Goal: Task Accomplishment & Management: Manage account settings

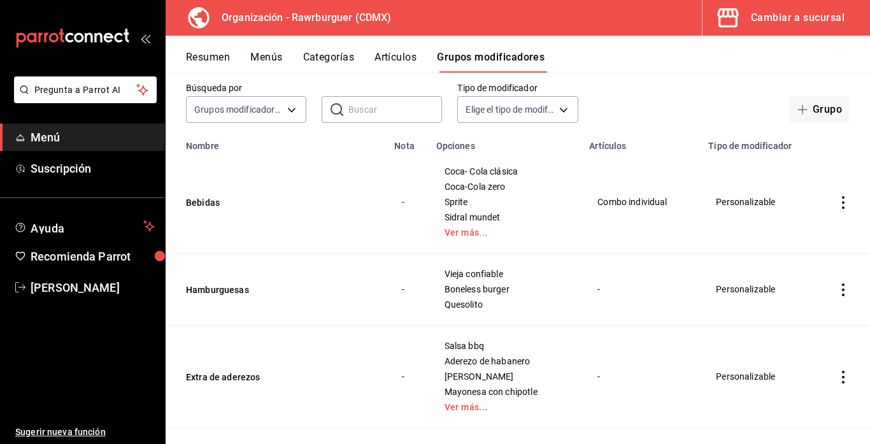
scroll to position [67, 0]
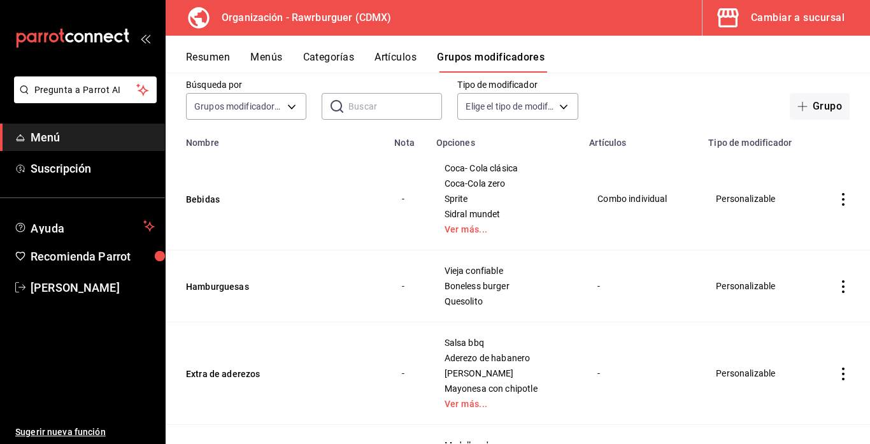
click at [842, 283] on icon "actions" at bounding box center [843, 286] width 13 height 13
click at [683, 311] on div at bounding box center [435, 222] width 870 height 444
click at [844, 289] on icon "actions" at bounding box center [843, 286] width 13 height 13
click at [636, 295] on div at bounding box center [435, 222] width 870 height 444
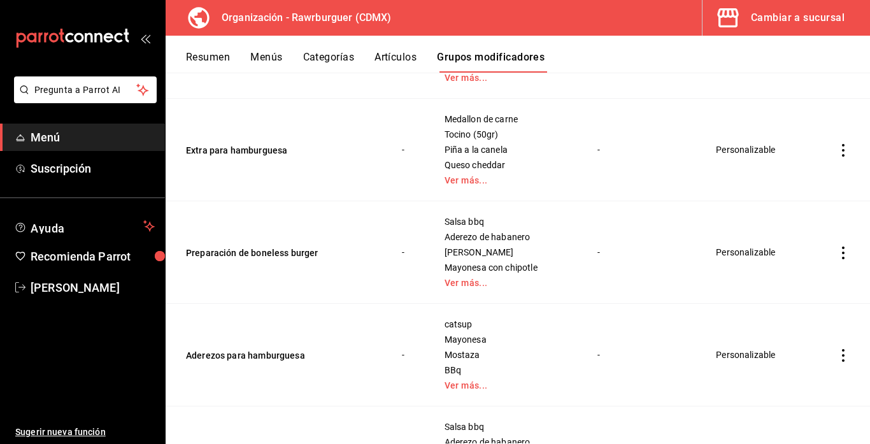
scroll to position [1418, 0]
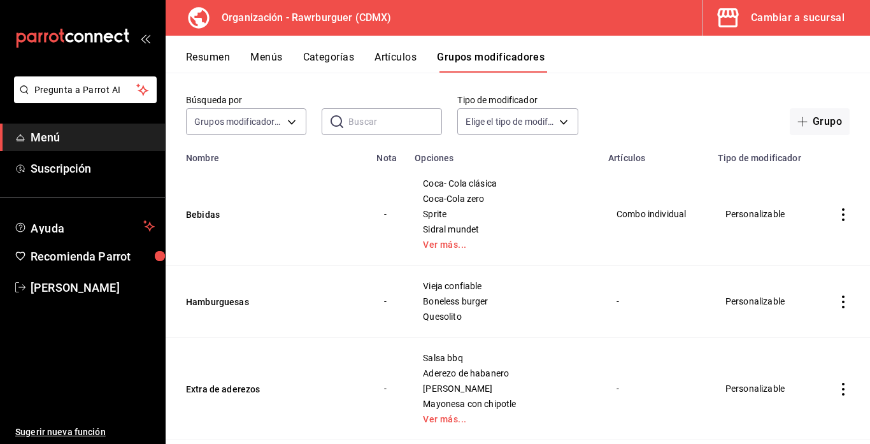
scroll to position [52, 0]
click at [842, 305] on icon "actions" at bounding box center [843, 301] width 3 height 13
click at [779, 327] on icon at bounding box center [772, 330] width 15 height 15
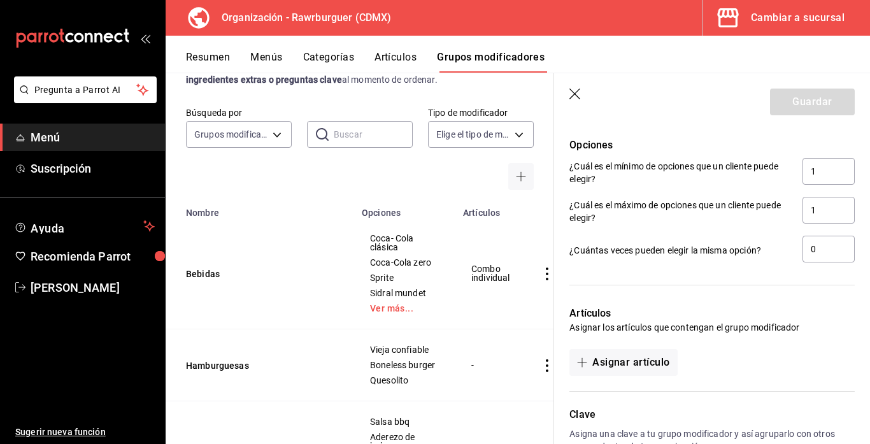
scroll to position [806, 0]
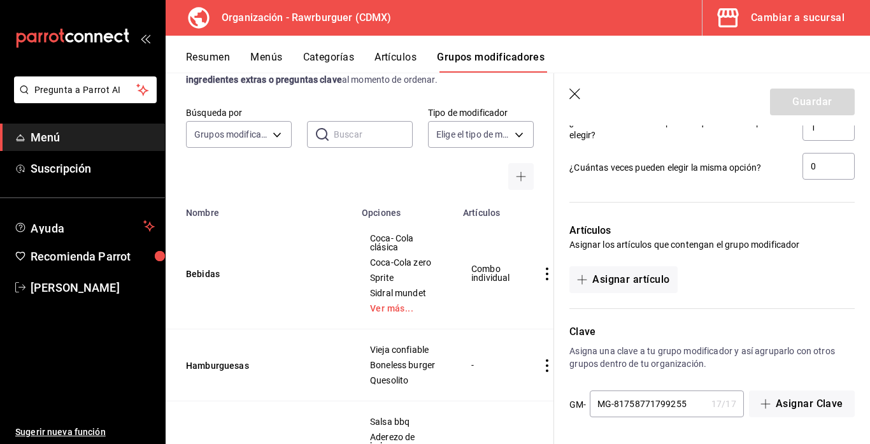
click at [574, 95] on icon "button" at bounding box center [575, 95] width 13 height 13
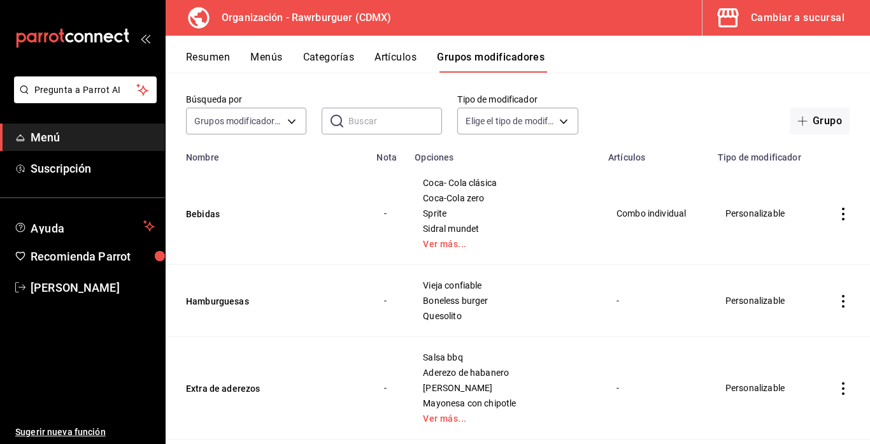
click at [199, 59] on button "Resumen" at bounding box center [208, 62] width 44 height 22
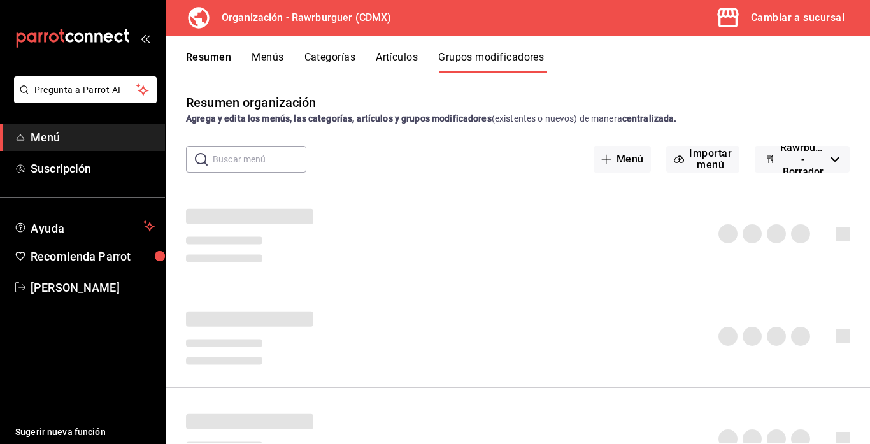
click at [269, 57] on button "Menús" at bounding box center [267, 62] width 32 height 22
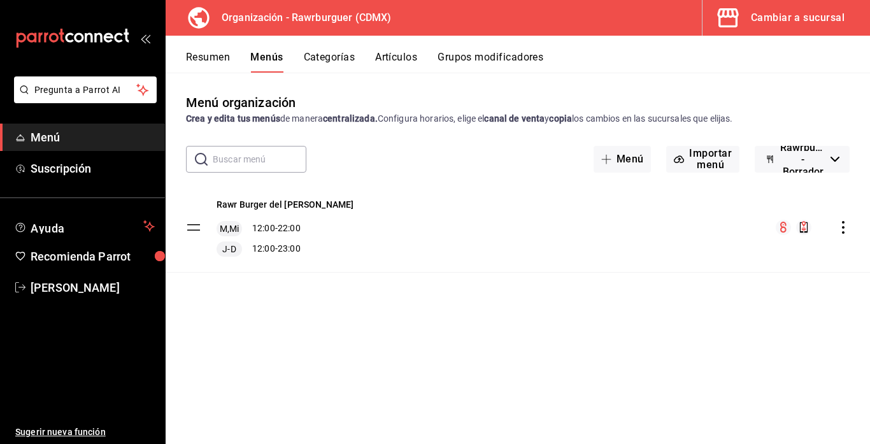
click at [840, 229] on icon "actions" at bounding box center [843, 227] width 13 height 13
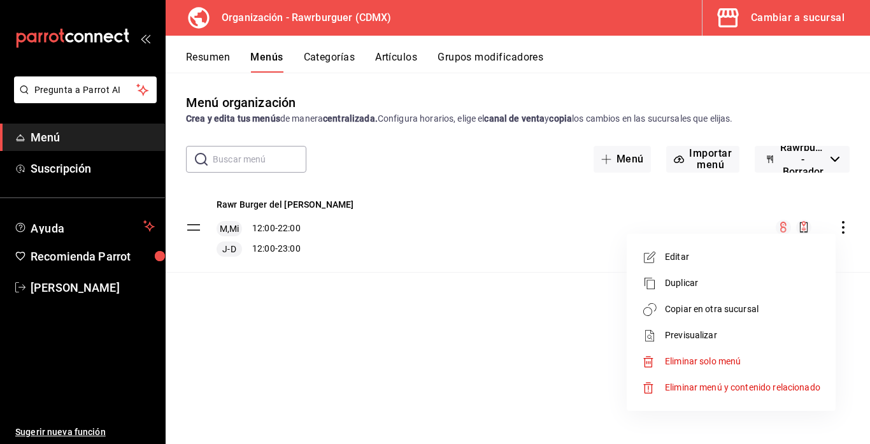
click at [686, 310] on span "Copiar en otra sucursal" at bounding box center [742, 308] width 155 height 13
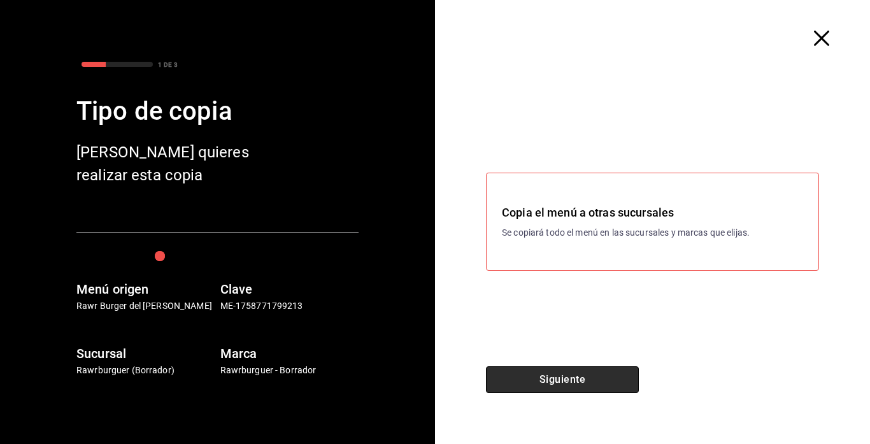
click at [538, 388] on button "Siguiente" at bounding box center [562, 379] width 153 height 27
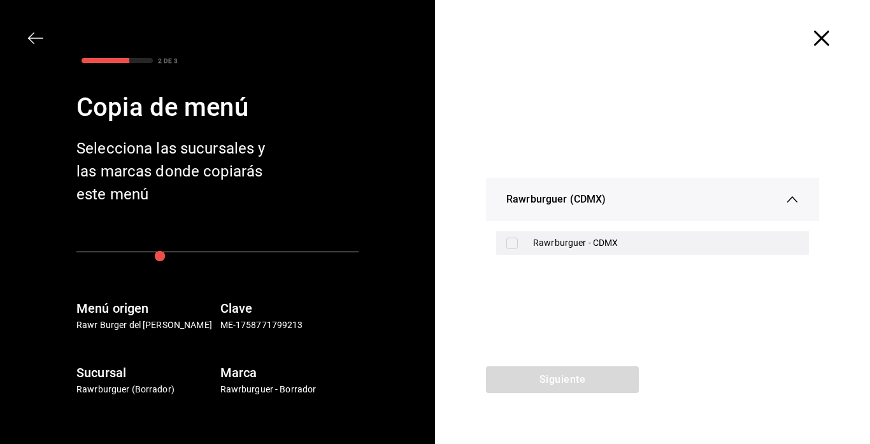
click at [521, 241] on label at bounding box center [514, 242] width 17 height 11
click at [518, 241] on input "checkbox" at bounding box center [511, 242] width 11 height 11
click at [512, 242] on input "checkbox" at bounding box center [511, 242] width 11 height 11
checkbox input "true"
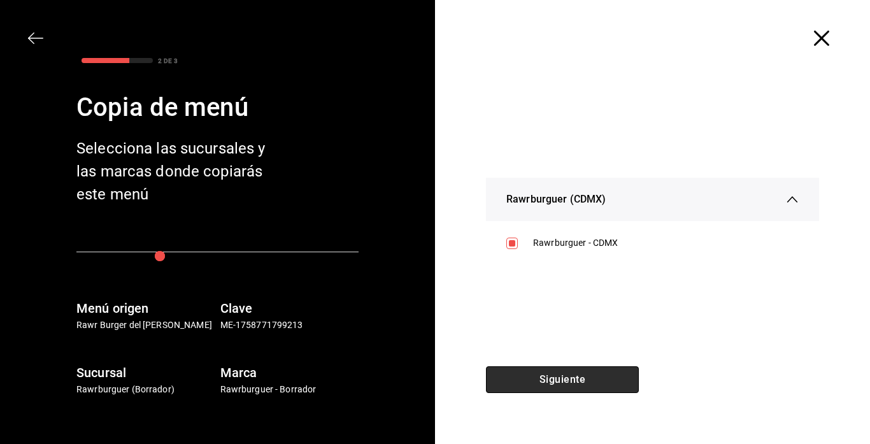
click at [534, 379] on button "Siguiente" at bounding box center [562, 379] width 153 height 27
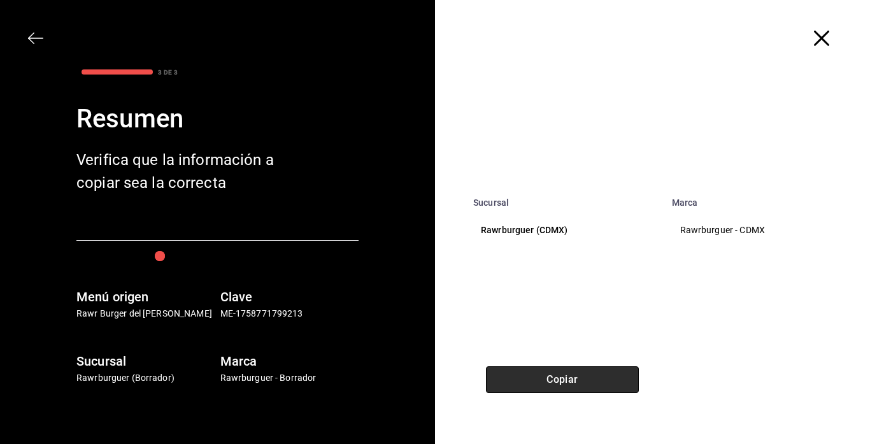
click at [534, 379] on button "Copiar" at bounding box center [562, 379] width 153 height 27
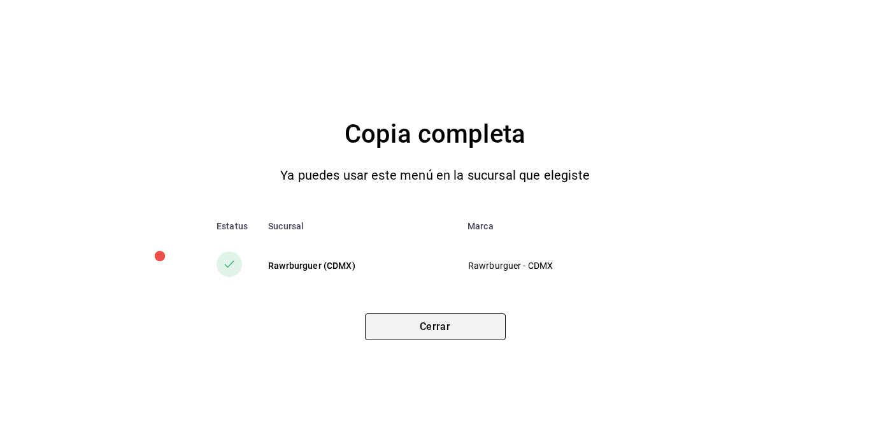
click at [399, 326] on button "Cerrar" at bounding box center [435, 326] width 141 height 27
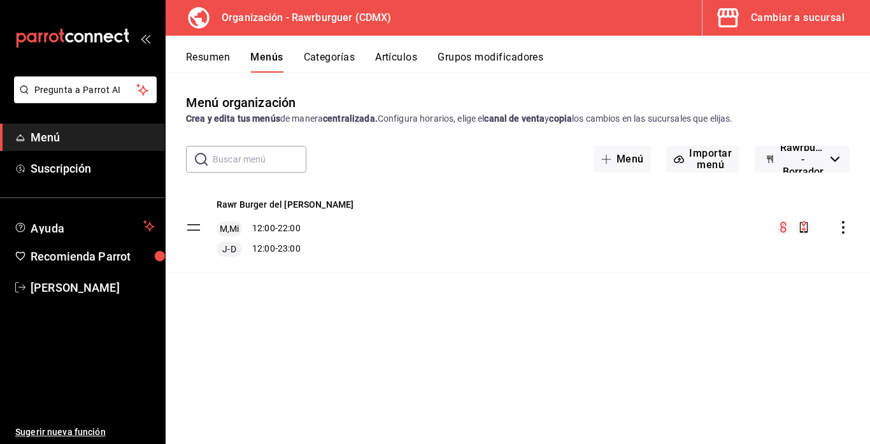
click at [817, 19] on div "Cambiar a sucursal" at bounding box center [798, 18] width 94 height 18
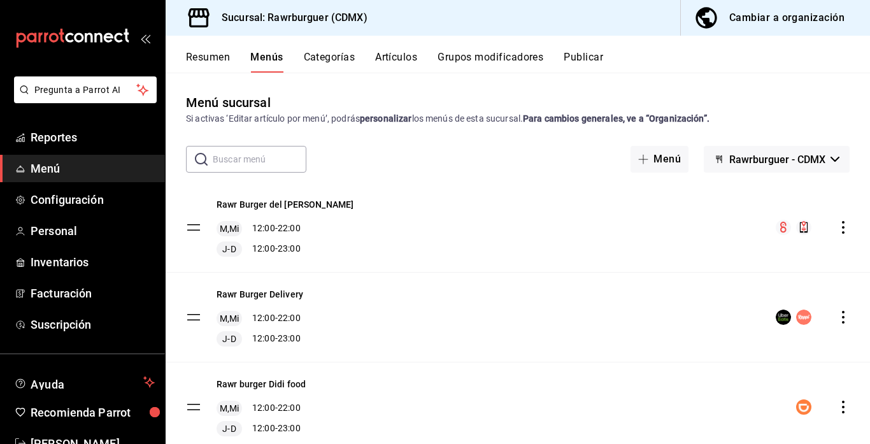
click at [204, 55] on button "Resumen" at bounding box center [208, 62] width 44 height 22
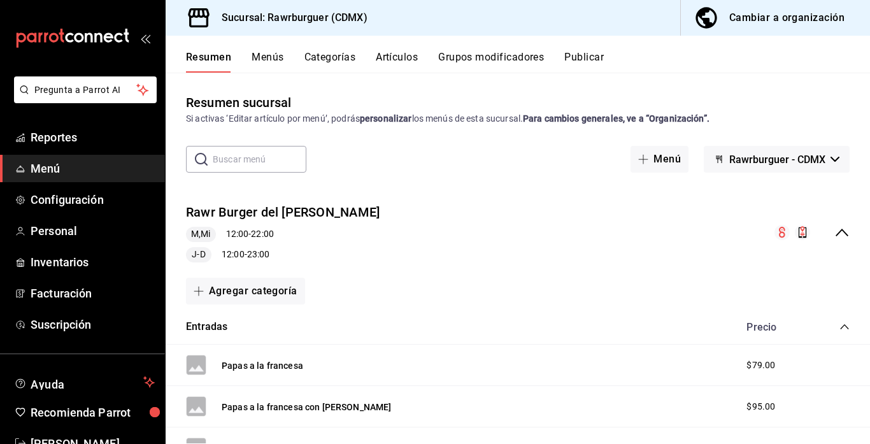
click at [264, 59] on button "Menús" at bounding box center [267, 62] width 32 height 22
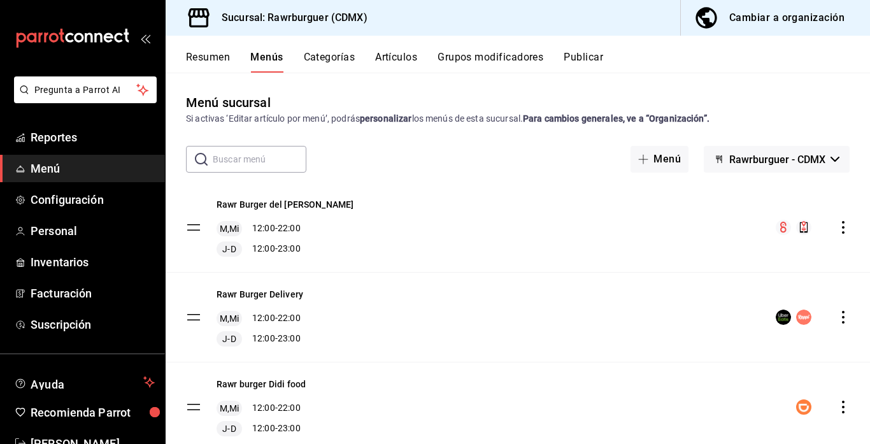
click at [845, 227] on icon "actions" at bounding box center [843, 227] width 13 height 13
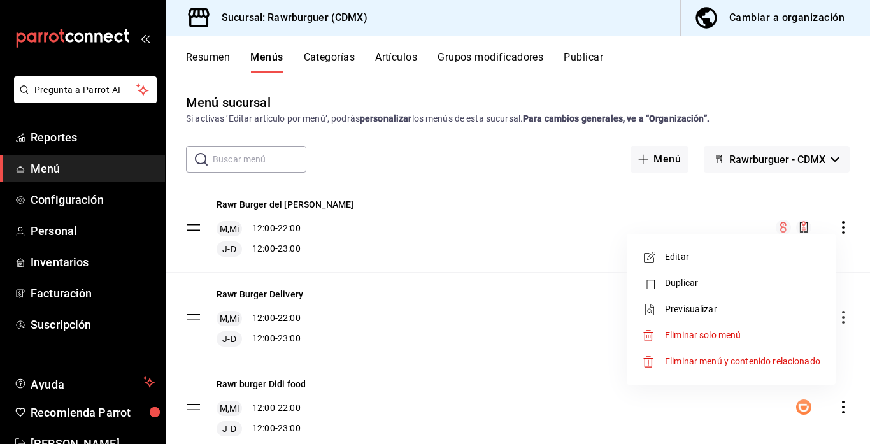
click at [693, 253] on span "Editar" at bounding box center [742, 256] width 155 height 13
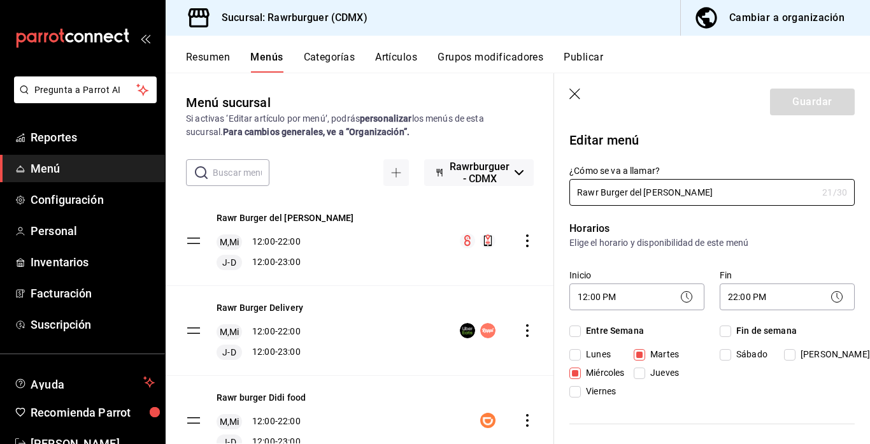
checkbox input "true"
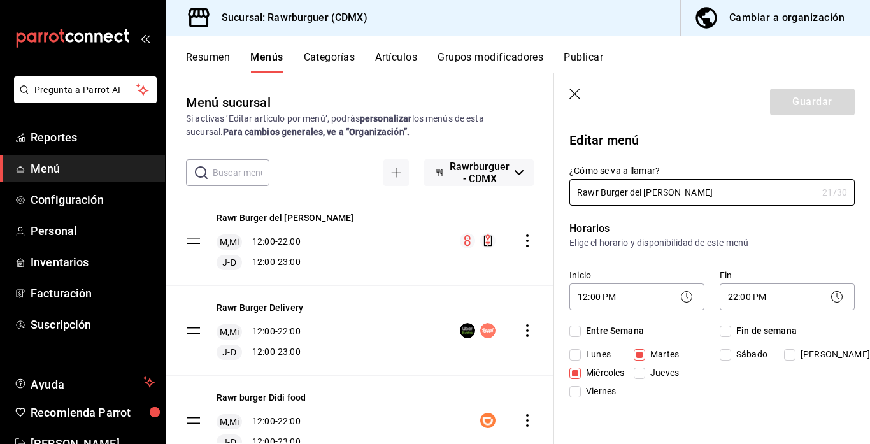
checkbox input "true"
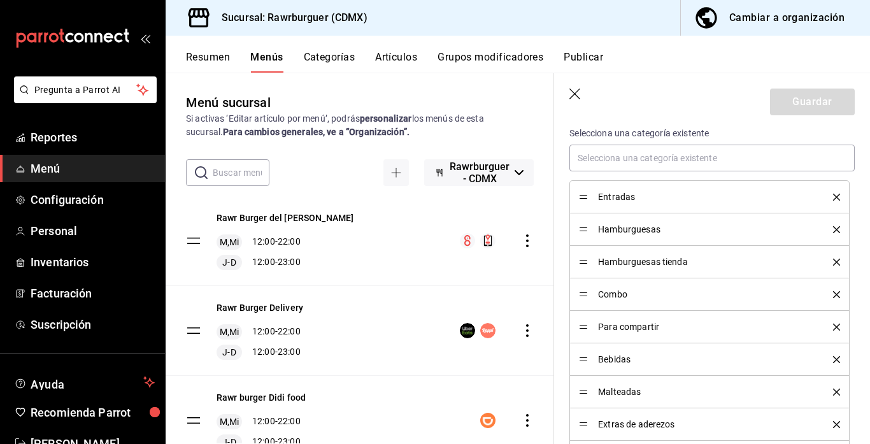
scroll to position [564, 0]
click at [835, 196] on icon "delete" at bounding box center [836, 195] width 7 height 7
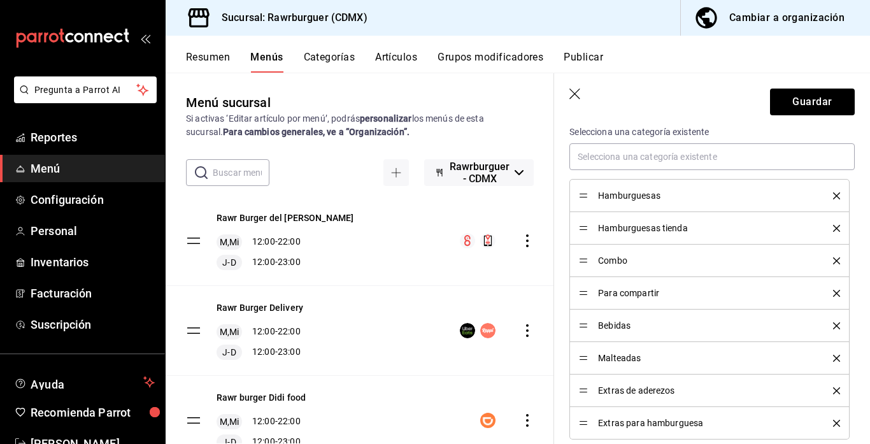
click at [835, 196] on icon "delete" at bounding box center [836, 195] width 7 height 7
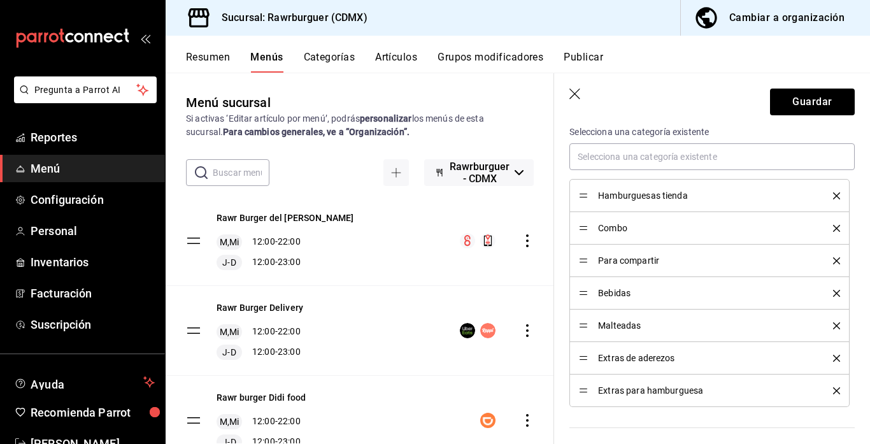
click at [836, 227] on icon "delete" at bounding box center [836, 228] width 7 height 7
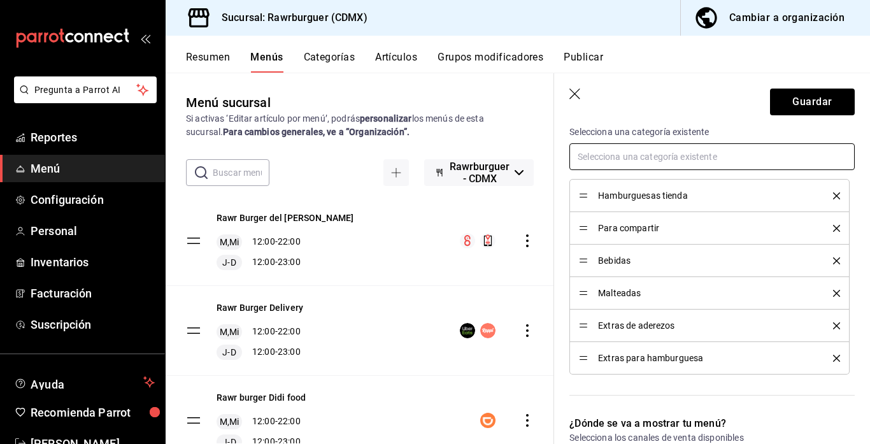
click at [623, 153] on input "text" at bounding box center [711, 156] width 285 height 27
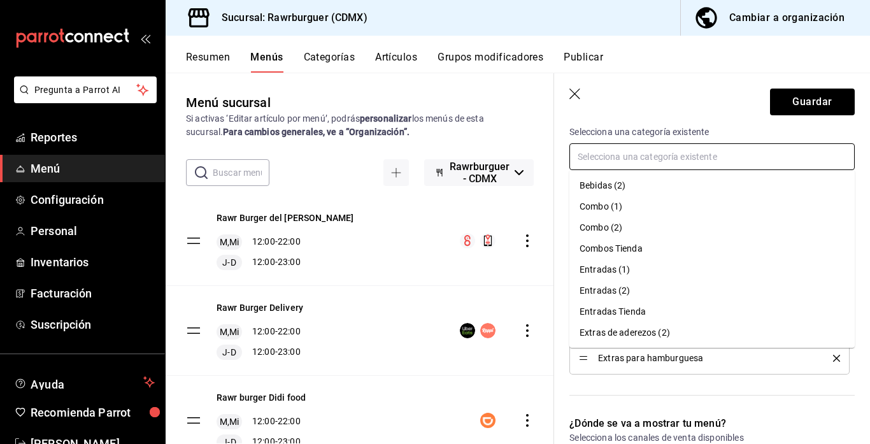
click at [626, 317] on li "Entradas Tienda" at bounding box center [711, 311] width 285 height 21
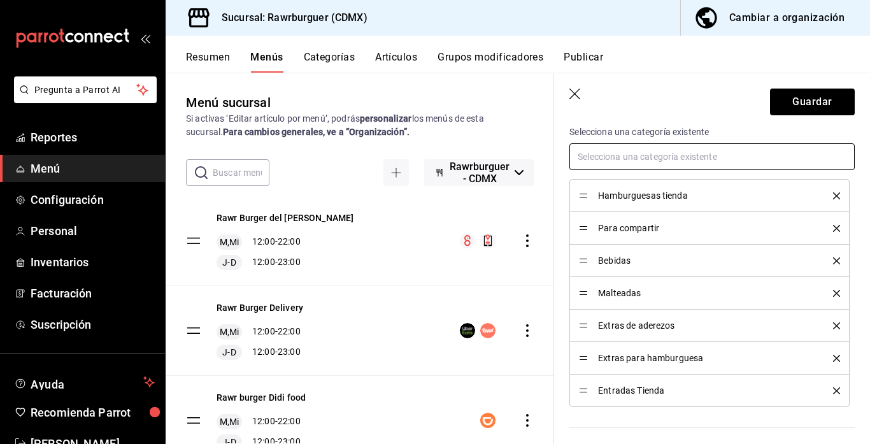
click at [622, 151] on input "text" at bounding box center [711, 156] width 285 height 27
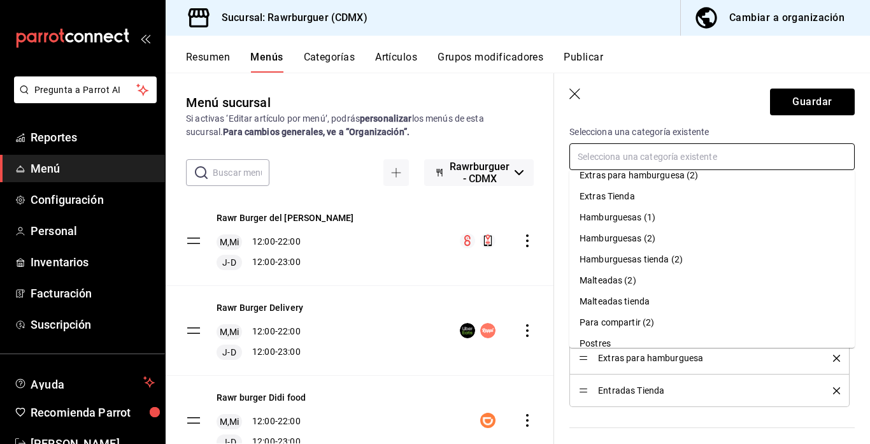
scroll to position [159, 0]
click at [622, 195] on li "Extras Tienda" at bounding box center [711, 194] width 285 height 21
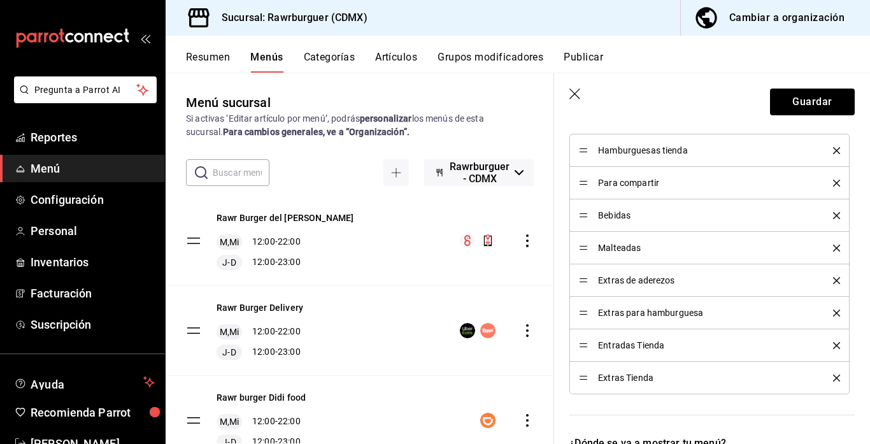
scroll to position [614, 0]
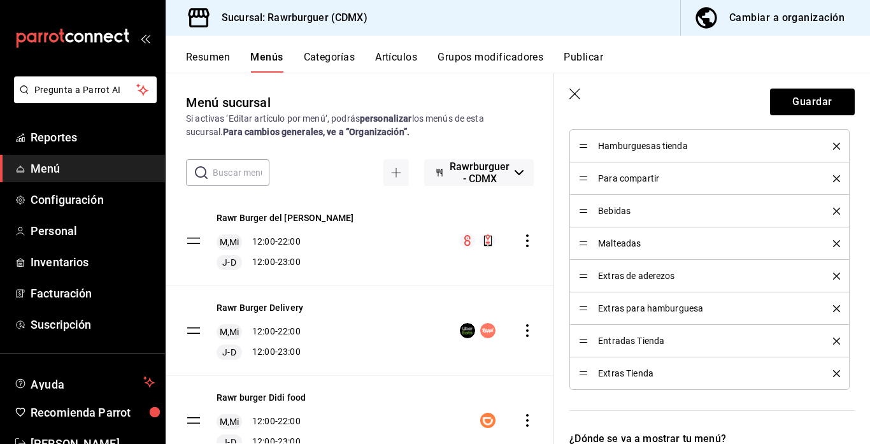
click at [837, 276] on icon "delete" at bounding box center [836, 276] width 7 height 7
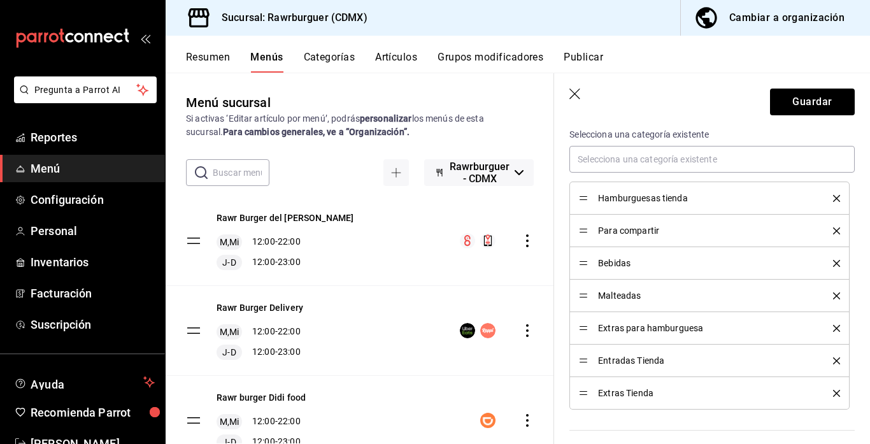
scroll to position [560, 0]
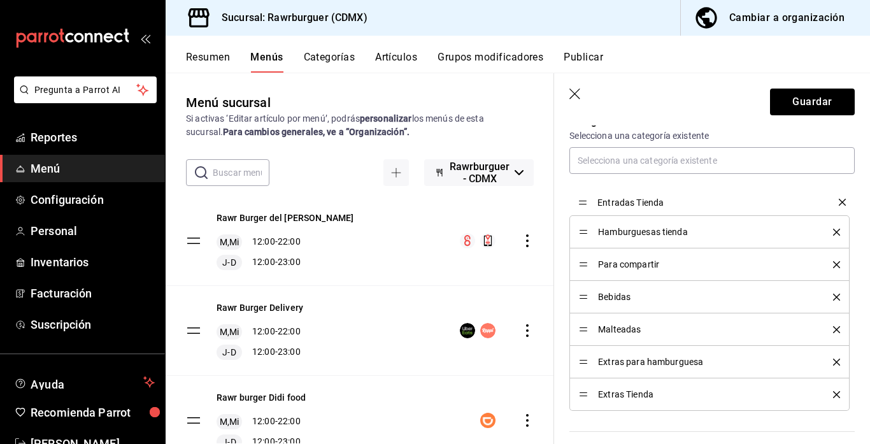
drag, startPoint x: 585, startPoint y: 360, endPoint x: 586, endPoint y: 200, distance: 159.8
drag, startPoint x: 581, startPoint y: 260, endPoint x: 580, endPoint y: 233, distance: 27.4
drag, startPoint x: 582, startPoint y: 392, endPoint x: 583, endPoint y: 357, distance: 34.4
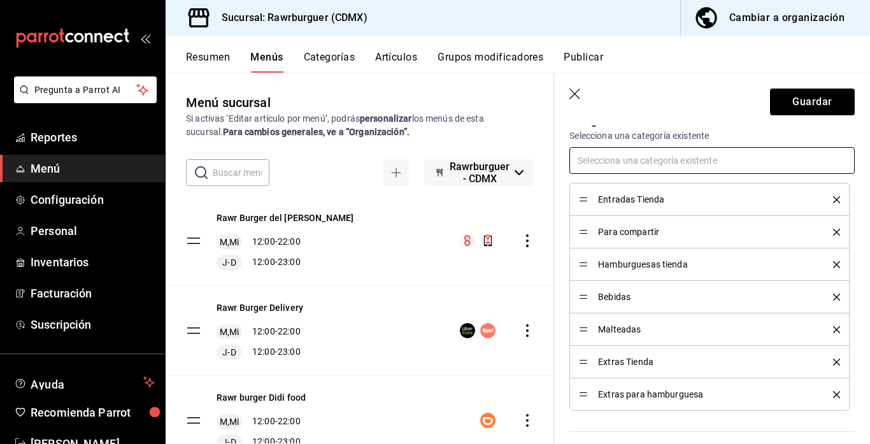
click at [648, 159] on input "text" at bounding box center [711, 160] width 285 height 27
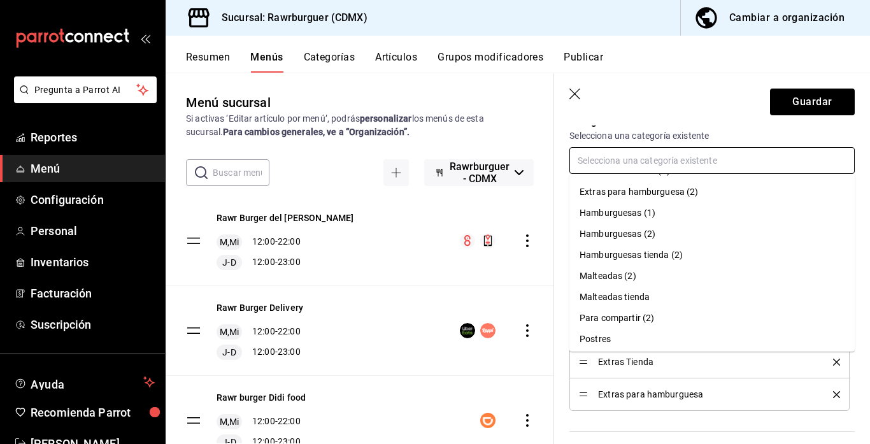
scroll to position [169, 0]
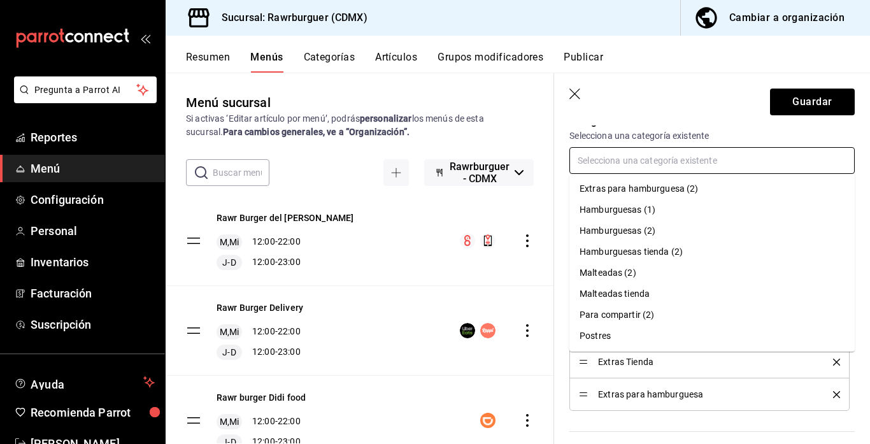
click at [637, 294] on li "Malteadas tienda" at bounding box center [711, 293] width 285 height 21
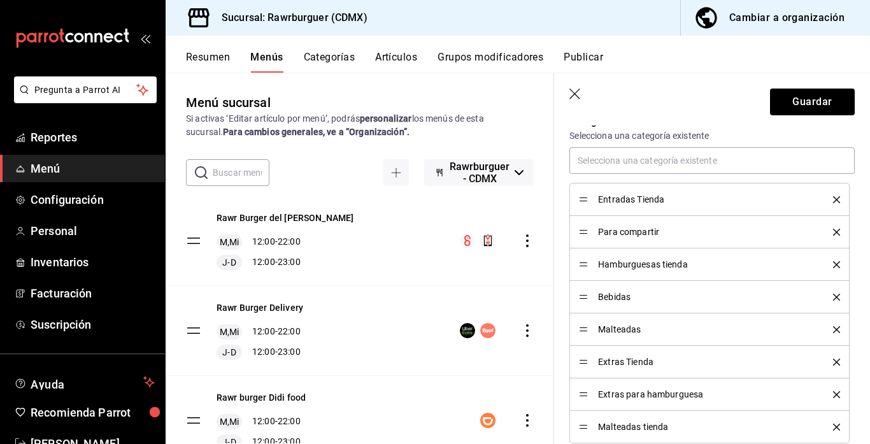
click at [833, 329] on icon "delete" at bounding box center [836, 329] width 7 height 7
drag, startPoint x: 580, startPoint y: 394, endPoint x: 648, endPoint y: 131, distance: 271.5
click at [641, 154] on input "text" at bounding box center [711, 160] width 285 height 27
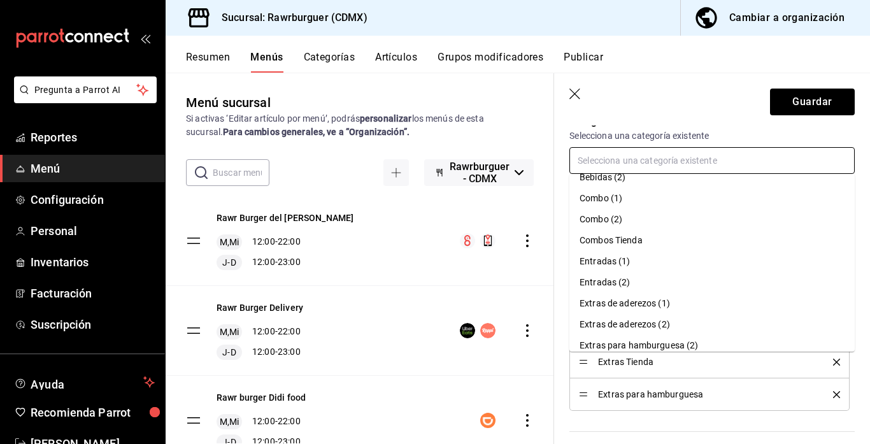
scroll to position [0, 0]
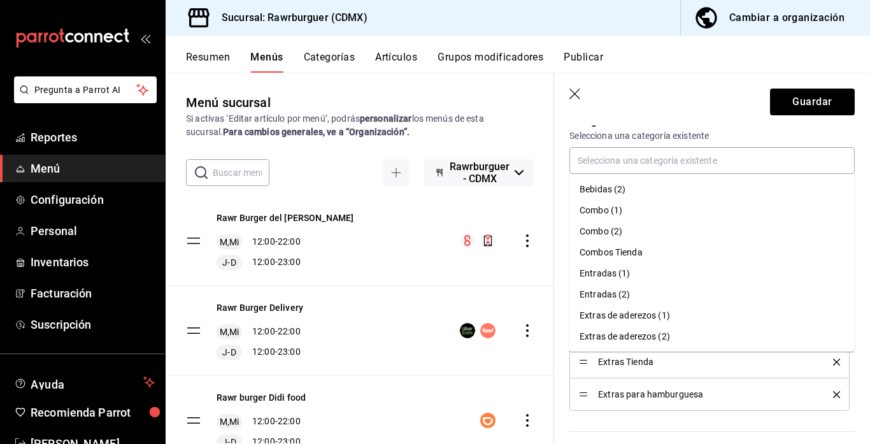
click at [686, 90] on header "Guardar" at bounding box center [712, 99] width 316 height 52
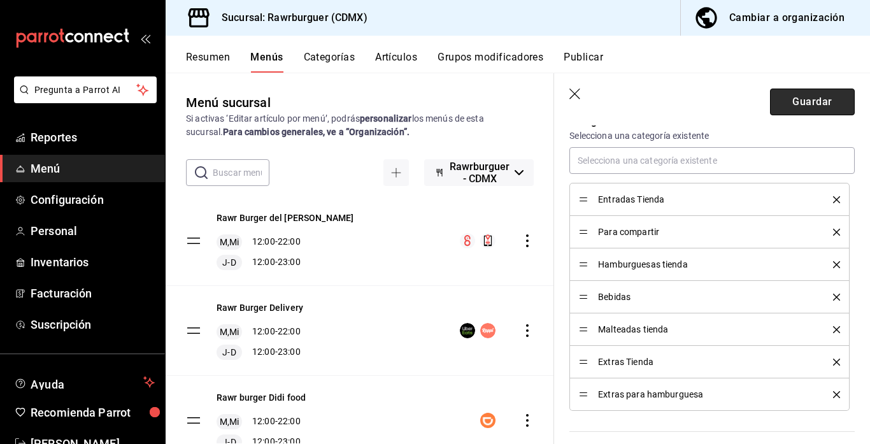
click at [805, 104] on button "Guardar" at bounding box center [812, 102] width 85 height 27
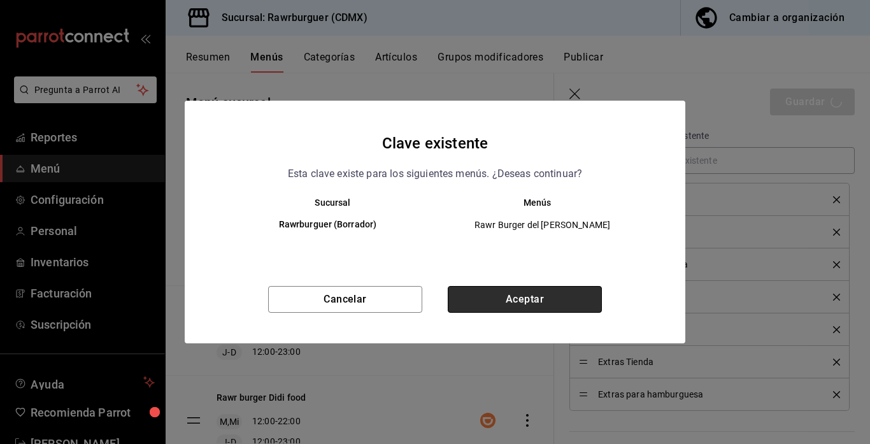
click at [513, 301] on button "Aceptar" at bounding box center [525, 299] width 154 height 27
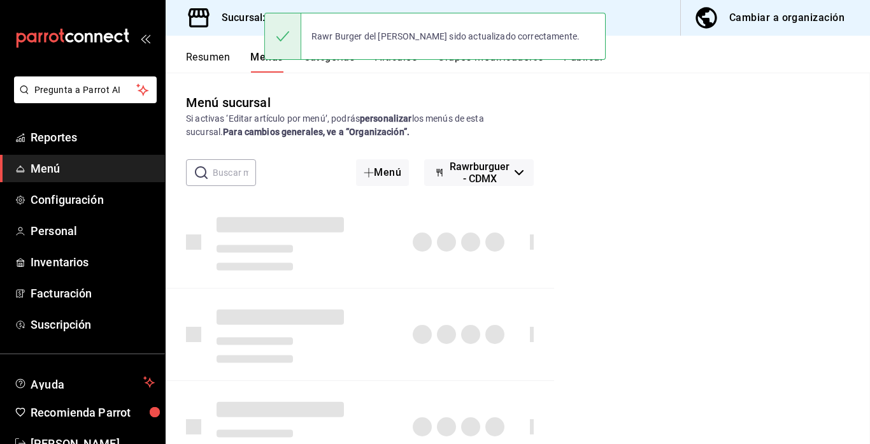
checkbox input "false"
type input "1758833271358"
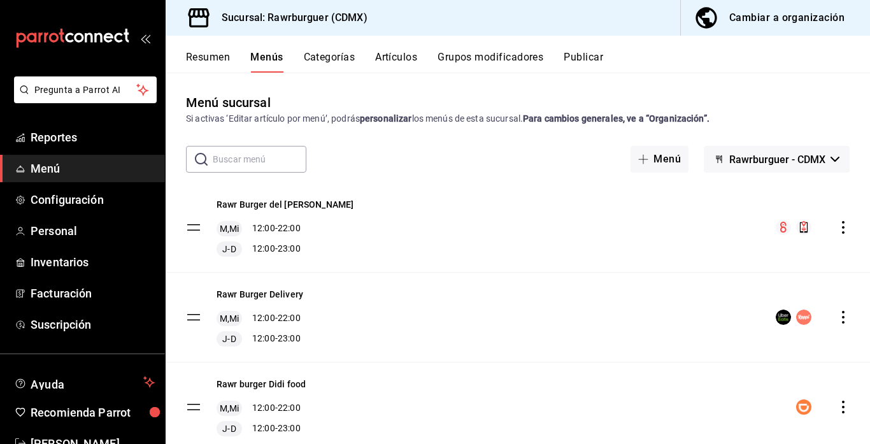
click at [844, 318] on icon "actions" at bounding box center [843, 317] width 13 height 13
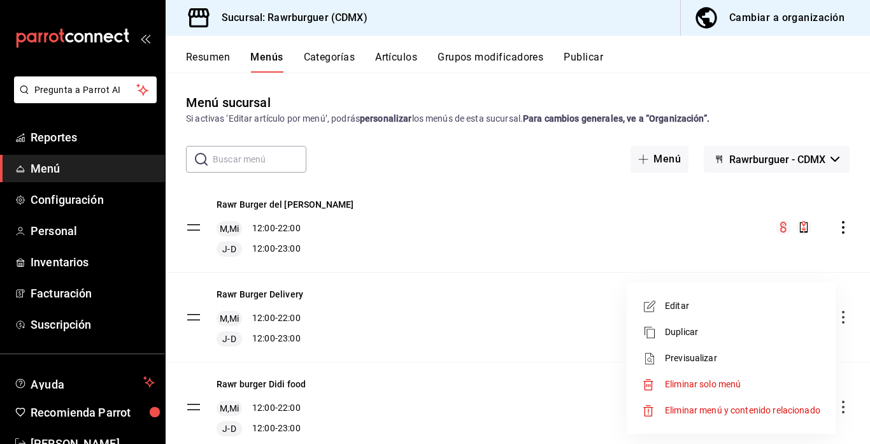
click at [712, 309] on span "Editar" at bounding box center [742, 305] width 155 height 13
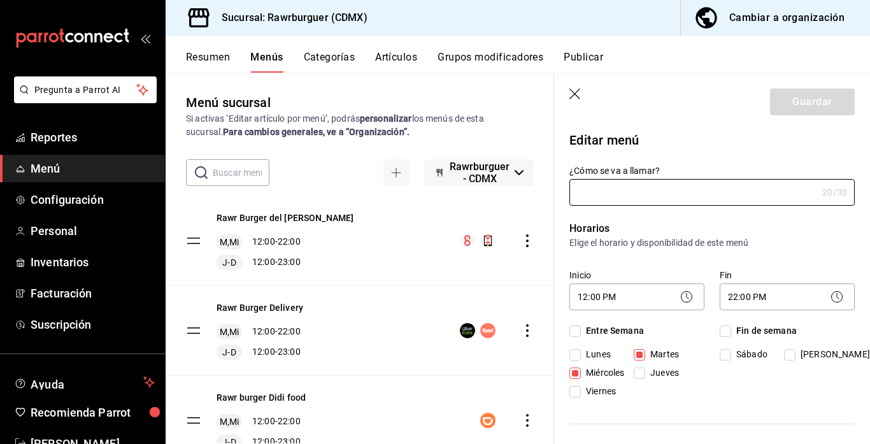
type input "Rawr Burger Delivery"
checkbox input "true"
type input "1747169701010"
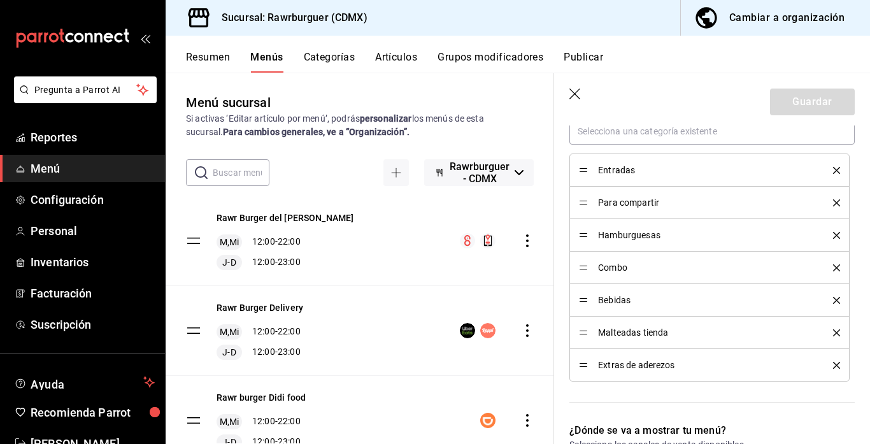
scroll to position [591, 0]
click at [834, 334] on icon "delete" at bounding box center [836, 331] width 7 height 7
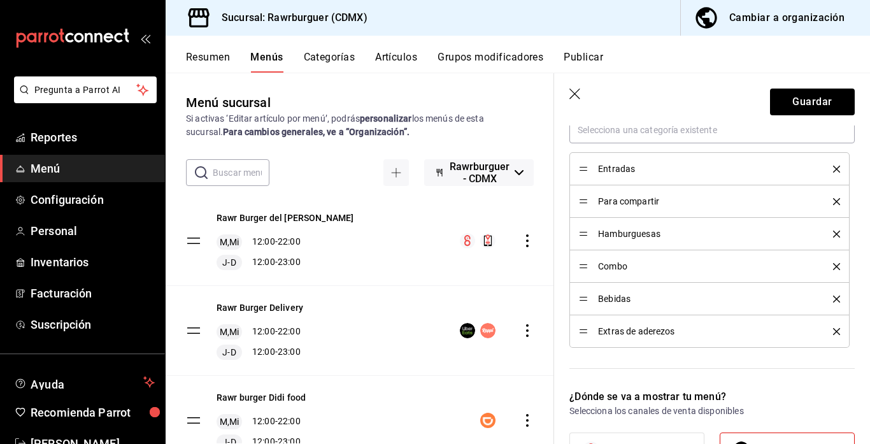
click at [835, 332] on icon "delete" at bounding box center [836, 331] width 7 height 7
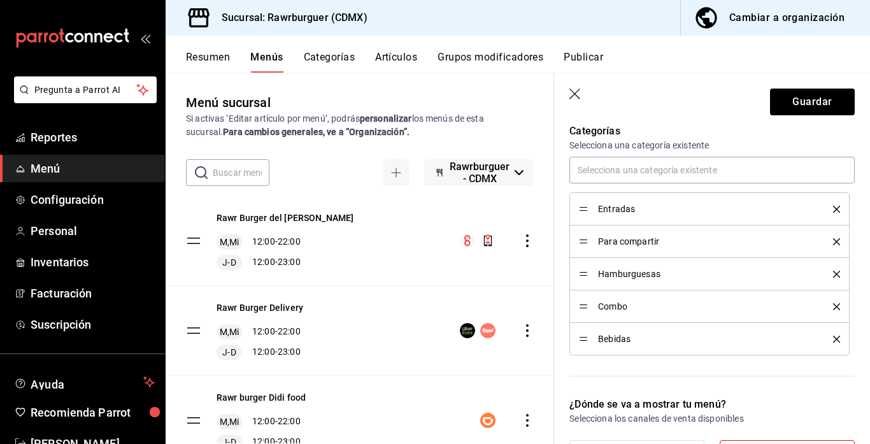
scroll to position [550, 0]
click at [607, 162] on input "text" at bounding box center [711, 170] width 285 height 27
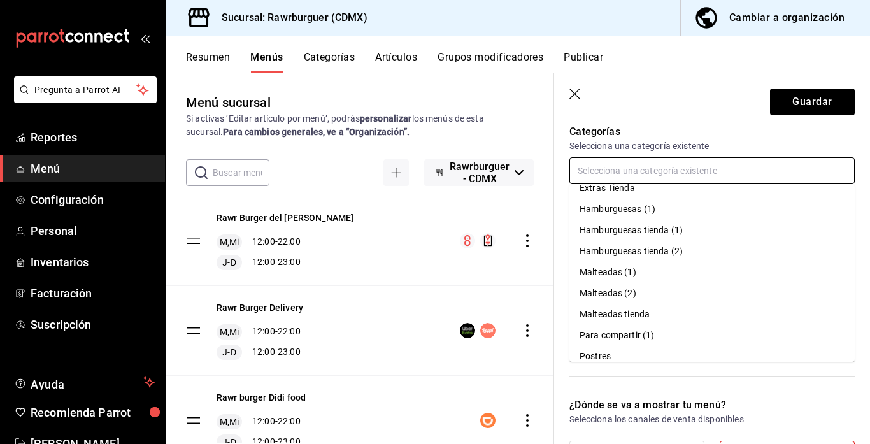
scroll to position [209, 0]
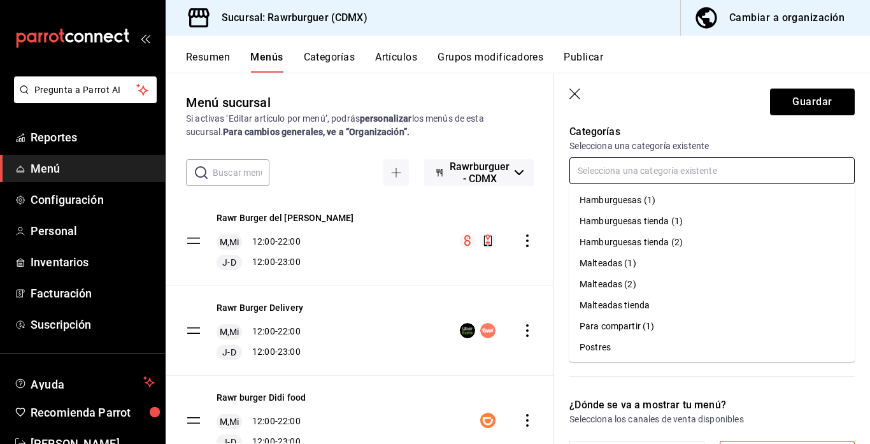
click at [604, 257] on li "Malteadas (1)" at bounding box center [711, 263] width 285 height 21
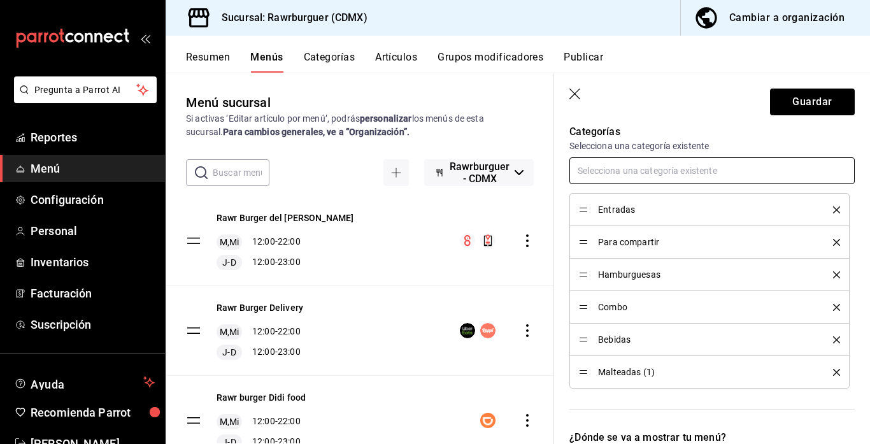
click at [611, 173] on input "text" at bounding box center [711, 170] width 285 height 27
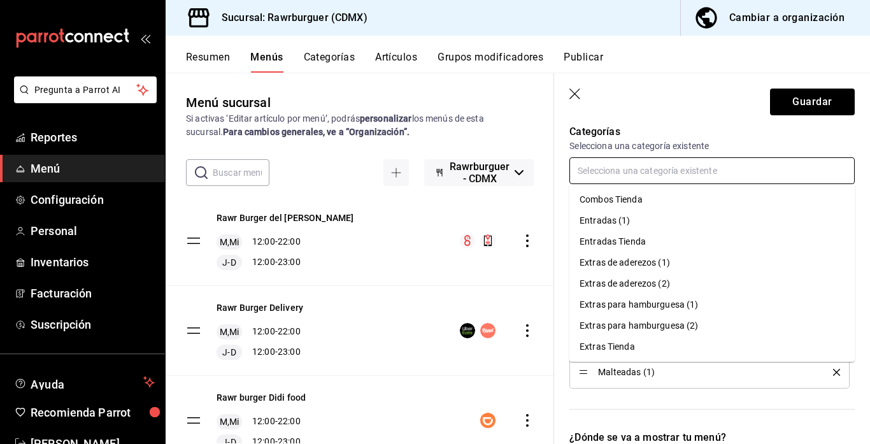
scroll to position [36, 0]
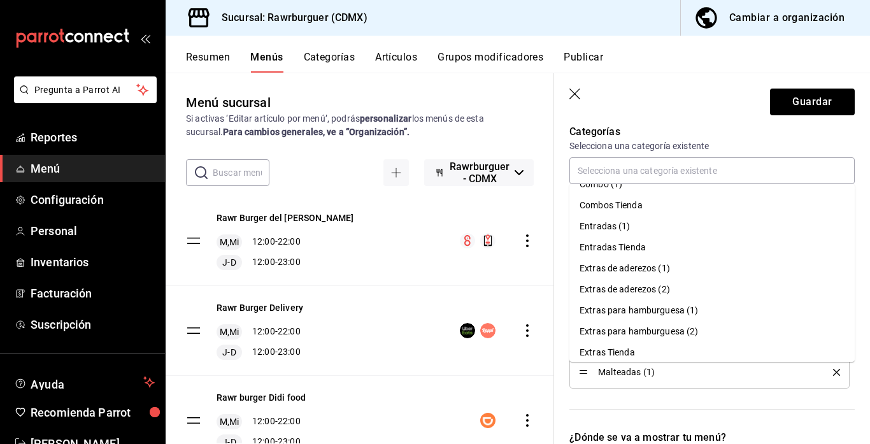
click at [574, 95] on icon "button" at bounding box center [575, 95] width 13 height 13
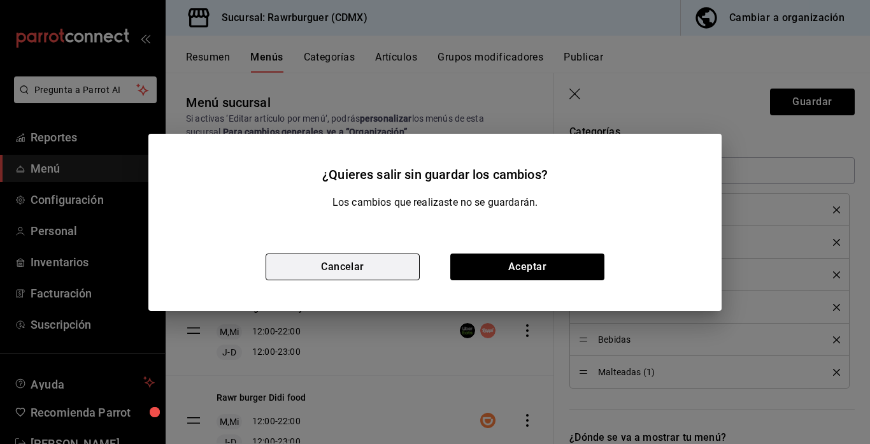
click at [333, 265] on button "Cancelar" at bounding box center [343, 266] width 154 height 27
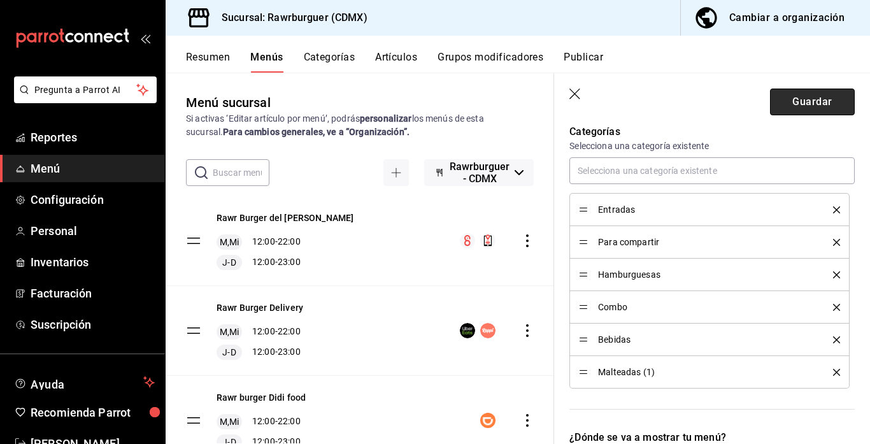
click at [831, 109] on button "Guardar" at bounding box center [812, 102] width 85 height 27
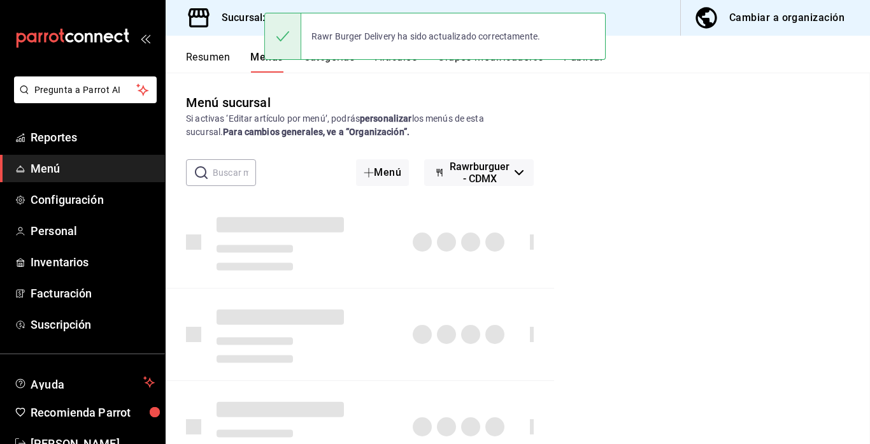
checkbox input "false"
type input "1758833736298"
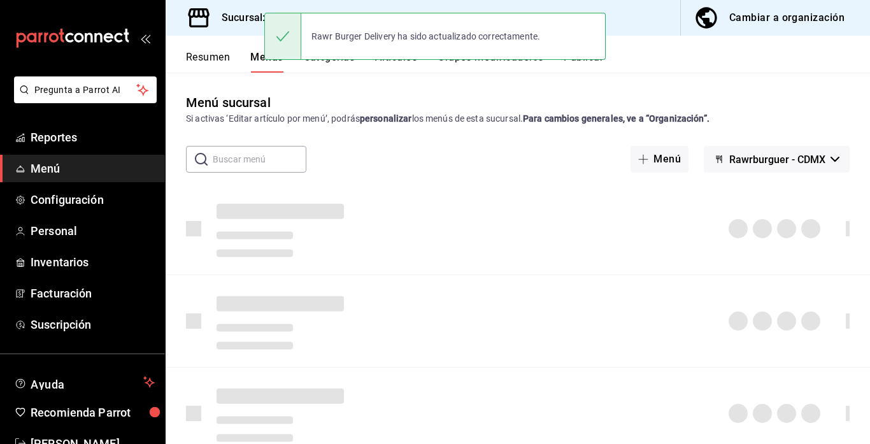
checkbox input "false"
click at [346, 96] on div "Menú sucursal Si activas ‘Editar artículo por menú’, podrás personalizar los me…" at bounding box center [518, 109] width 704 height 32
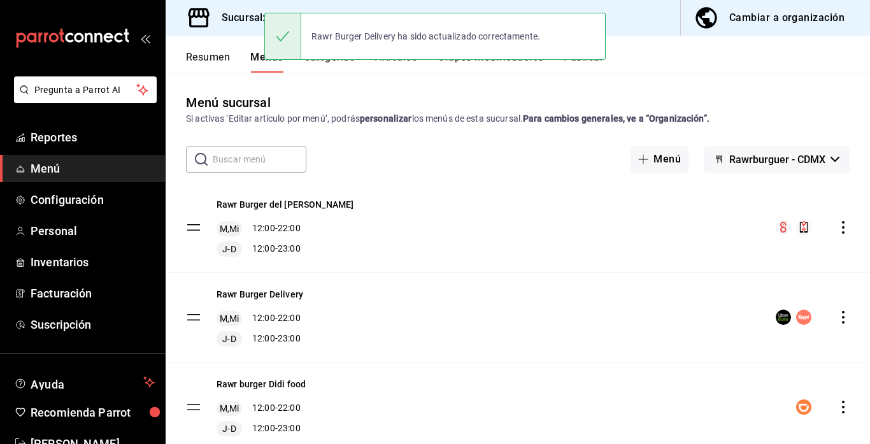
scroll to position [0, 0]
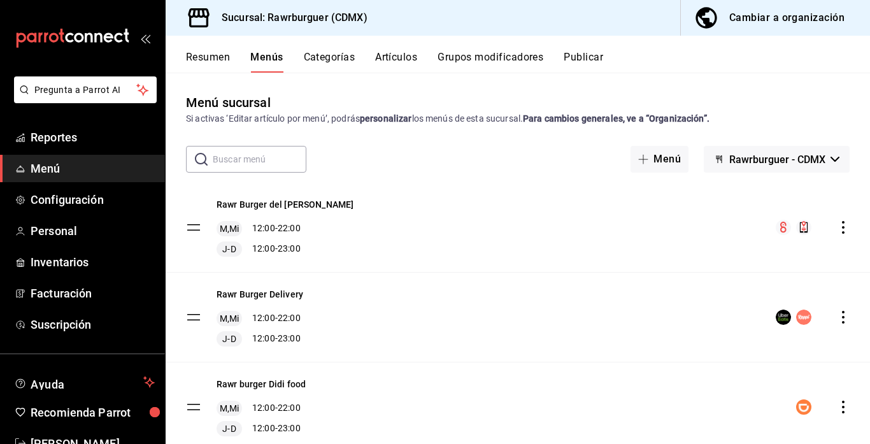
click at [323, 59] on button "Categorías" at bounding box center [330, 62] width 52 height 22
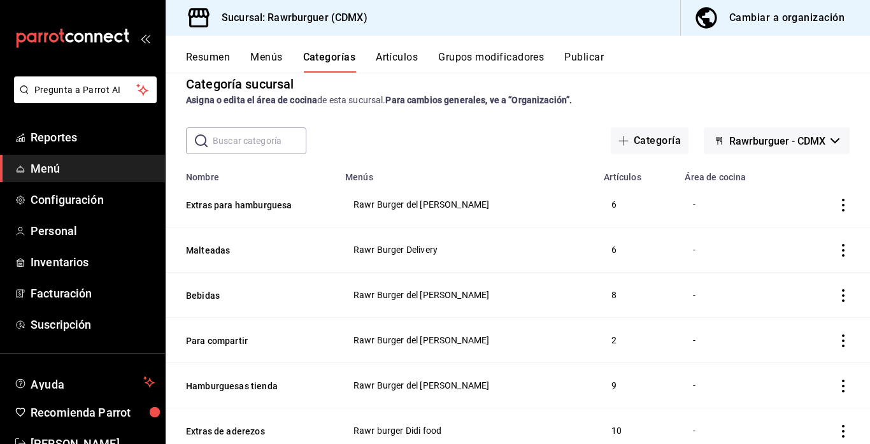
scroll to position [17, 0]
click at [842, 250] on icon "actions" at bounding box center [843, 251] width 3 height 13
drag, startPoint x: 842, startPoint y: 250, endPoint x: 791, endPoint y: 331, distance: 96.1
click at [791, 331] on div "Editar Duplicar Eliminar" at bounding box center [435, 222] width 870 height 444
click at [791, 331] on span "Eliminar" at bounding box center [804, 333] width 32 height 10
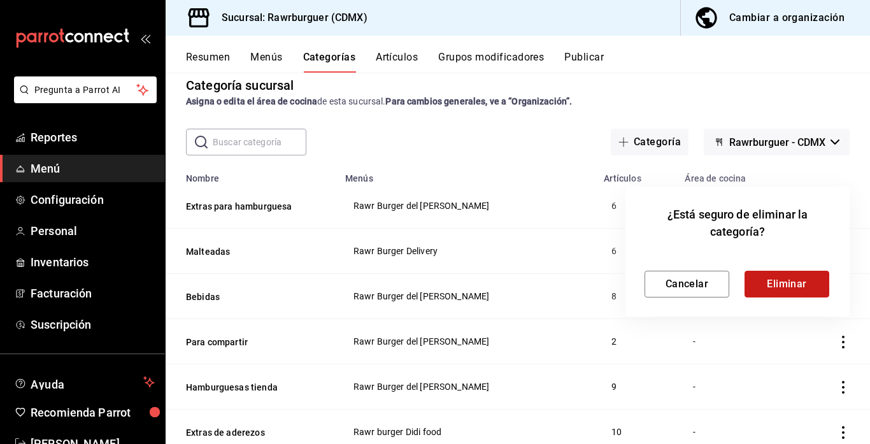
click at [795, 287] on button "Eliminar" at bounding box center [786, 284] width 85 height 27
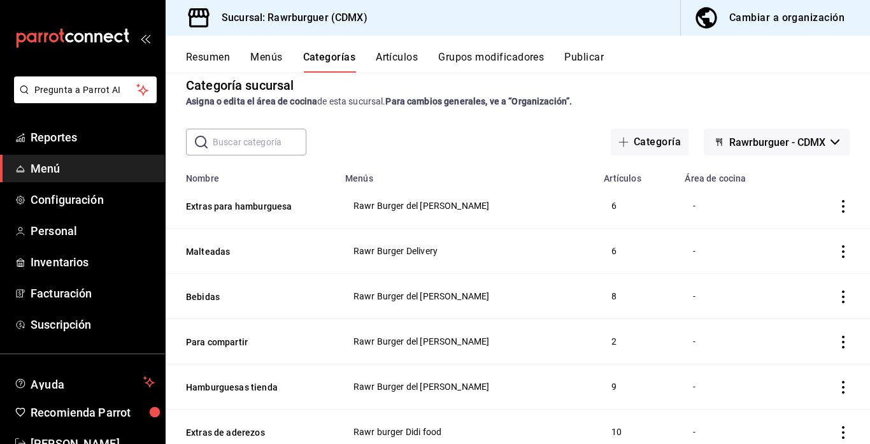
click at [393, 66] on button "Artículos" at bounding box center [397, 62] width 42 height 22
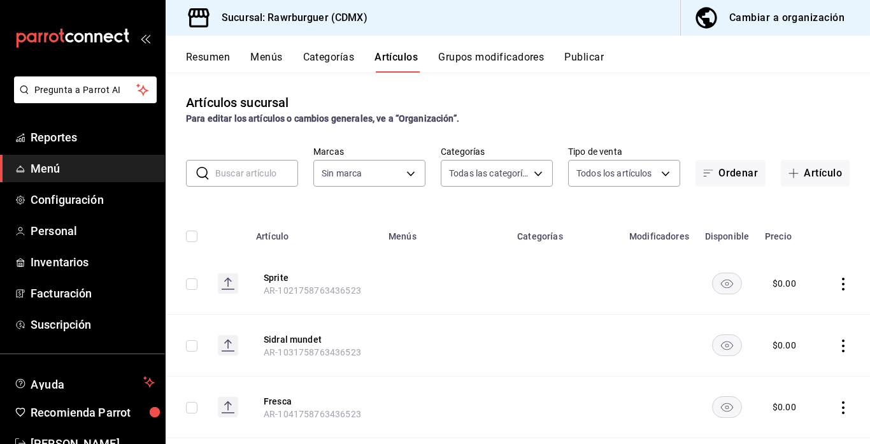
type input "c688a348-8af5-4db2-8017-60906265672a"
type input "1cef2e5d-16b7-40f0-a39a-75e6d634d73e,8a01a90b-2b03-46ea-9b1b-b7773e352b36,30b2b…"
click at [483, 60] on button "Grupos modificadores" at bounding box center [491, 62] width 106 height 22
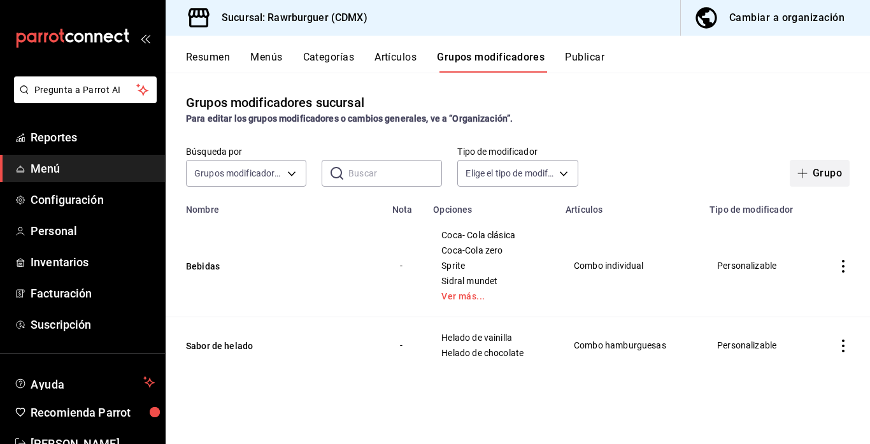
click at [824, 169] on button "Grupo" at bounding box center [820, 173] width 60 height 27
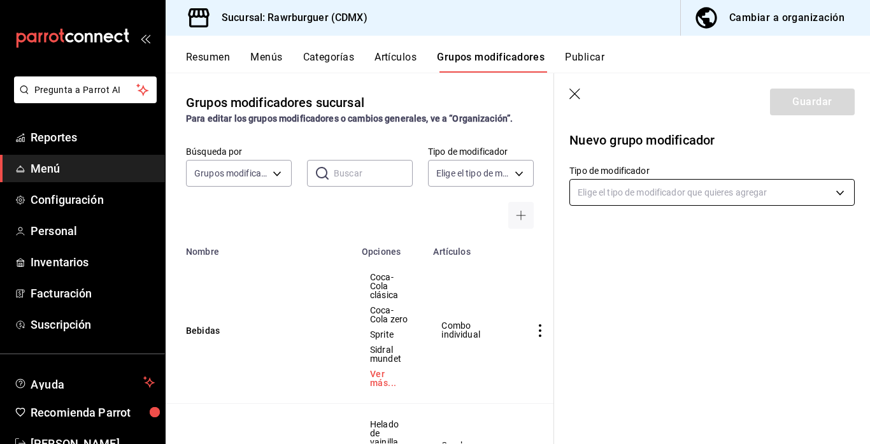
click at [617, 192] on body "Pregunta a Parrot AI Reportes Menú Configuración Personal Inventarios Facturaci…" at bounding box center [435, 222] width 870 height 444
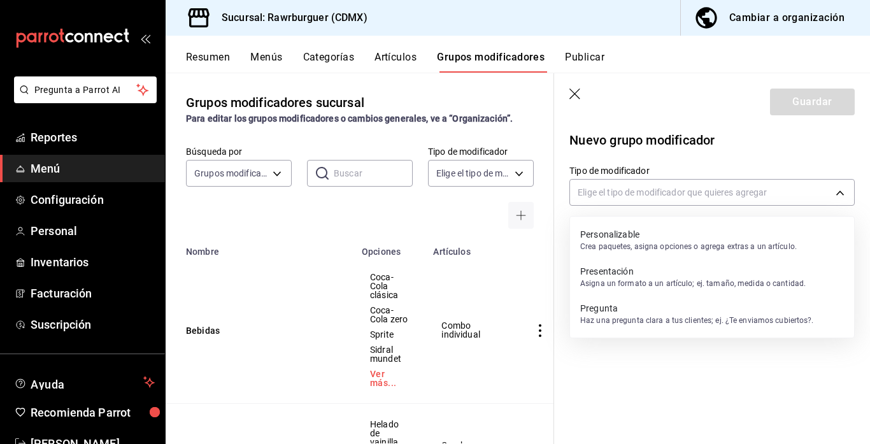
click at [609, 236] on p "Personalizable" at bounding box center [688, 234] width 216 height 13
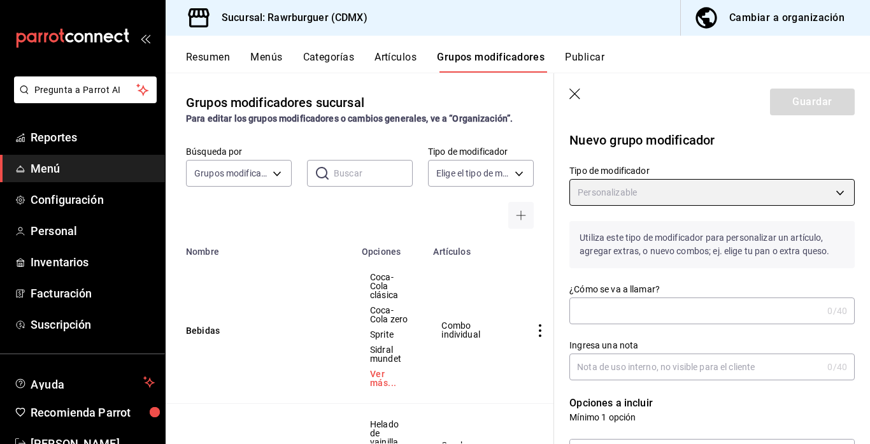
type input "CUSTOMIZABLE"
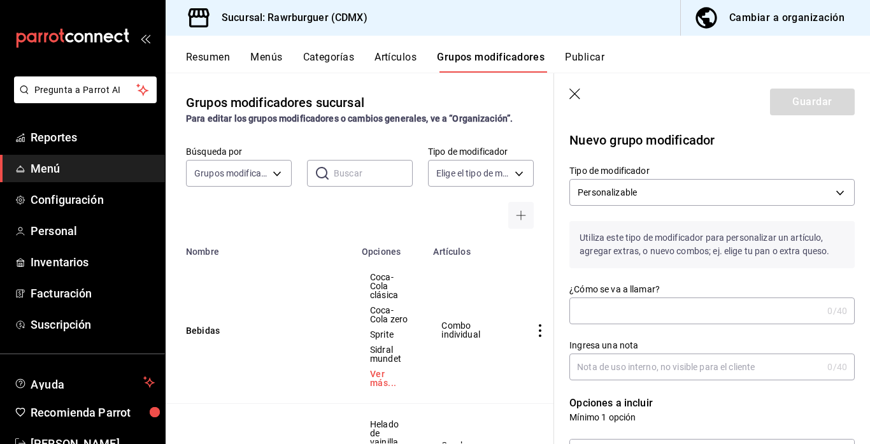
click at [614, 310] on input "¿Cómo se va a llamar?" at bounding box center [695, 310] width 253 height 25
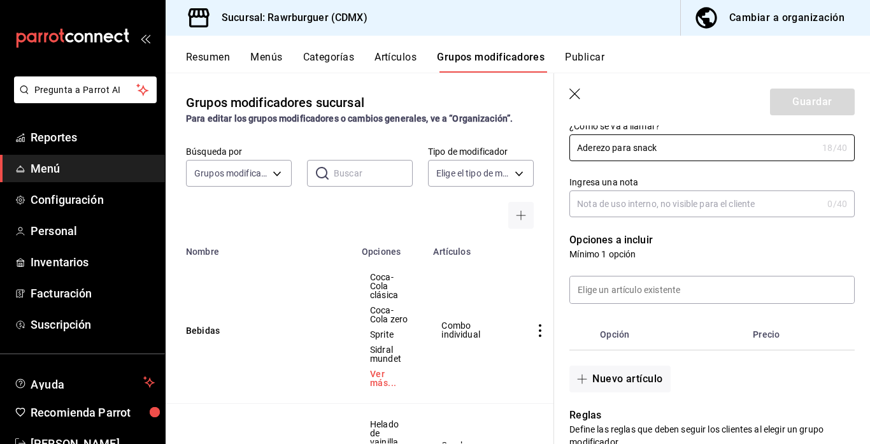
scroll to position [164, 0]
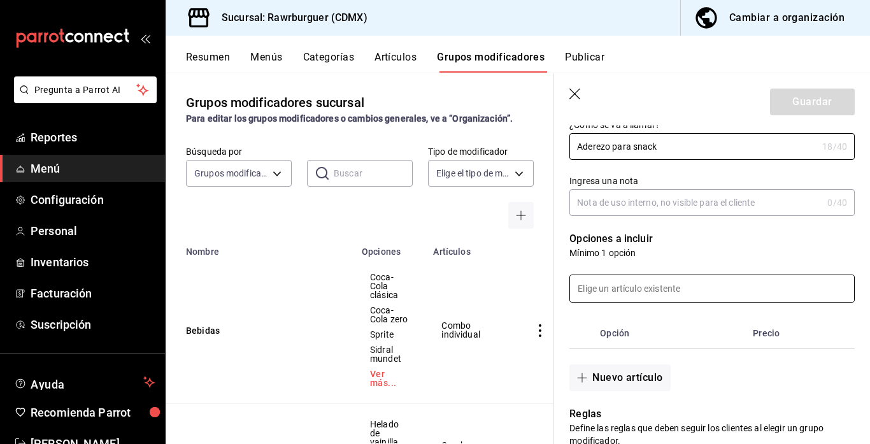
type input "Aderezo para snack"
click at [653, 293] on input at bounding box center [712, 288] width 284 height 27
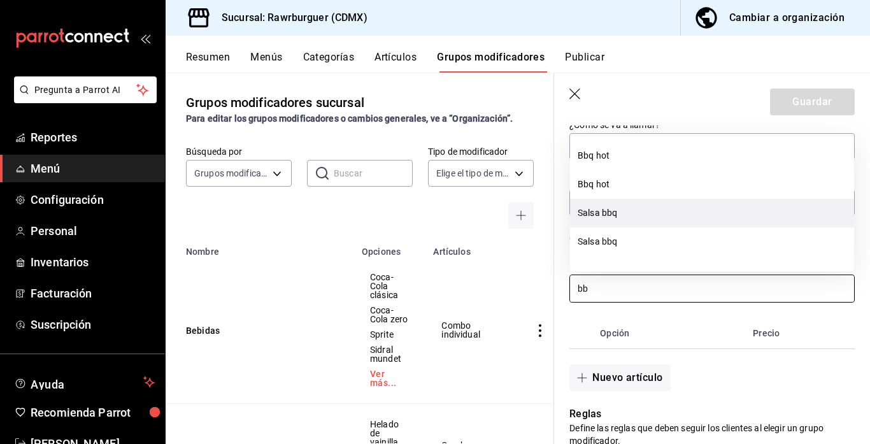
click at [646, 216] on li "Salsa bbq" at bounding box center [712, 213] width 284 height 29
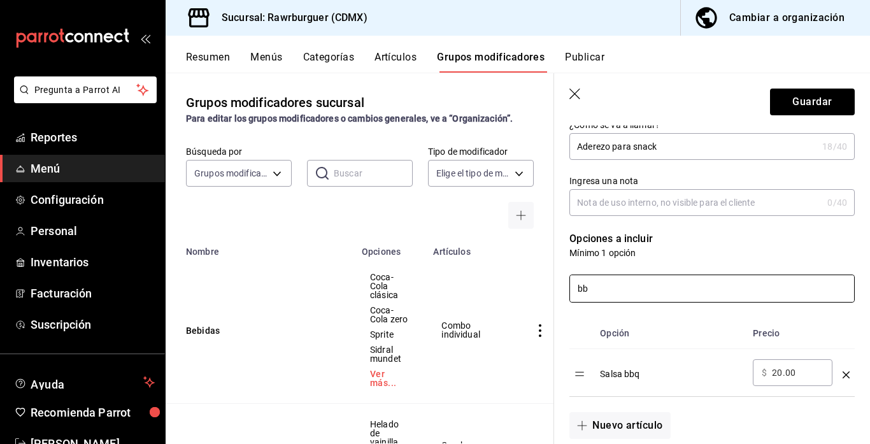
type input "b"
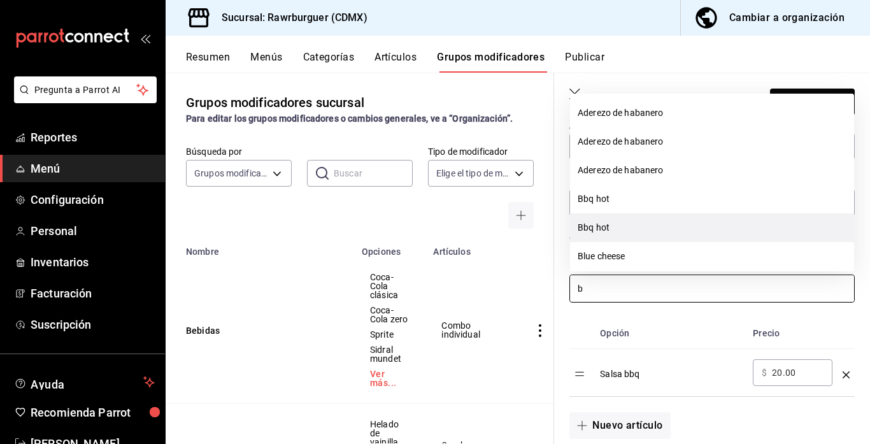
click at [619, 227] on li "Bbq hot" at bounding box center [712, 227] width 284 height 29
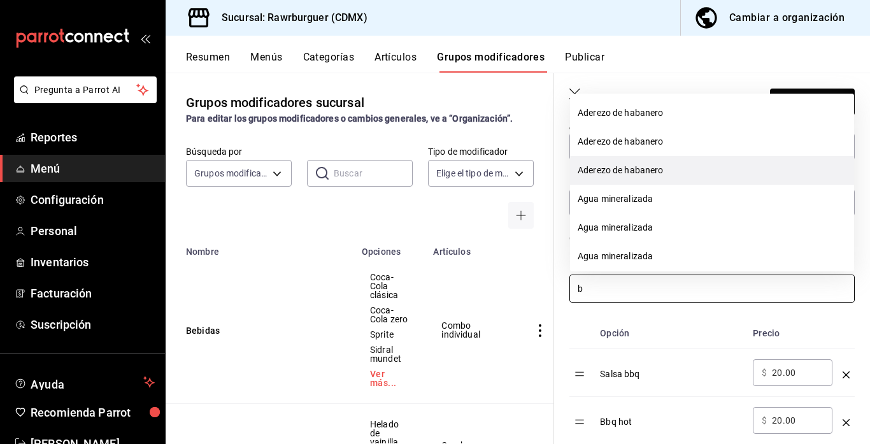
click at [620, 159] on li "Aderezo de habanero" at bounding box center [712, 170] width 284 height 29
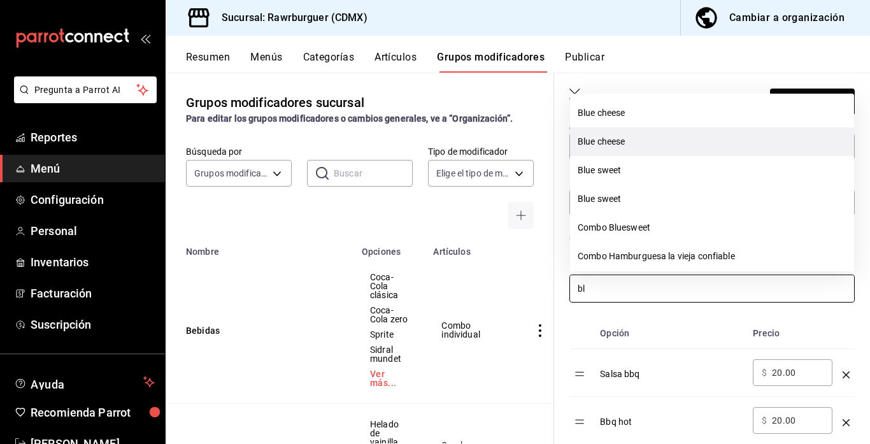
click at [611, 146] on li "Blue cheese" at bounding box center [712, 141] width 284 height 29
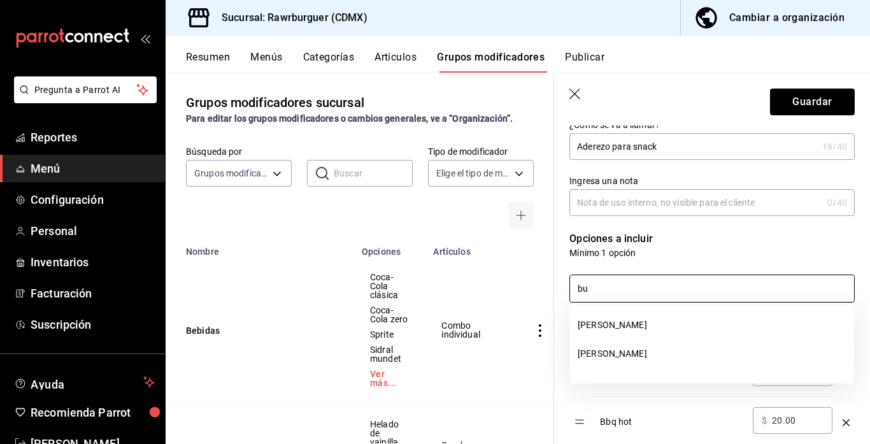
type input "b"
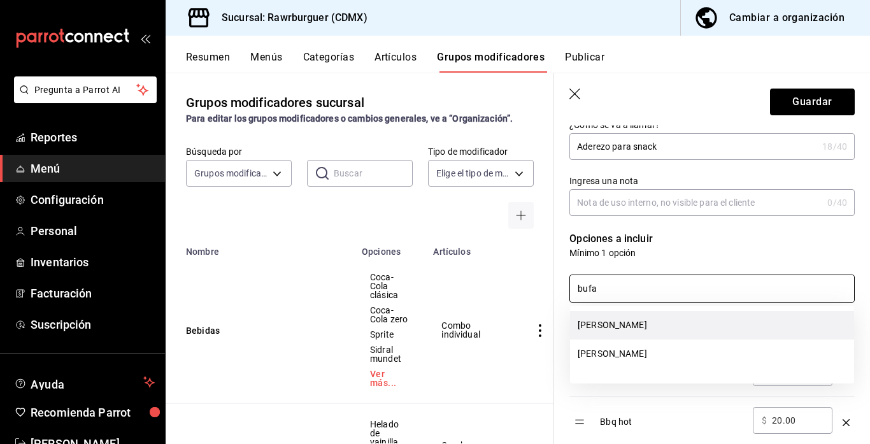
click at [598, 332] on li "[PERSON_NAME]" at bounding box center [712, 325] width 284 height 29
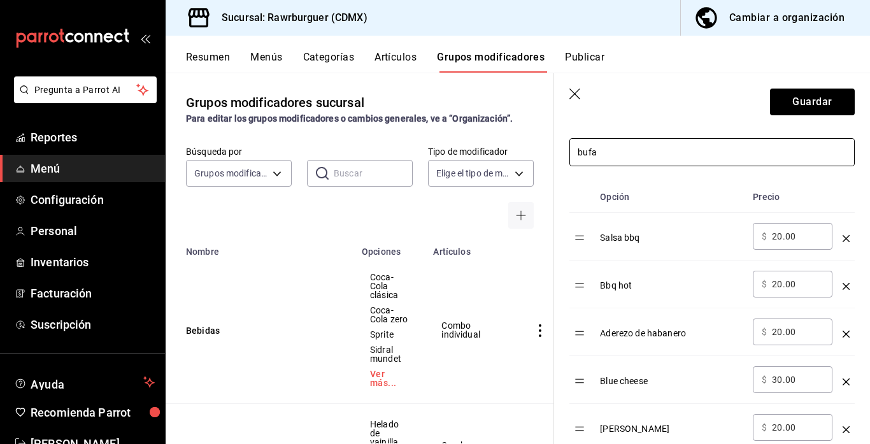
scroll to position [293, 0]
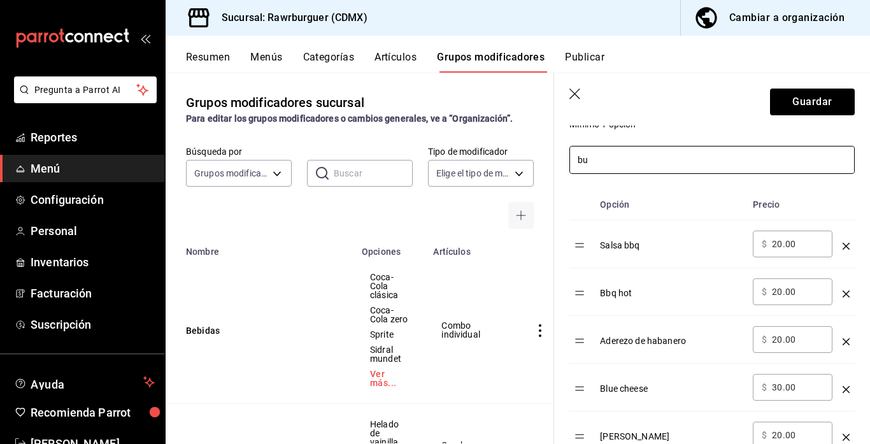
type input "b"
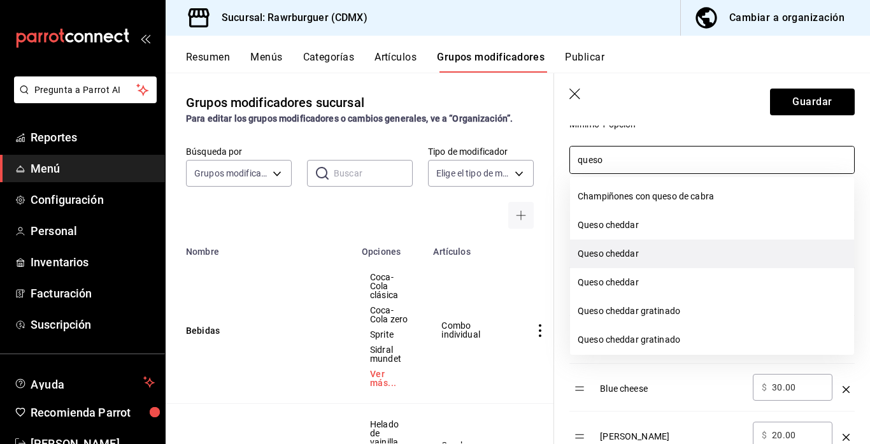
click at [644, 257] on li "Queso cheddar" at bounding box center [712, 253] width 284 height 29
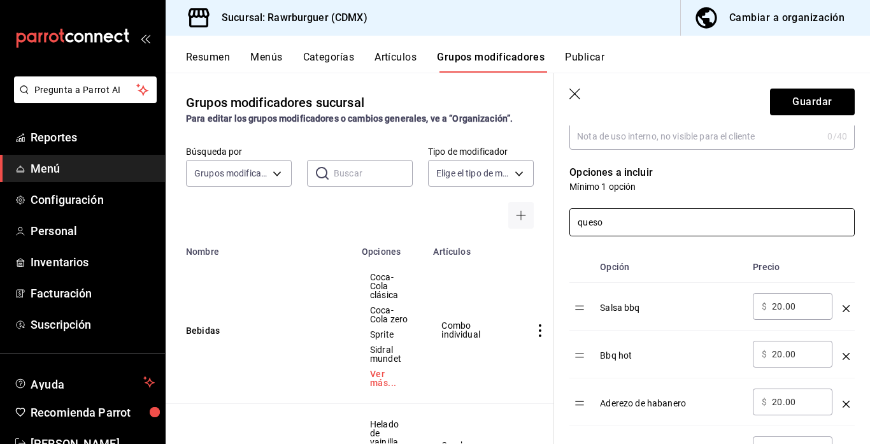
scroll to position [229, 0]
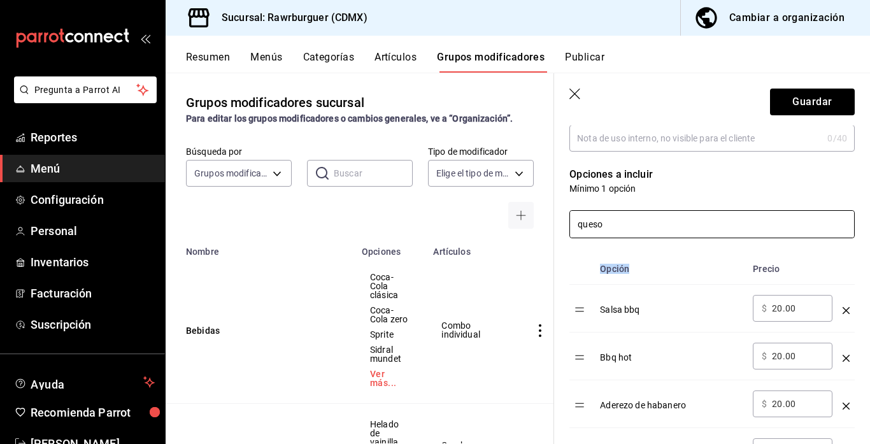
click at [615, 230] on input "queso" at bounding box center [712, 224] width 284 height 27
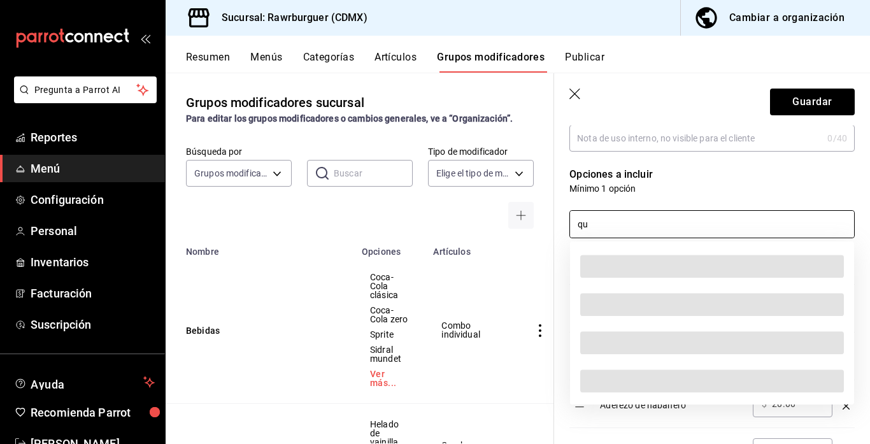
type input "q"
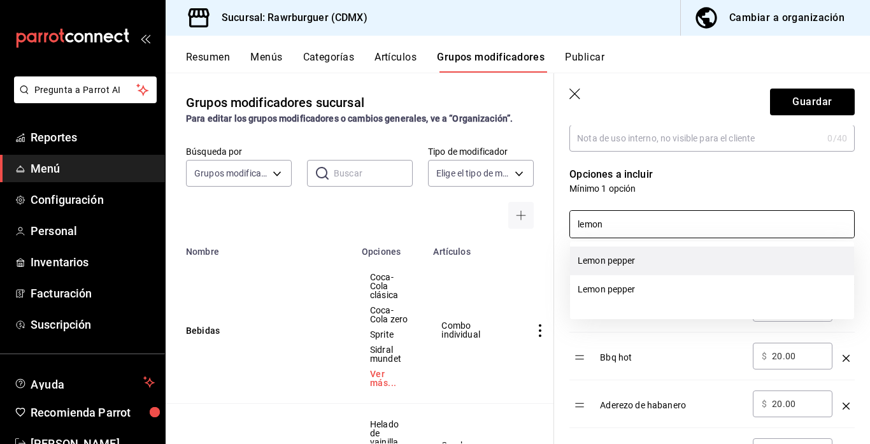
click at [606, 268] on li "Lemon pepper" at bounding box center [712, 260] width 284 height 29
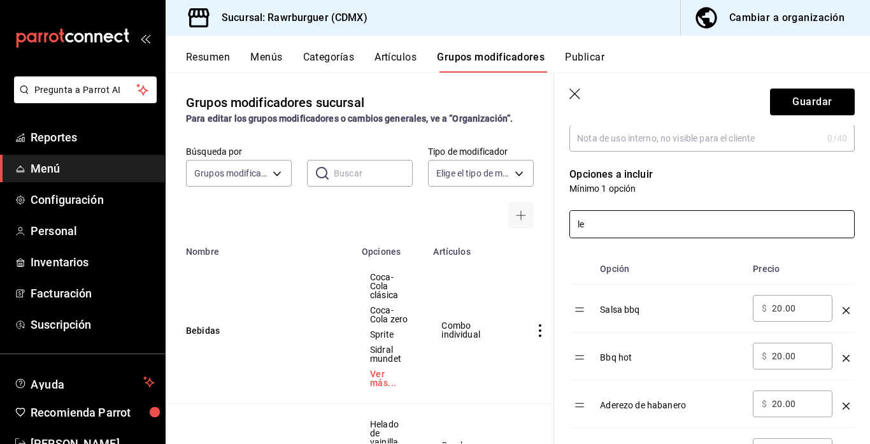
type input "l"
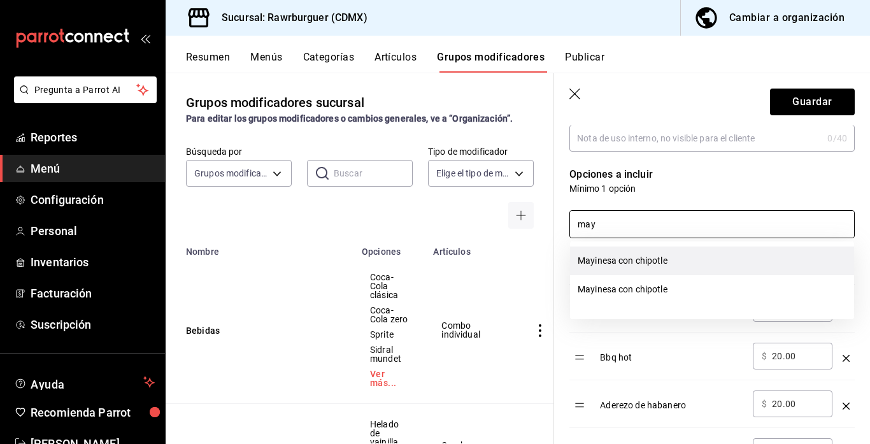
click at [660, 267] on li "Mayinesa con chipotle" at bounding box center [712, 260] width 284 height 29
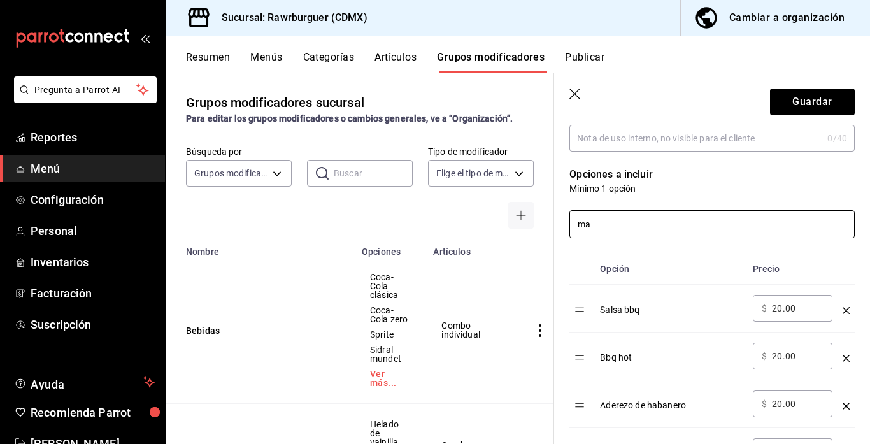
type input "m"
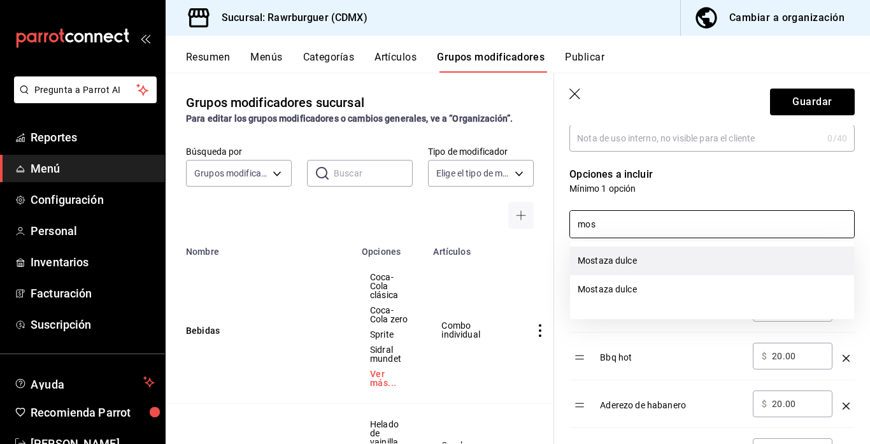
click at [634, 255] on li "Mostaza dulce" at bounding box center [712, 260] width 284 height 29
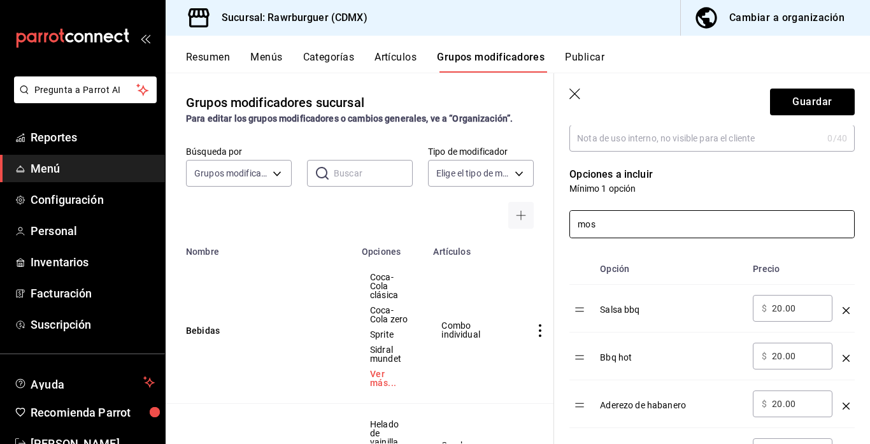
type input "mos"
click at [784, 308] on input "20.00" at bounding box center [798, 308] width 52 height 13
type input "2.00"
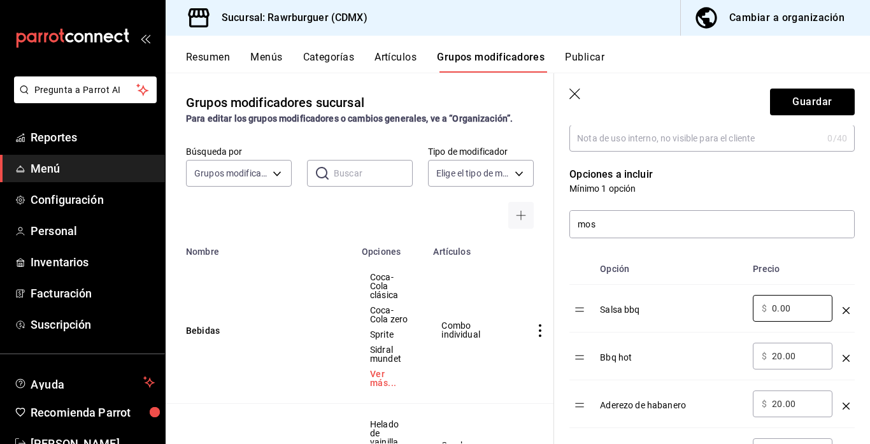
type input "0.00"
click at [784, 355] on input "20.00" at bounding box center [798, 356] width 52 height 13
type input "2.00"
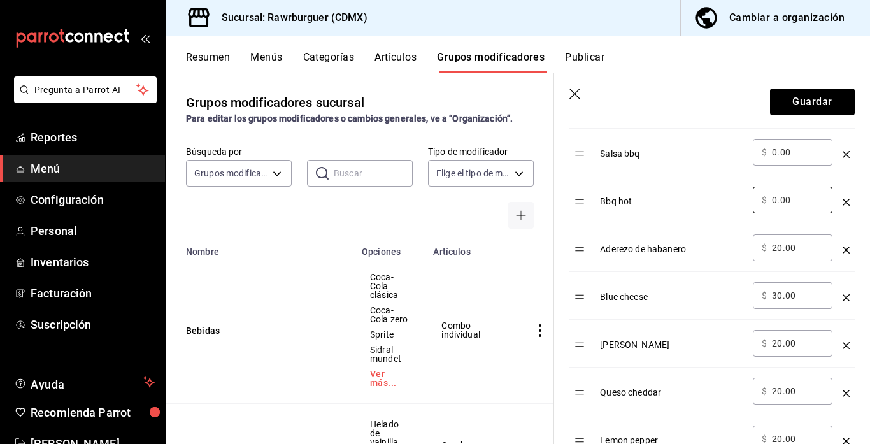
scroll to position [404, 0]
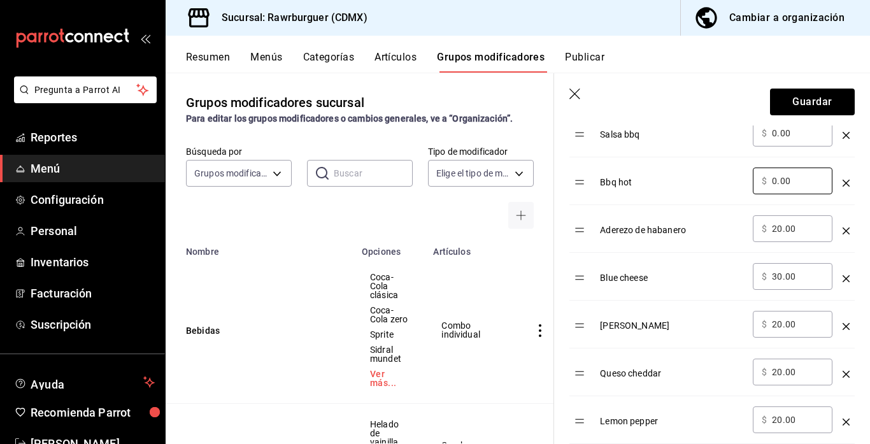
type input "0.00"
click at [789, 230] on input "20.00" at bounding box center [798, 228] width 52 height 13
type input "2.00"
type input "0.00"
click at [781, 274] on input "30.00" at bounding box center [798, 276] width 52 height 13
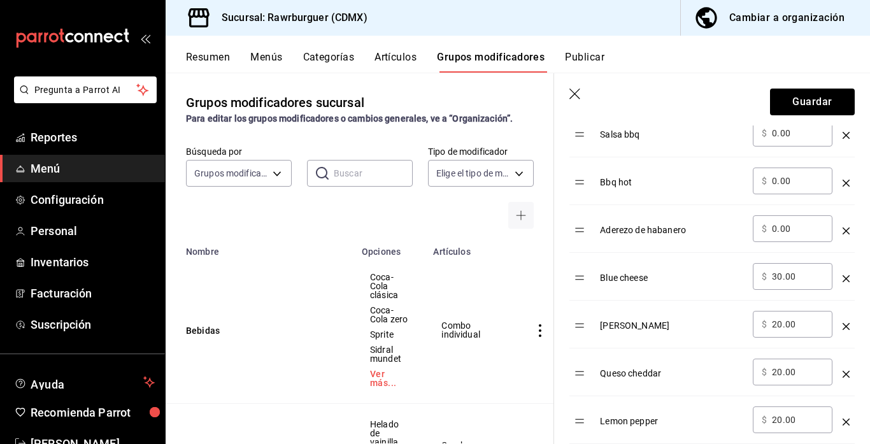
type input "3.00"
type input "0.00"
click at [788, 325] on input "20.00" at bounding box center [798, 324] width 52 height 13
type input "2.00"
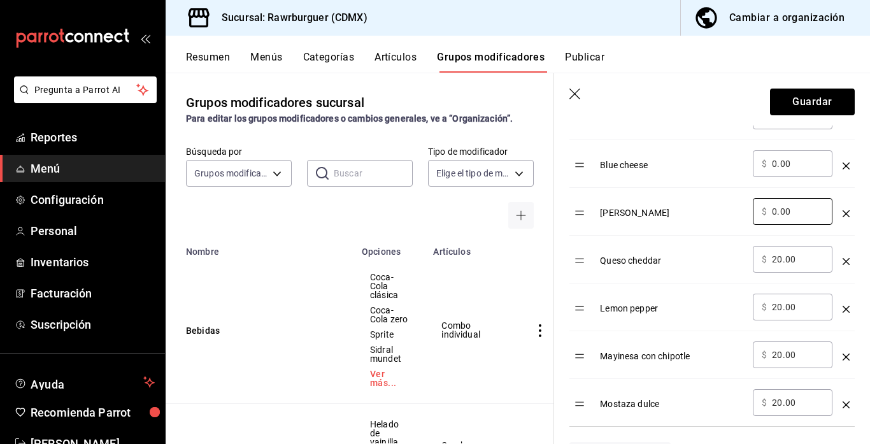
scroll to position [519, 0]
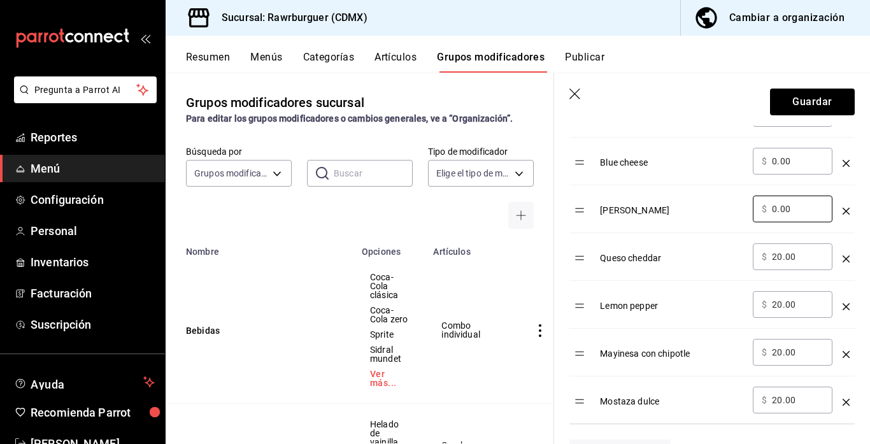
type input "0.00"
click at [781, 258] on input "20.00" at bounding box center [798, 256] width 52 height 13
type input "2.00"
type input "0.00"
click at [782, 306] on input "20.00" at bounding box center [798, 304] width 52 height 13
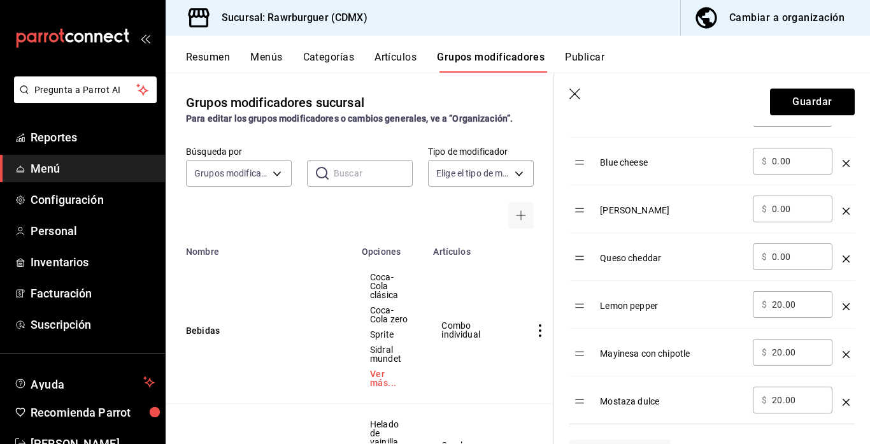
type input "2.00"
type input "0.00"
click at [780, 350] on input "20.00" at bounding box center [798, 352] width 52 height 13
type input "2.00"
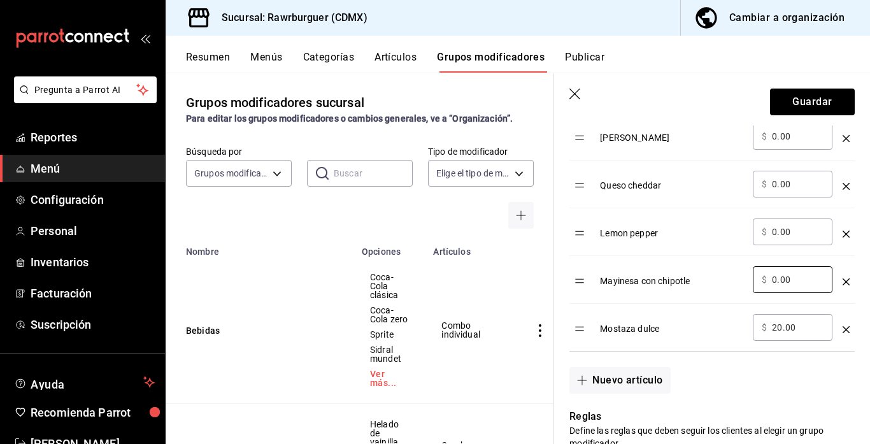
scroll to position [593, 0]
type input "0.00"
click at [778, 330] on input "20.00" at bounding box center [798, 326] width 52 height 13
type input "0.00"
click at [705, 320] on div "Mostaza dulce" at bounding box center [671, 323] width 143 height 21
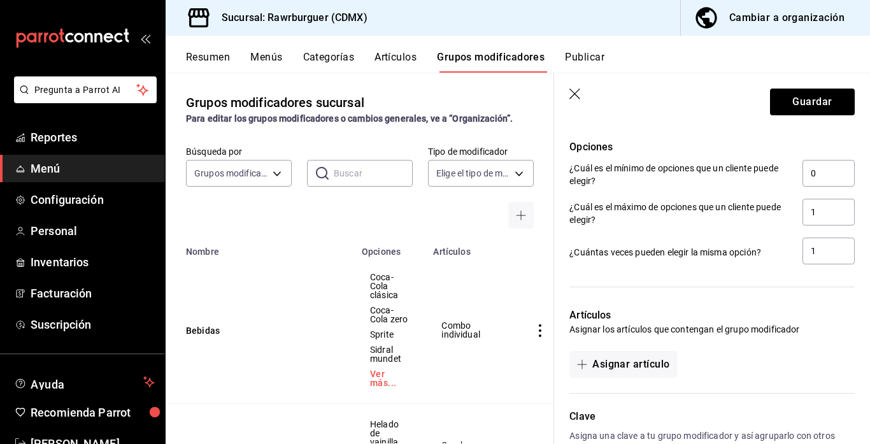
scroll to position [953, 0]
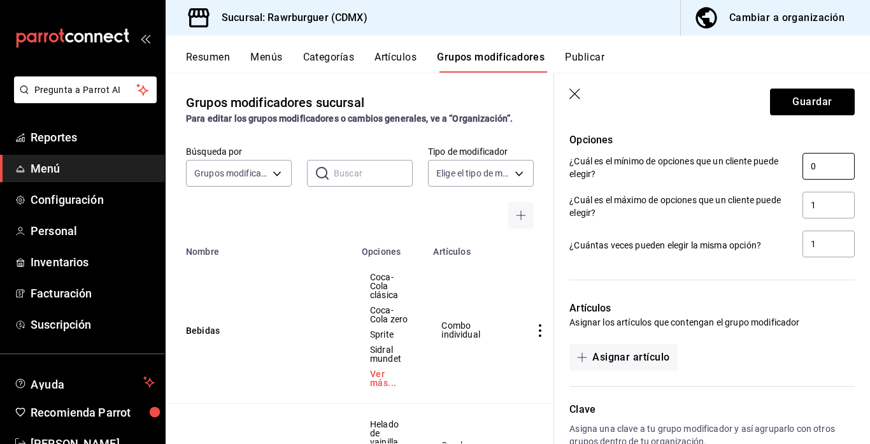
click at [822, 174] on input "0" at bounding box center [828, 166] width 52 height 27
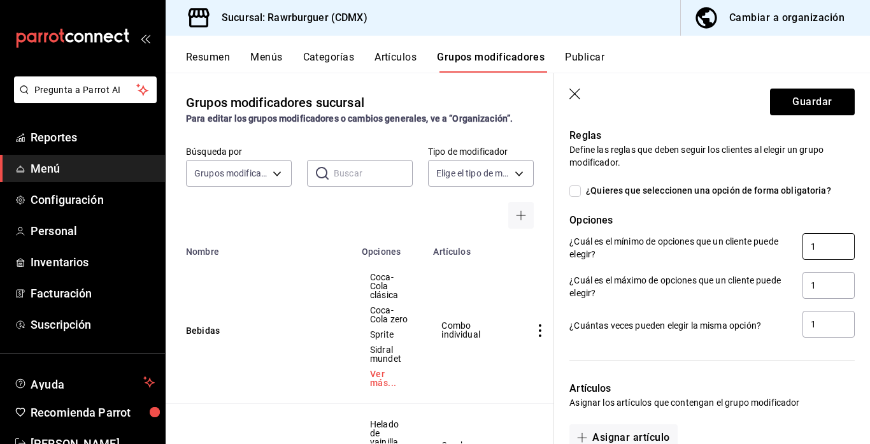
scroll to position [871, 0]
type input "1"
click at [565, 193] on div "Reglas Define las reglas que deben seguir los clientes al elegir un grupo modif…" at bounding box center [704, 227] width 301 height 227
click at [572, 193] on input "¿Quieres que seleccionen una opción de forma obligatoria?" at bounding box center [574, 192] width 11 height 11
checkbox input "true"
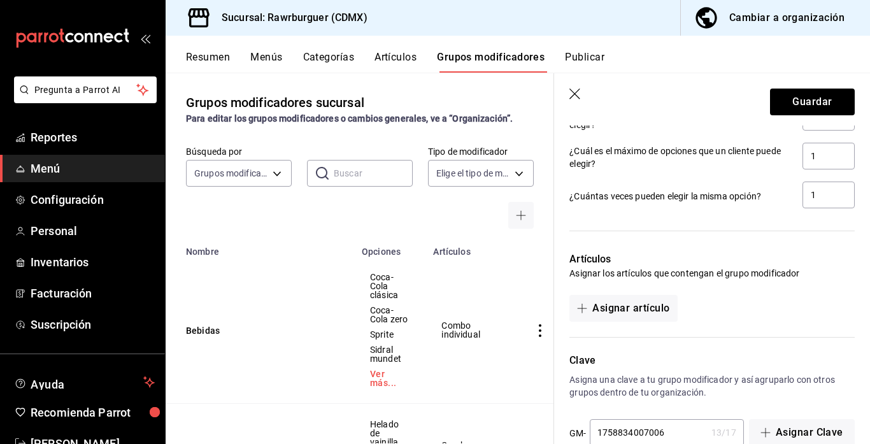
scroll to position [1030, 0]
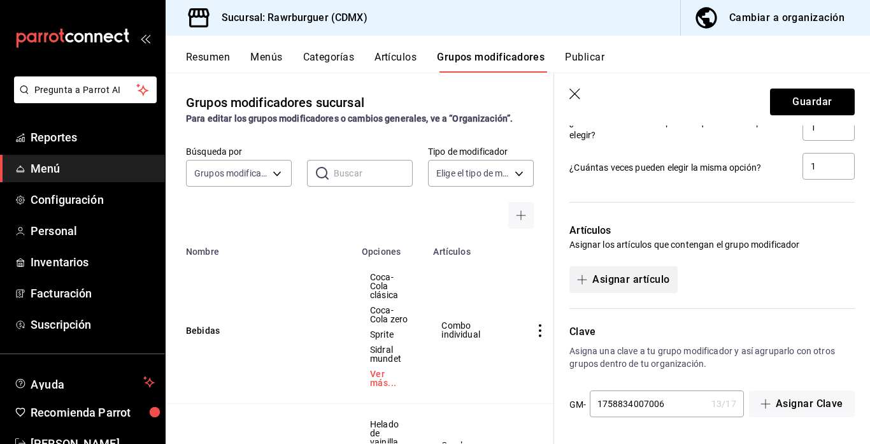
click at [638, 279] on button "Asignar artículo" at bounding box center [623, 279] width 108 height 27
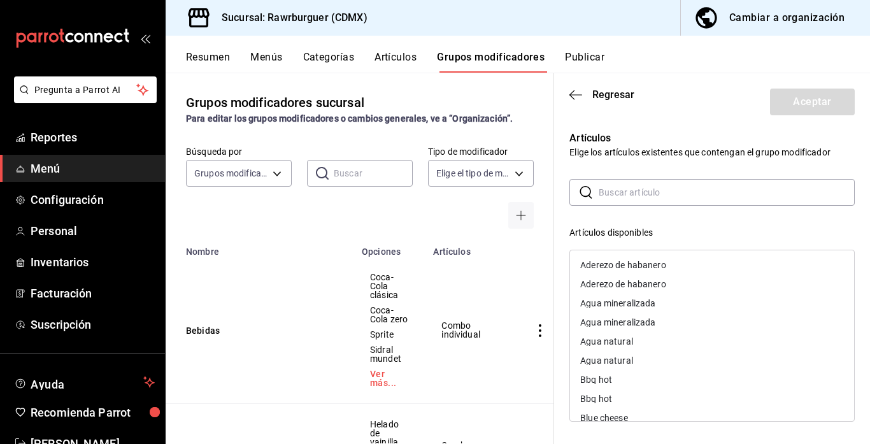
click at [643, 190] on input "text" at bounding box center [726, 192] width 256 height 25
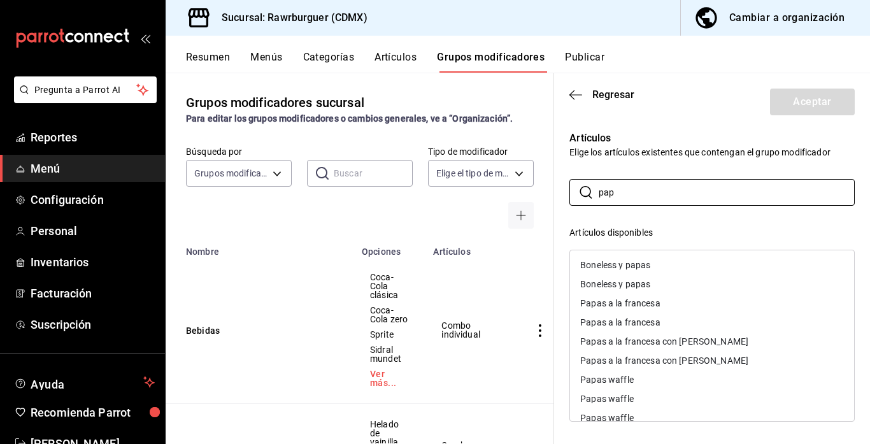
click at [625, 306] on div "Papas a la francesa" at bounding box center [620, 303] width 80 height 9
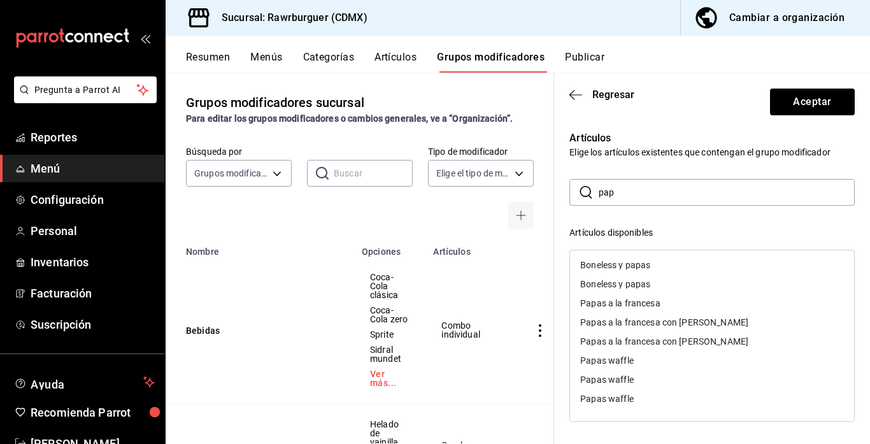
click at [623, 323] on div "Papas a la francesa con [PERSON_NAME]" at bounding box center [664, 322] width 168 height 9
click at [622, 340] on div "Papas waffle" at bounding box center [606, 341] width 53 height 9
click at [629, 194] on input "pap" at bounding box center [726, 192] width 256 height 25
type input "p"
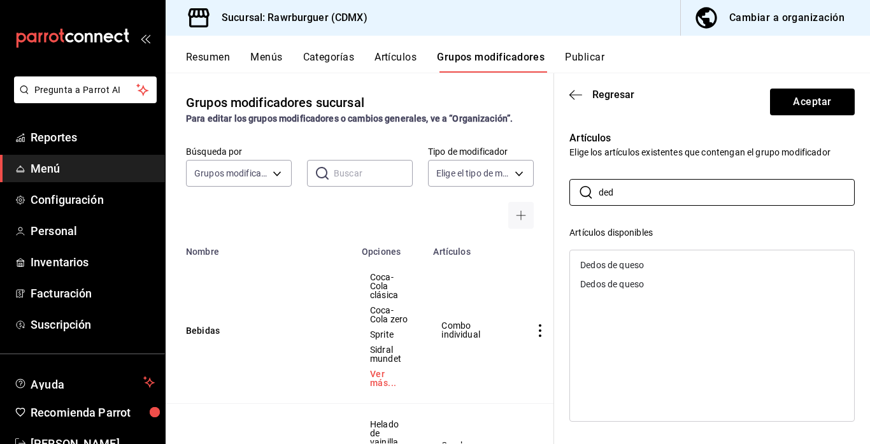
click at [605, 269] on div "Dedos de queso" at bounding box center [612, 264] width 64 height 9
click at [686, 187] on input "ded" at bounding box center [726, 192] width 256 height 25
type input "d"
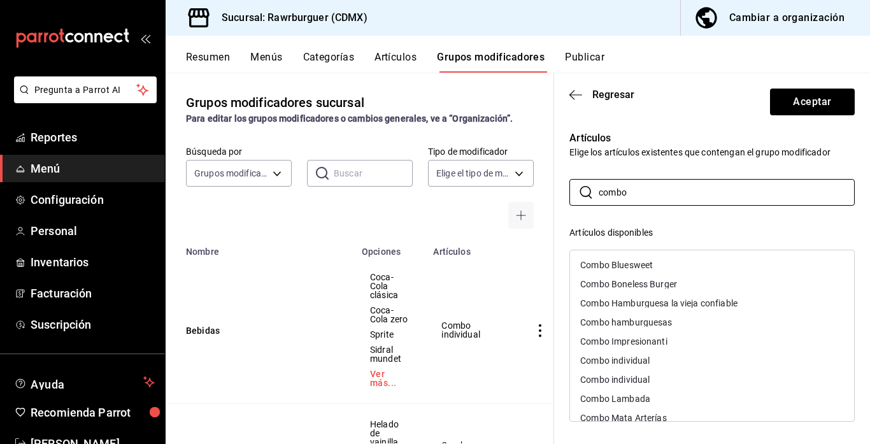
type input "combo"
click at [646, 357] on div "Combo individual" at bounding box center [614, 360] width 69 height 9
click at [637, 358] on div "Combo individual" at bounding box center [614, 360] width 69 height 9
click at [705, 164] on div "Artículos Elige los artículos existentes que contengan el grupo modificador ​ c…" at bounding box center [704, 374] width 301 height 518
click at [632, 120] on header "Regresar Aceptar" at bounding box center [712, 99] width 316 height 52
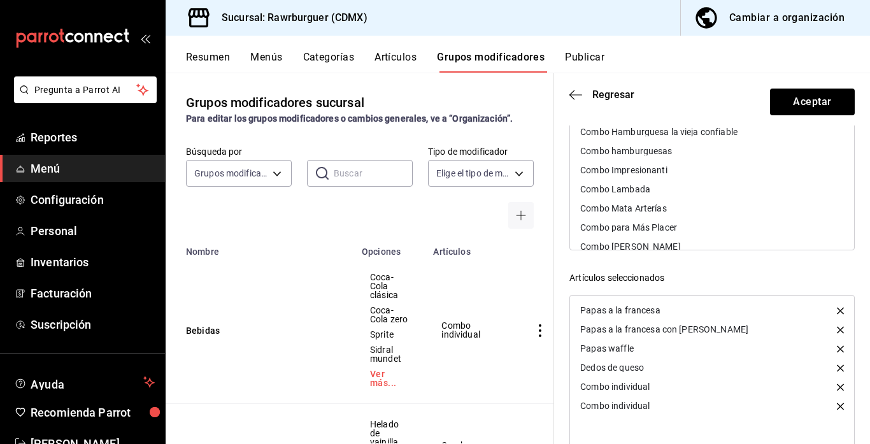
scroll to position [215, 0]
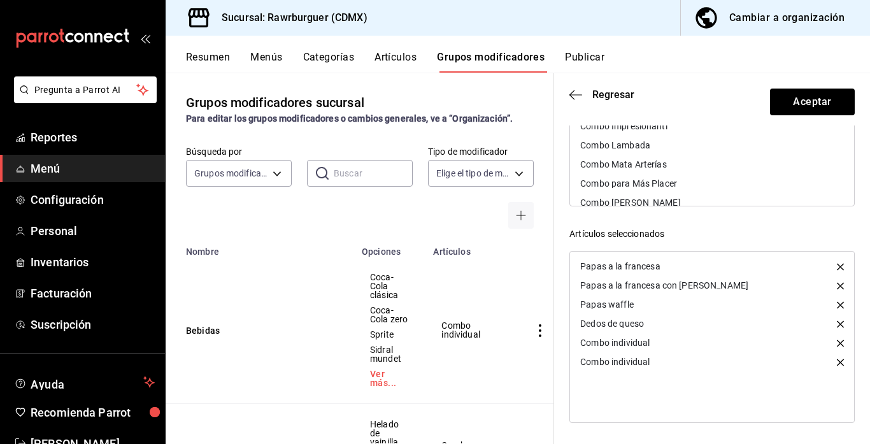
click at [840, 362] on icon "button" at bounding box center [840, 361] width 7 height 7
click at [760, 218] on div "Artículos disponibles Combo Bluesweet Combo Boneless Burger Combo Hamburguesa l…" at bounding box center [711, 214] width 285 height 407
click at [794, 105] on button "Aceptar" at bounding box center [812, 102] width 85 height 27
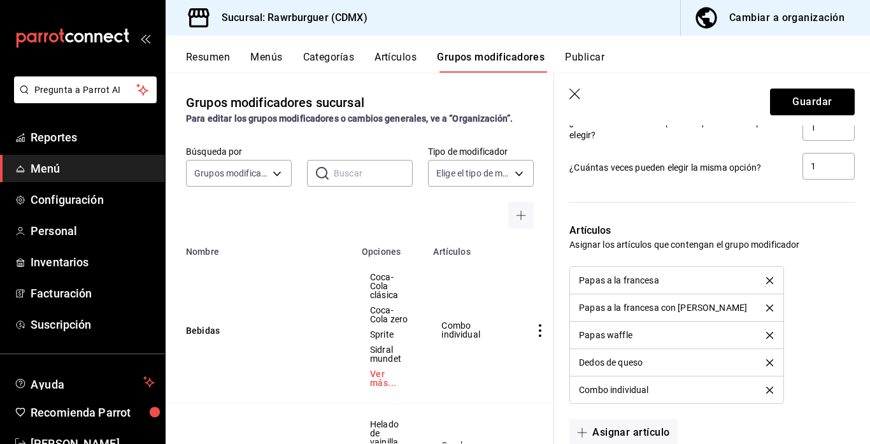
click at [574, 94] on icon "button" at bounding box center [574, 94] width 11 height 11
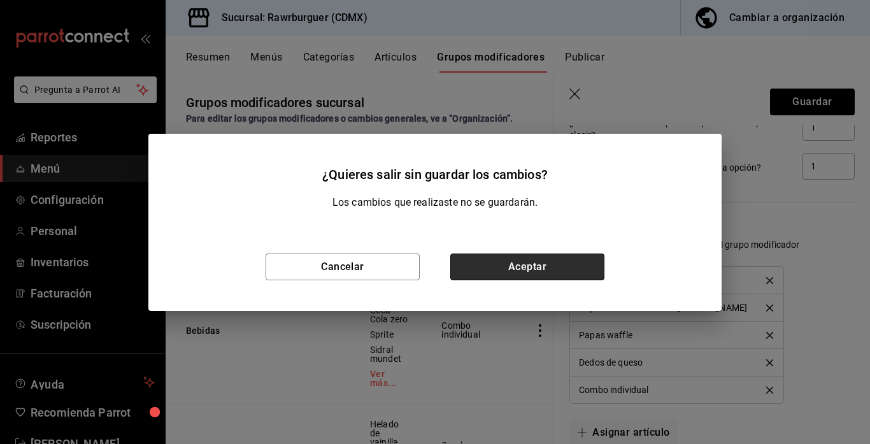
click at [497, 271] on button "Aceptar" at bounding box center [527, 266] width 154 height 27
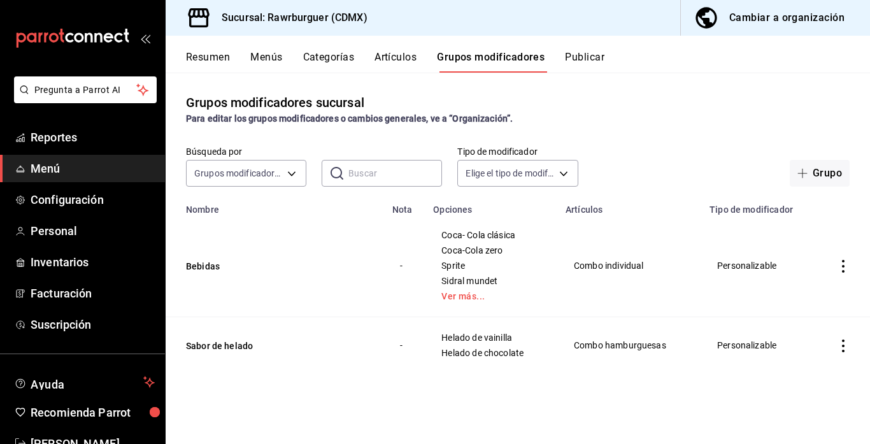
click at [259, 59] on button "Menús" at bounding box center [266, 62] width 32 height 22
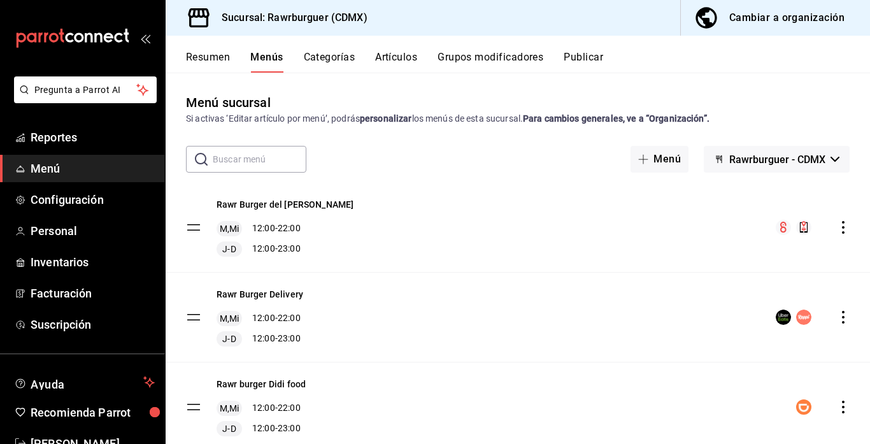
click at [842, 320] on icon "actions" at bounding box center [843, 317] width 13 height 13
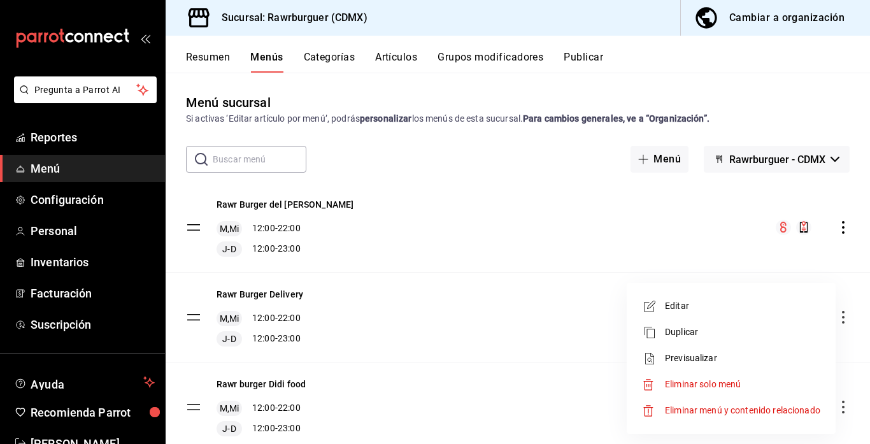
click at [688, 304] on span "Editar" at bounding box center [742, 305] width 155 height 13
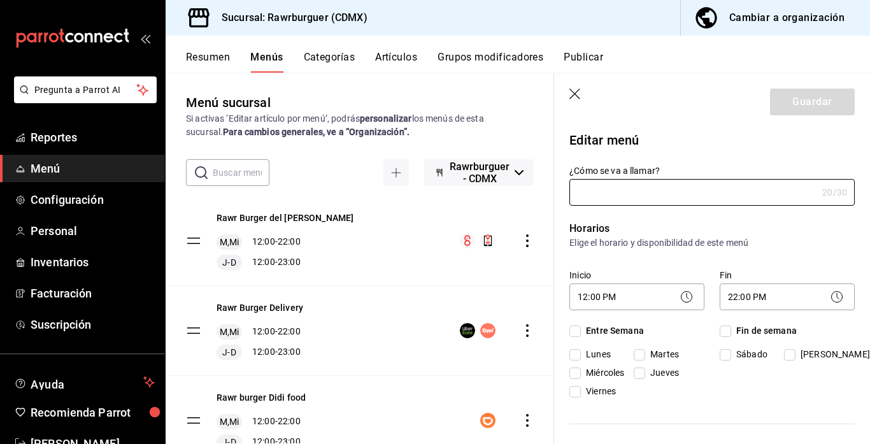
scroll to position [281, 0]
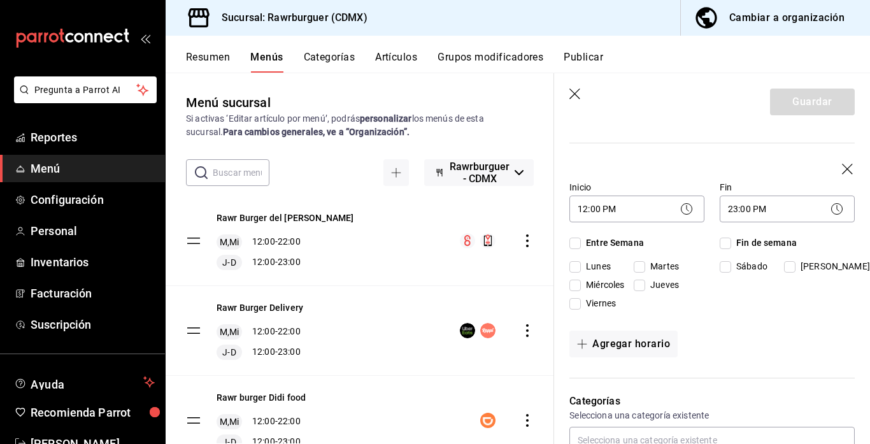
type input "Rawr Burger Delivery"
checkbox input "true"
type input "1747169701010"
checkbox input "true"
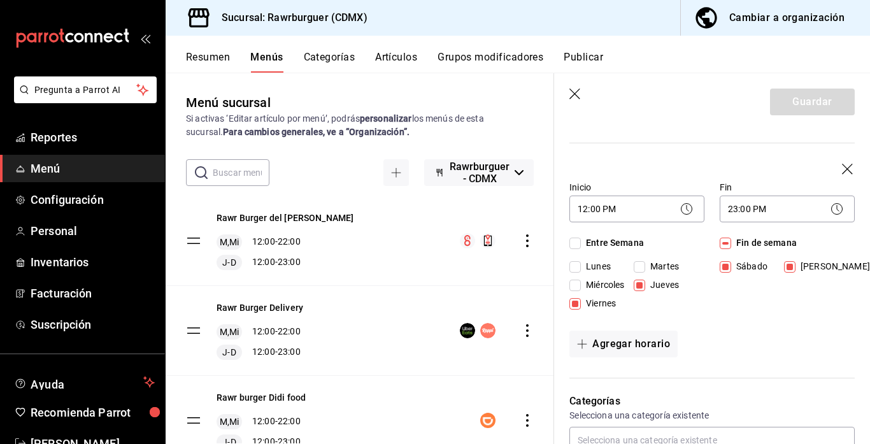
checkbox input "true"
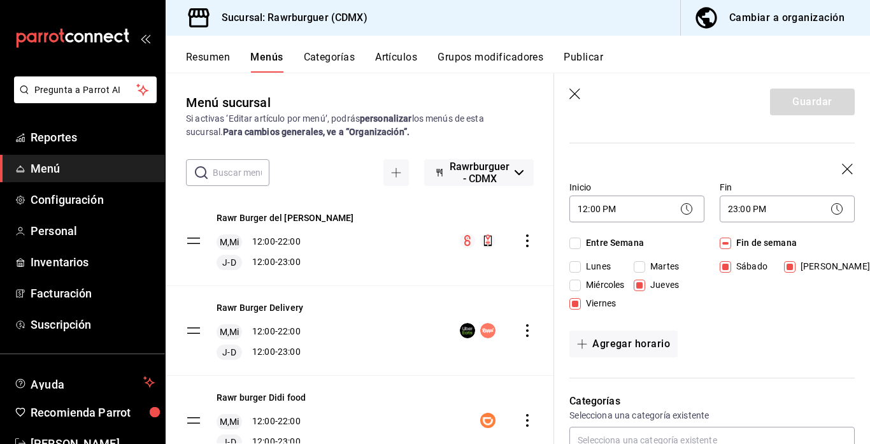
checkbox input "true"
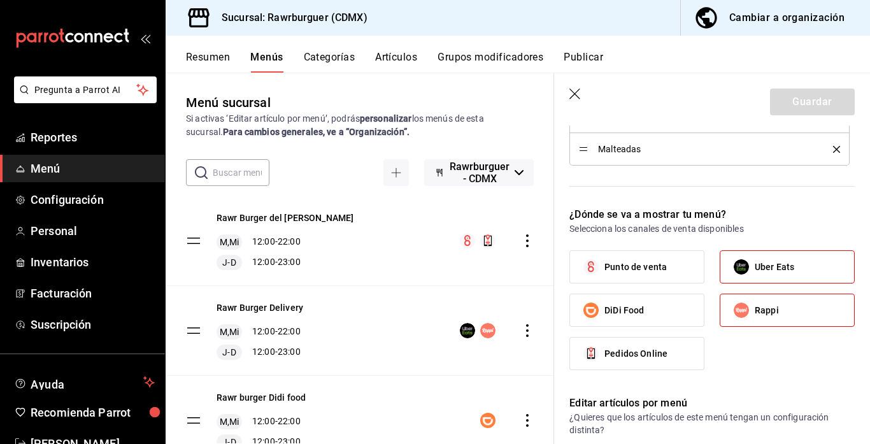
scroll to position [0, 0]
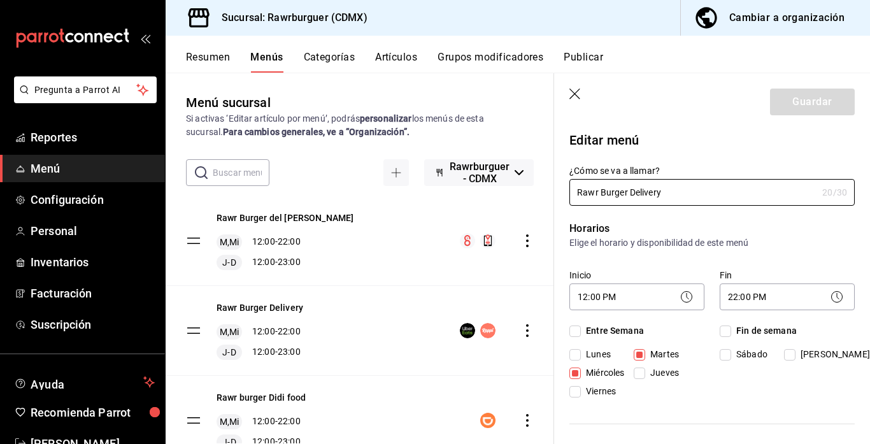
click at [573, 92] on icon "button" at bounding box center [575, 95] width 13 height 13
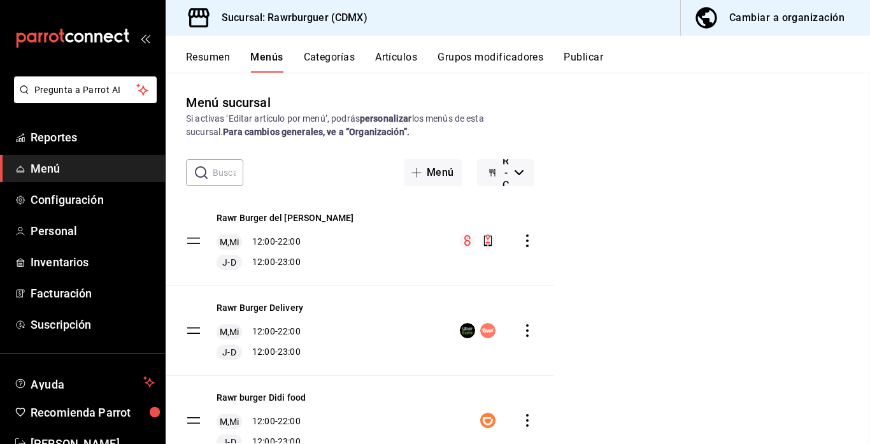
checkbox input "false"
type input "1758834481195"
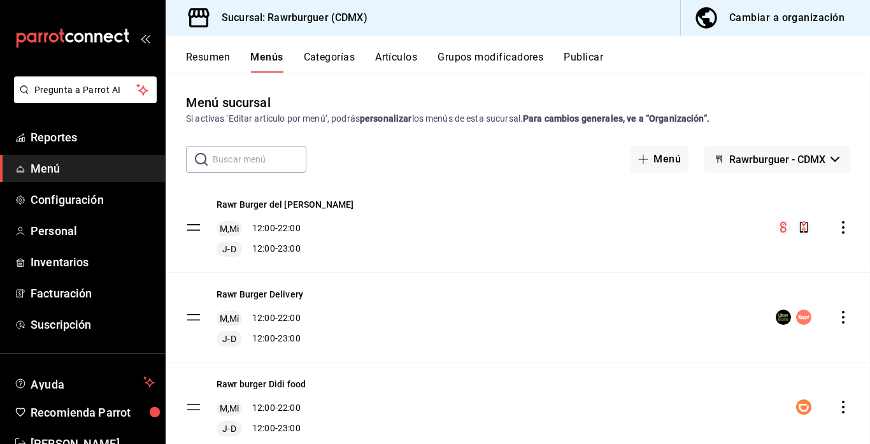
checkbox input "false"
click at [842, 230] on icon "actions" at bounding box center [843, 227] width 13 height 13
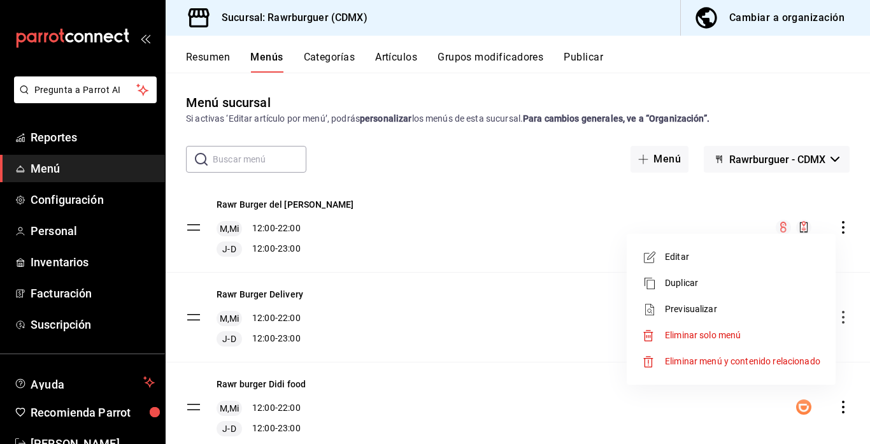
click at [698, 364] on span "Eliminar menú y contenido relacionado" at bounding box center [742, 361] width 155 height 10
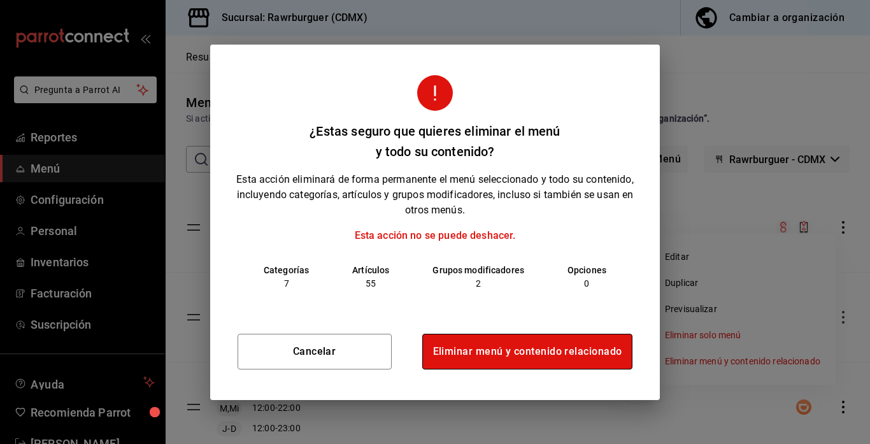
click at [559, 348] on button "Eliminar menú y contenido relacionado" at bounding box center [527, 352] width 211 height 36
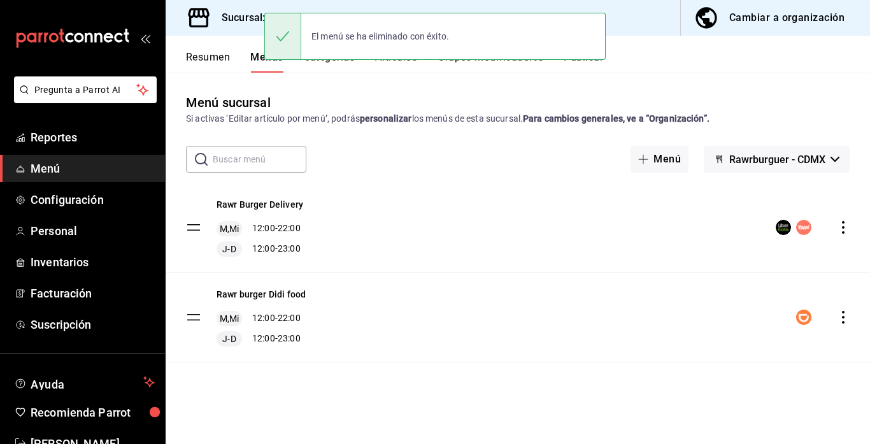
click at [847, 315] on icon "actions" at bounding box center [843, 317] width 13 height 13
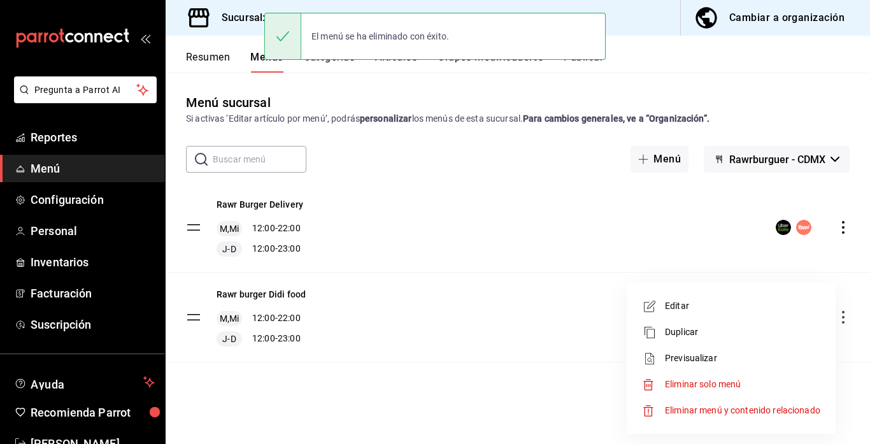
click at [658, 406] on div at bounding box center [653, 410] width 23 height 13
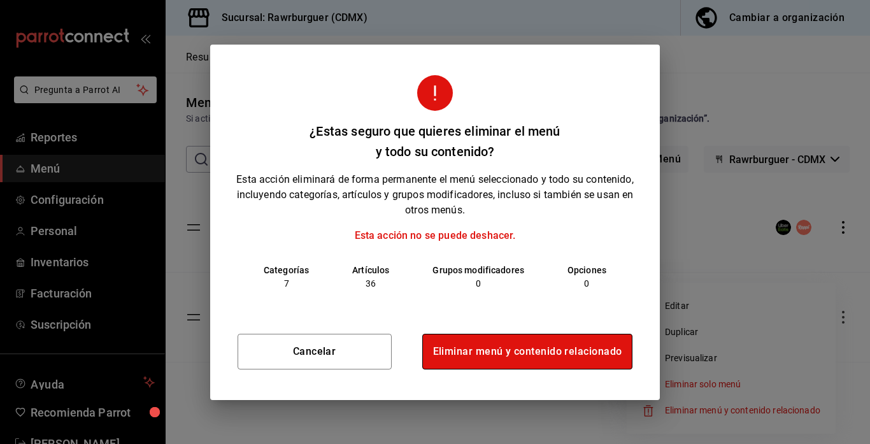
click at [460, 353] on button "Eliminar menú y contenido relacionado" at bounding box center [527, 352] width 211 height 36
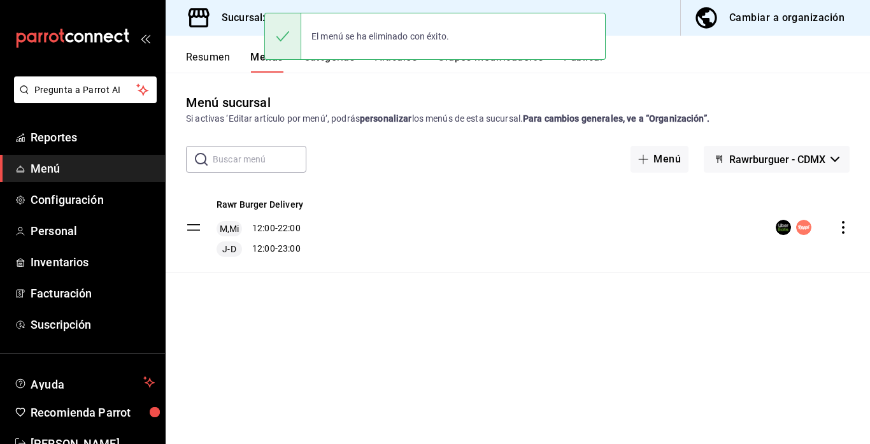
click at [843, 229] on icon "actions" at bounding box center [843, 227] width 13 height 13
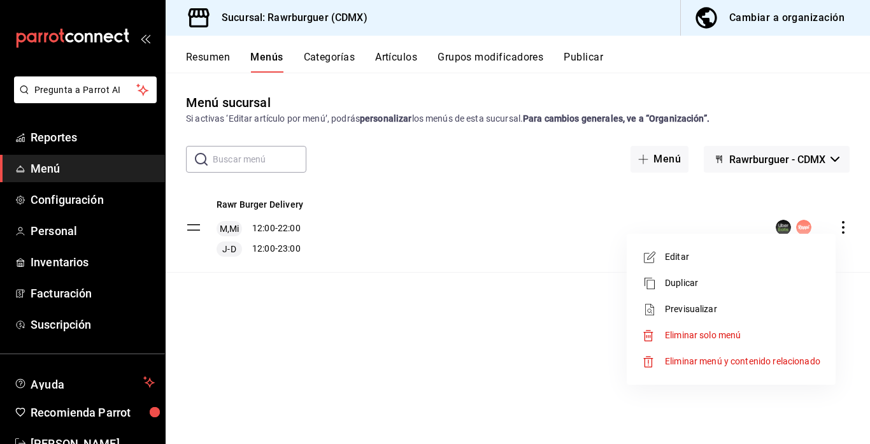
click at [668, 361] on span "Eliminar menú y contenido relacionado" at bounding box center [742, 361] width 155 height 10
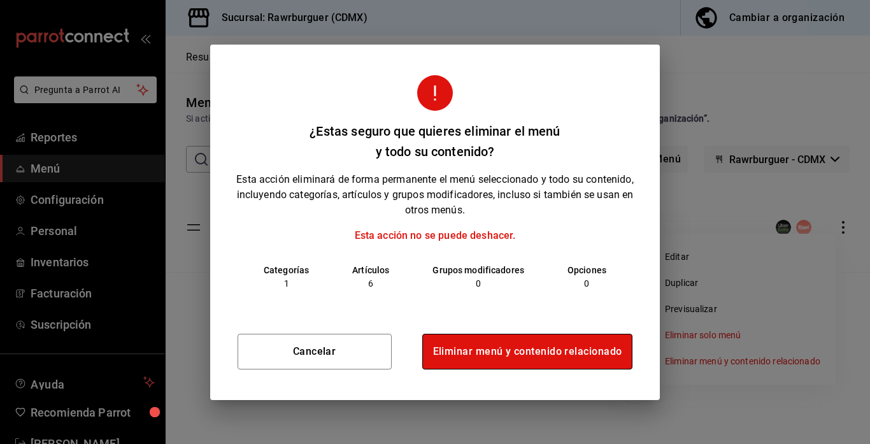
click at [563, 337] on button "Eliminar menú y contenido relacionado" at bounding box center [527, 352] width 211 height 36
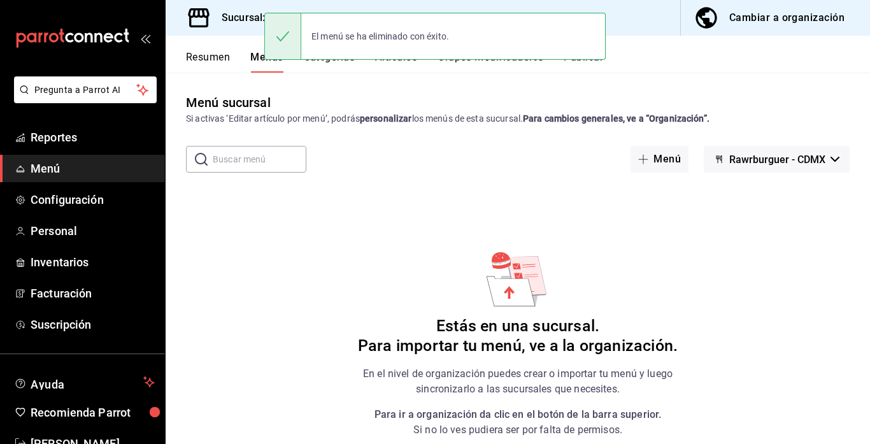
click at [465, 66] on button "Grupos modificadores" at bounding box center [490, 62] width 106 height 22
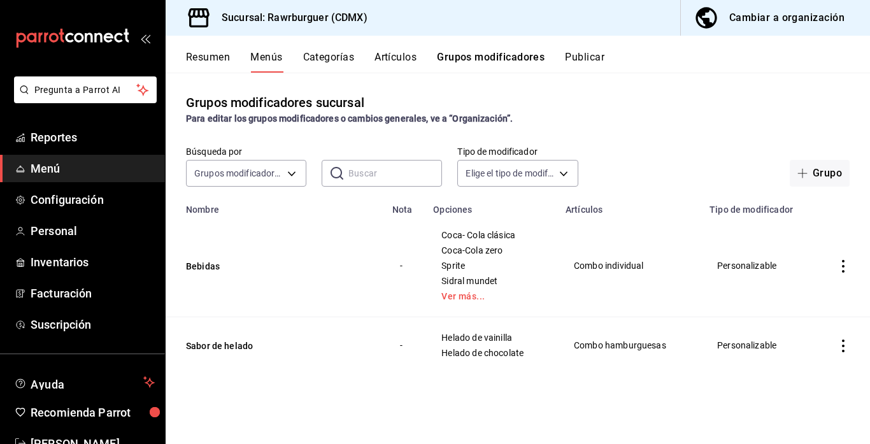
click at [399, 65] on button "Artículos" at bounding box center [395, 62] width 42 height 22
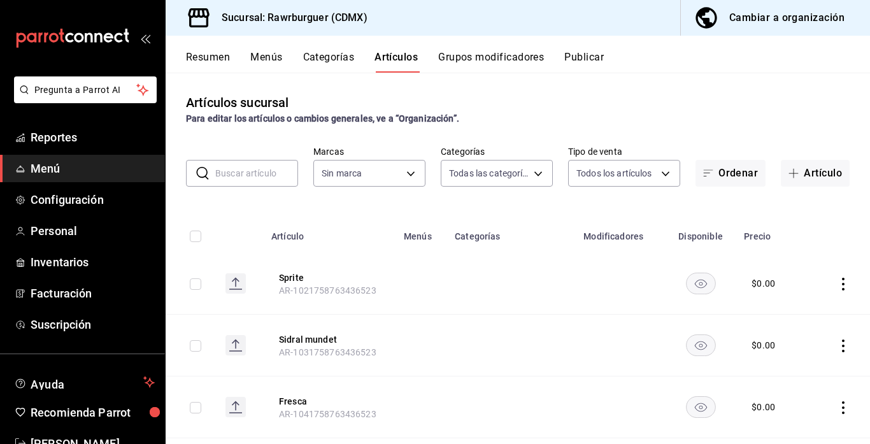
type input "8a01a90b-2b03-46ea-9b1b-b7773e352b36,87e7d134-efaa-4ed6-b876-554e127b5df8,ea39e…"
type input "c688a348-8af5-4db2-8017-60906265672a"
click at [483, 59] on button "Grupos modificadores" at bounding box center [491, 62] width 106 height 22
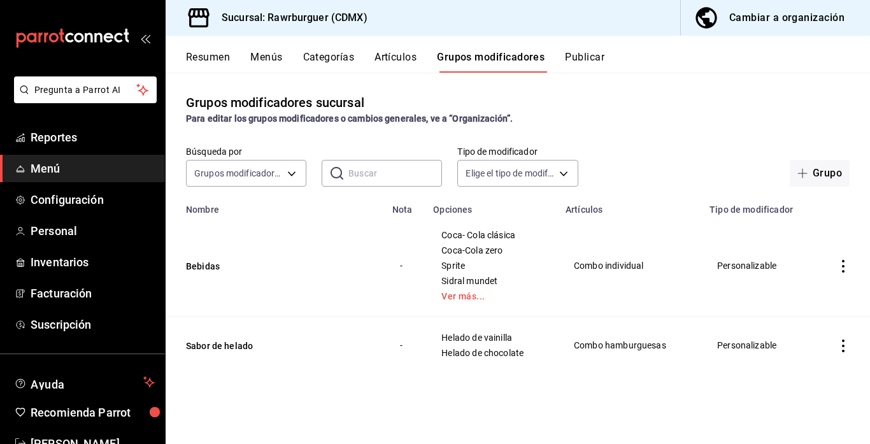
click at [411, 59] on button "Artículos" at bounding box center [395, 62] width 42 height 22
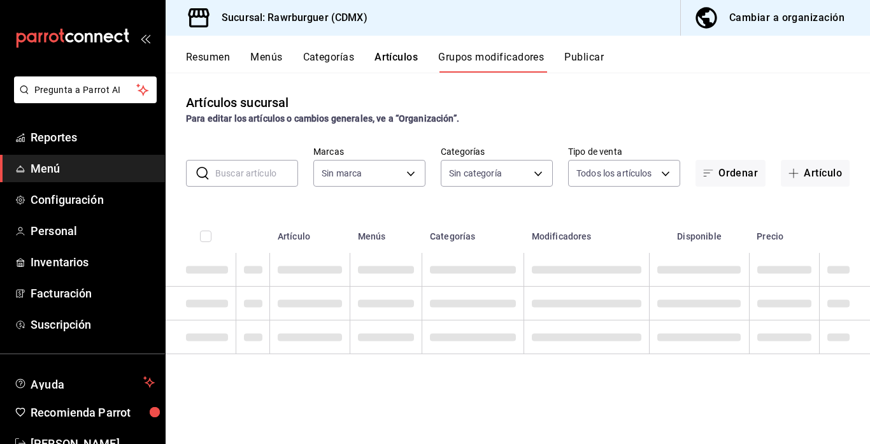
click at [334, 59] on button "Categorías" at bounding box center [329, 62] width 52 height 22
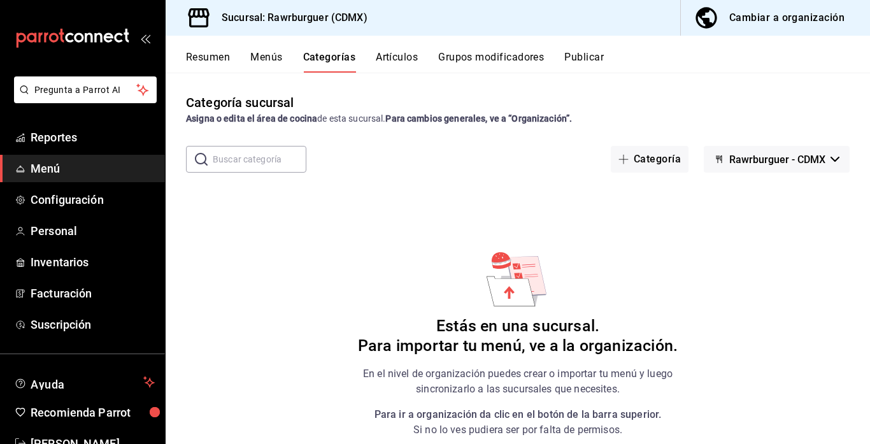
click at [390, 50] on div "Resumen Menús Categorías Artículos Grupos modificadores Publicar" at bounding box center [518, 54] width 704 height 37
click at [395, 60] on button "Artículos" at bounding box center [397, 62] width 42 height 22
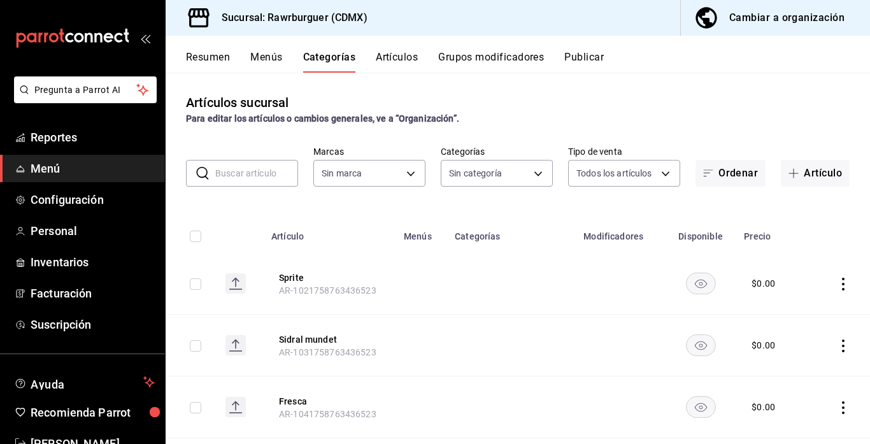
click at [258, 171] on input "text" at bounding box center [256, 172] width 83 height 25
type input "8a01a90b-2b03-46ea-9b1b-b7773e352b36,87e7d134-efaa-4ed6-b876-554e127b5df8,ea39e…"
type input "toc"
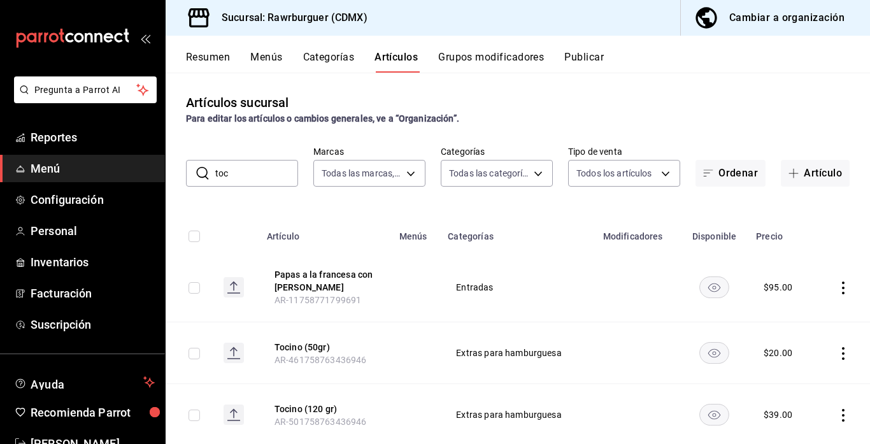
type input "c688a348-8af5-4db2-8017-60906265672a"
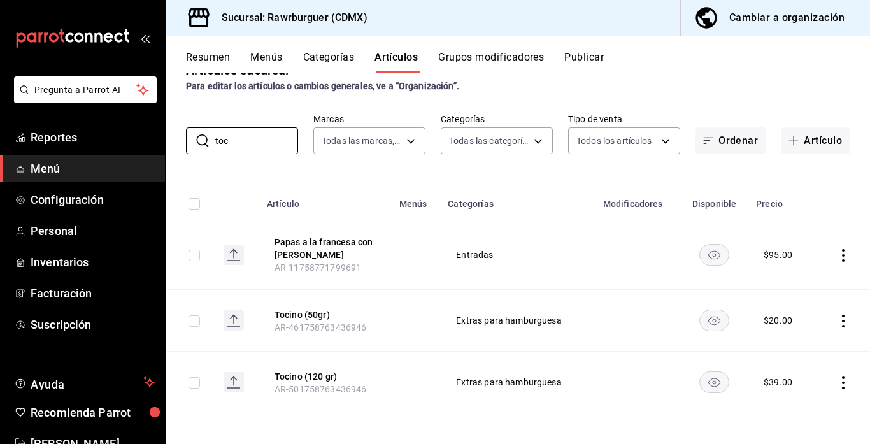
scroll to position [32, 0]
click at [770, 17] on div "Cambiar a organización" at bounding box center [786, 18] width 115 height 18
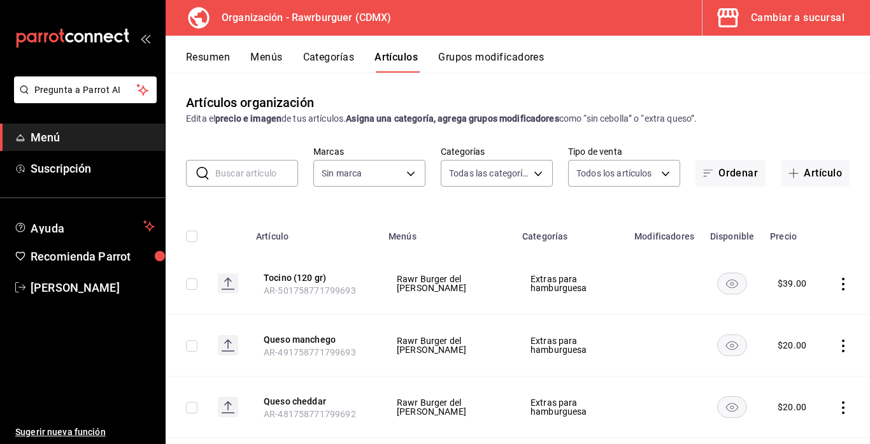
type input "c1affe28-5b75-42a1-bd53-0a4a367c53c8"
type input "6ca17b8f-428a-41fb-bff9-a2cb1d4dabe7,5433be91-9441-4d9e-9bc5-7408d813de4c,92de4…"
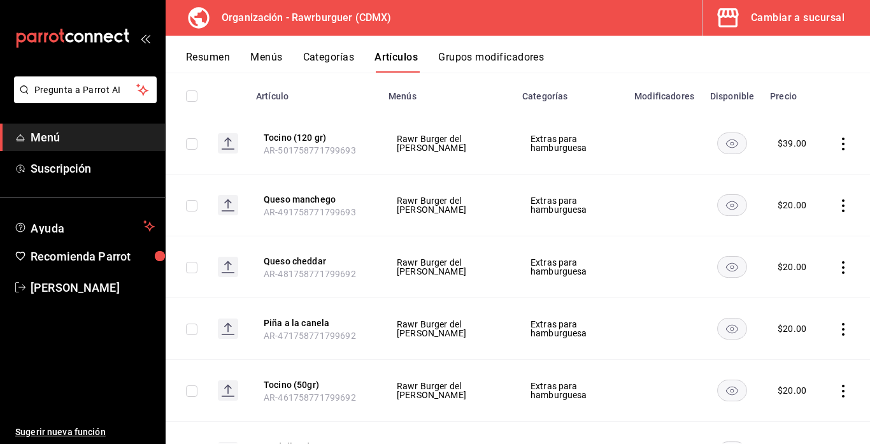
scroll to position [0, 0]
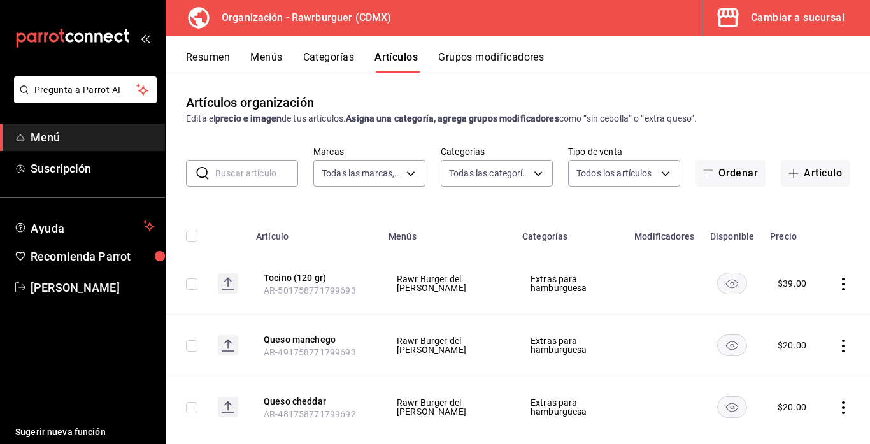
click at [329, 62] on button "Categorías" at bounding box center [329, 62] width 52 height 22
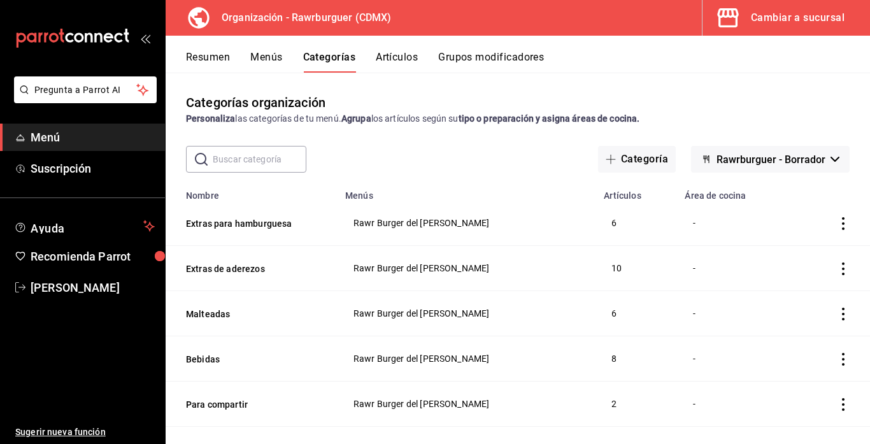
click at [254, 59] on button "Menús" at bounding box center [266, 62] width 32 height 22
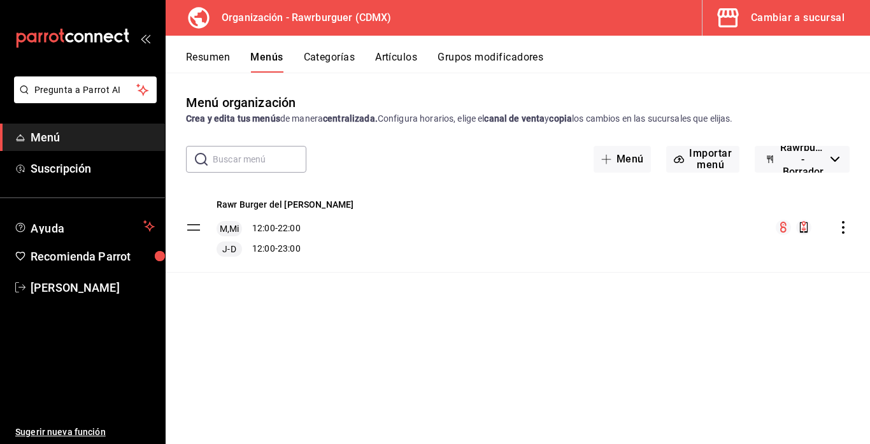
click at [842, 231] on icon "actions" at bounding box center [843, 227] width 13 height 13
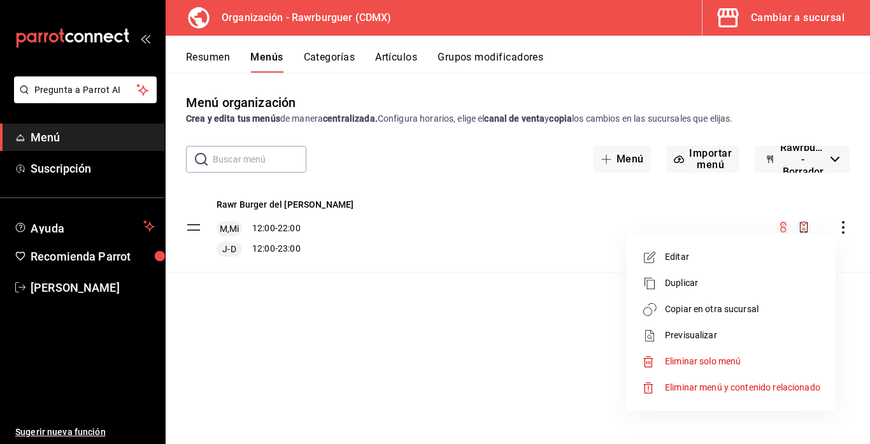
click at [711, 307] on span "Copiar en otra sucursal" at bounding box center [742, 308] width 155 height 13
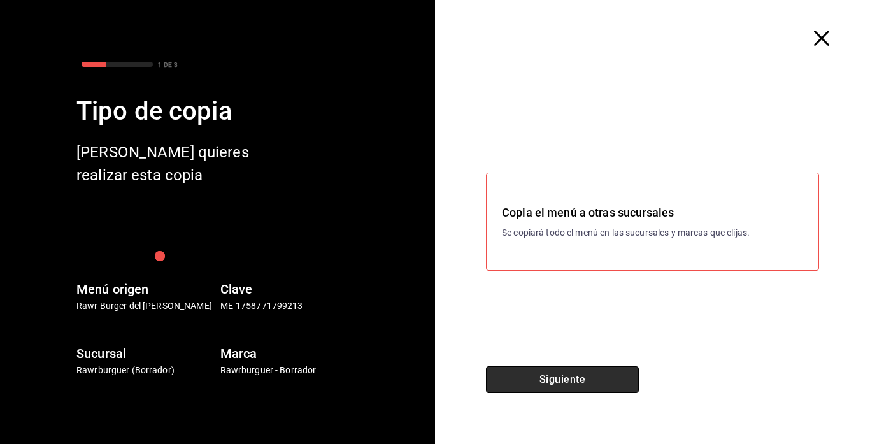
click at [541, 388] on button "Siguiente" at bounding box center [562, 379] width 153 height 27
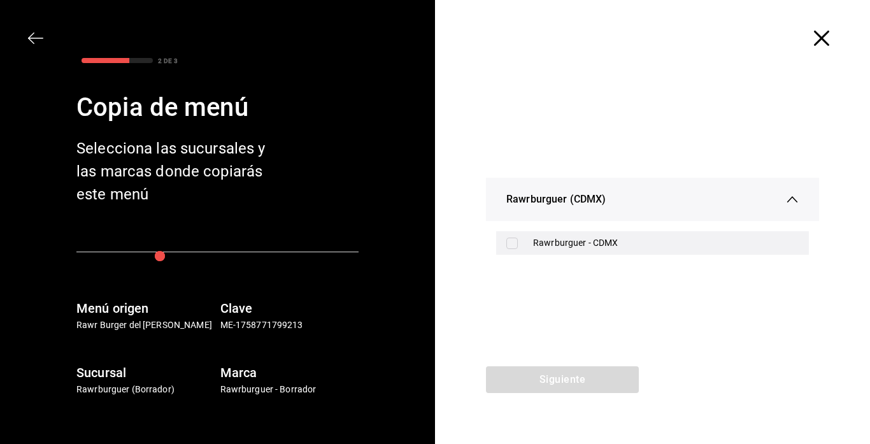
click at [514, 248] on input "checkbox" at bounding box center [511, 242] width 11 height 11
checkbox input "true"
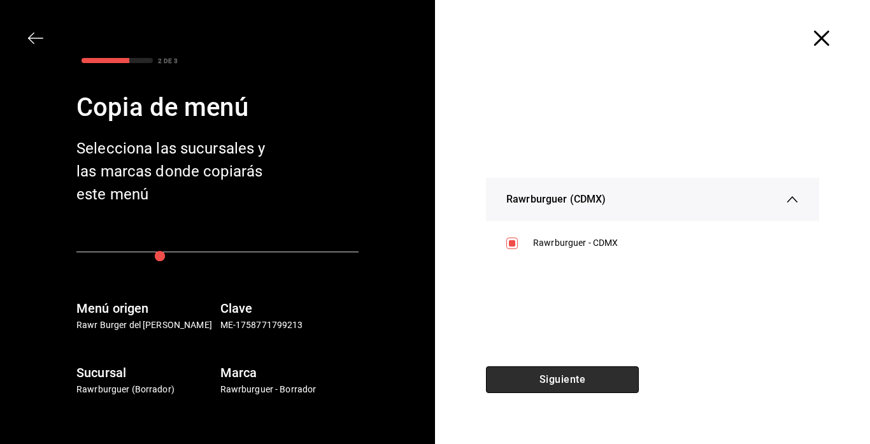
click at [530, 378] on button "Siguiente" at bounding box center [562, 379] width 153 height 27
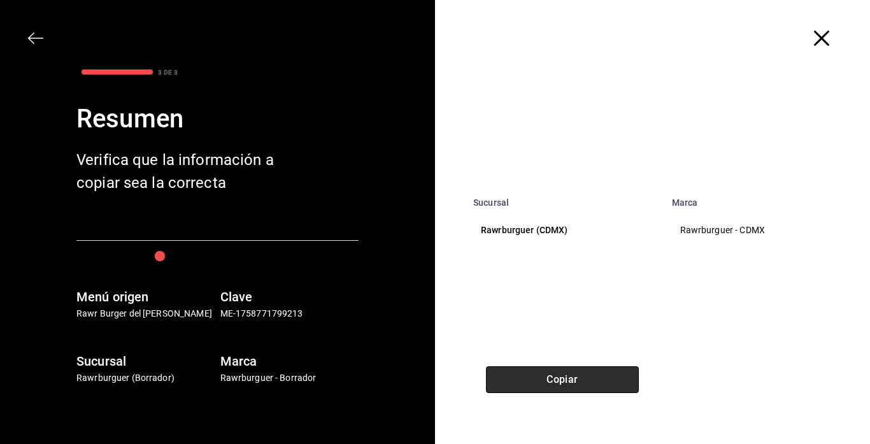
click at [516, 371] on button "Copiar" at bounding box center [562, 379] width 153 height 27
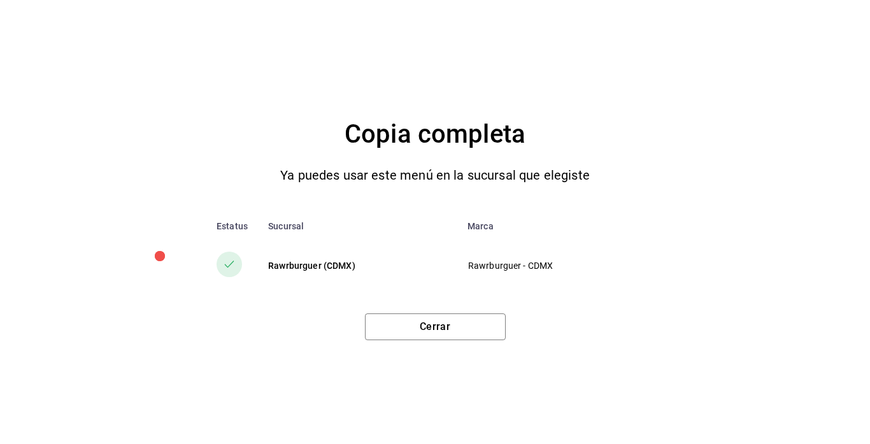
click at [378, 190] on div "Copia completa Ya puedes usar este menú en la sucursal que elegiste" at bounding box center [435, 157] width 788 height 87
click at [467, 320] on button "Cerrar" at bounding box center [435, 326] width 141 height 27
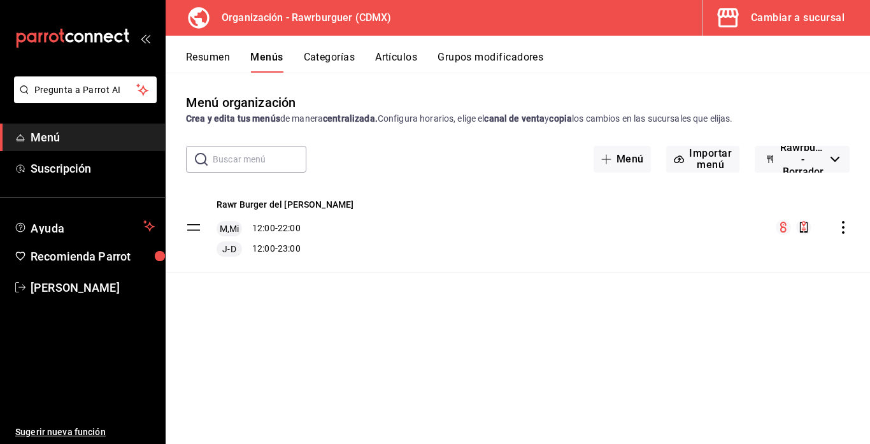
click at [767, 18] on div "Cambiar a sucursal" at bounding box center [798, 18] width 94 height 18
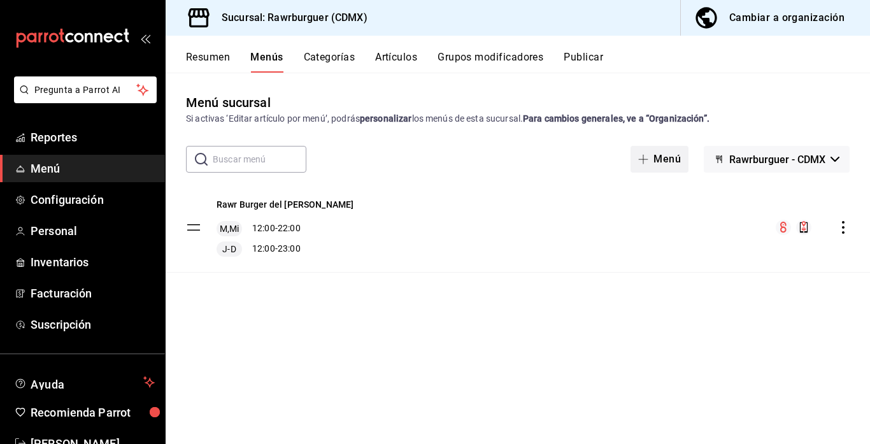
click at [662, 170] on button "Menú" at bounding box center [659, 159] width 58 height 27
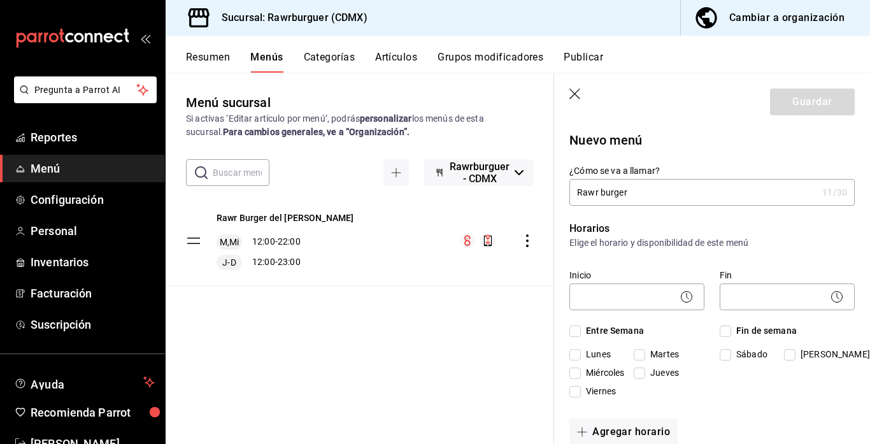
click at [604, 194] on input "Rawr burger" at bounding box center [693, 192] width 248 height 25
click at [656, 184] on input "Rawr Burger" at bounding box center [693, 192] width 248 height 25
click at [654, 192] on input "Rawr Burger" at bounding box center [693, 192] width 248 height 25
type input "Rawr Burger Didi"
click at [626, 290] on body "Pregunta a Parrot AI Reportes Menú Configuración Personal Inventarios Facturaci…" at bounding box center [435, 222] width 870 height 444
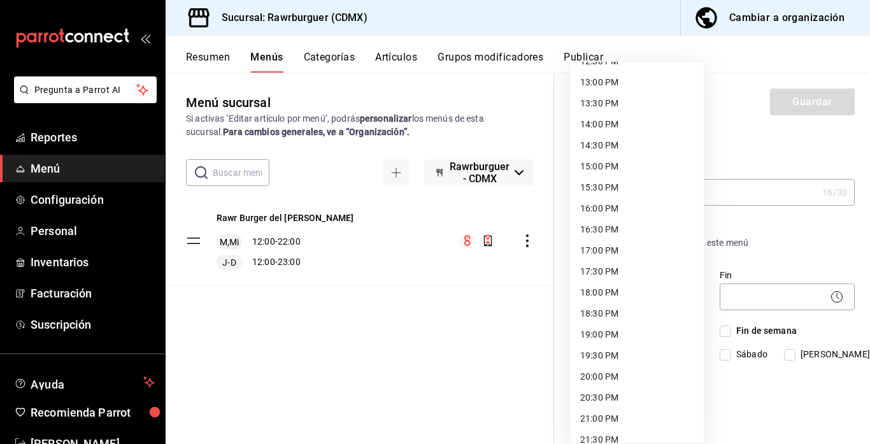
scroll to position [579, 0]
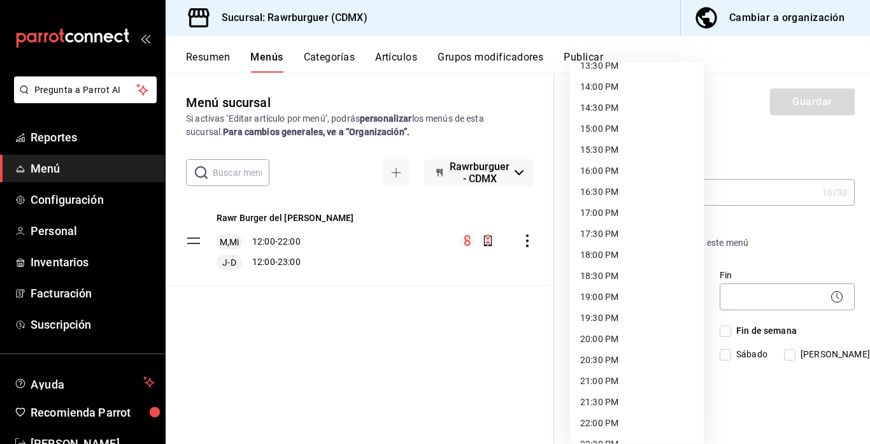
click at [626, 280] on li "18:30 PM" at bounding box center [637, 276] width 134 height 21
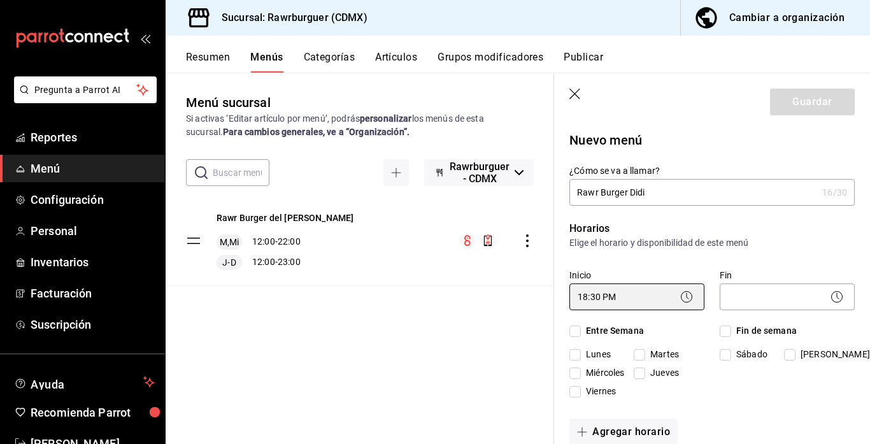
scroll to position [0, 0]
click at [623, 301] on body "Pregunta a Parrot AI Reportes Menú Configuración Personal Inventarios Facturaci…" at bounding box center [435, 222] width 870 height 444
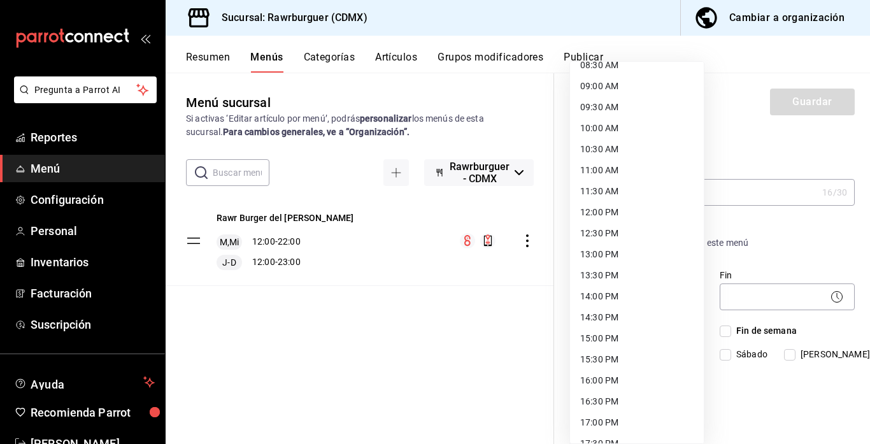
scroll to position [365, 0]
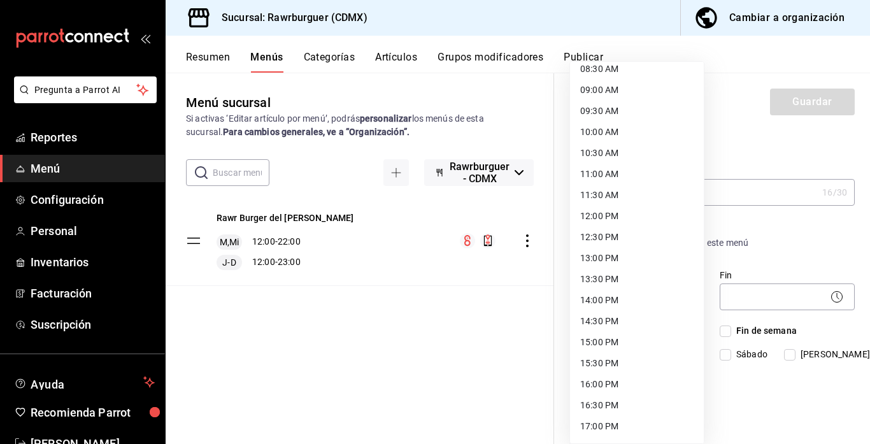
click at [605, 216] on li "12:00 PM" at bounding box center [637, 216] width 134 height 21
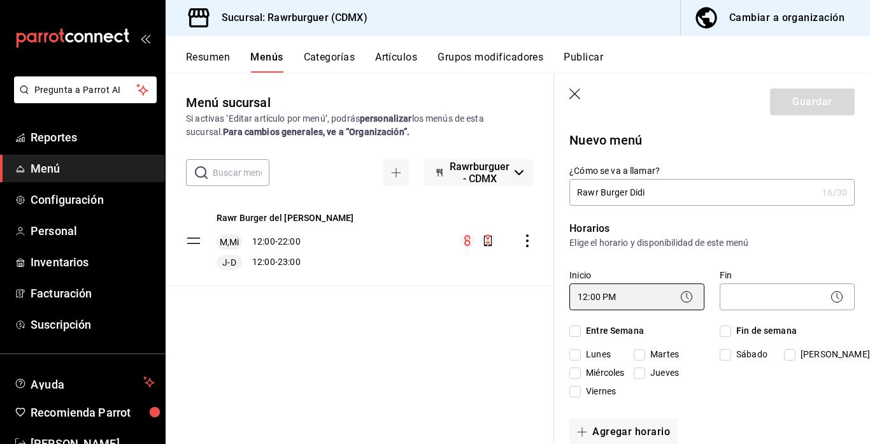
type input "12:00"
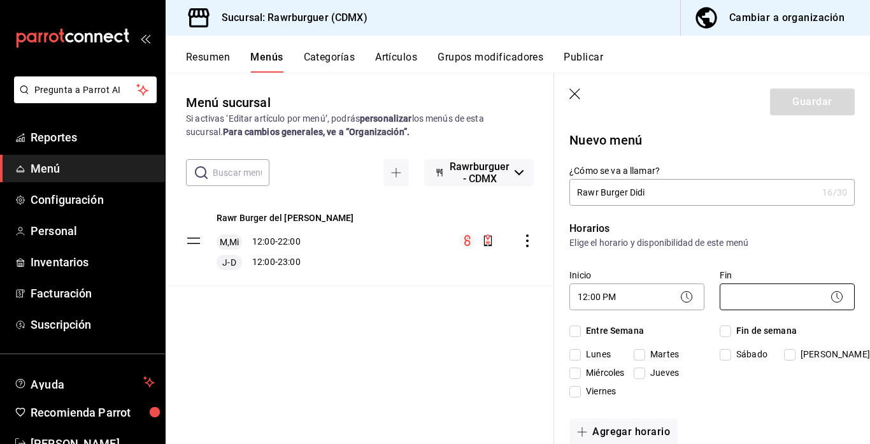
click at [744, 297] on body "Pregunta a Parrot AI Reportes Menú Configuración Personal Inventarios Facturaci…" at bounding box center [435, 222] width 870 height 444
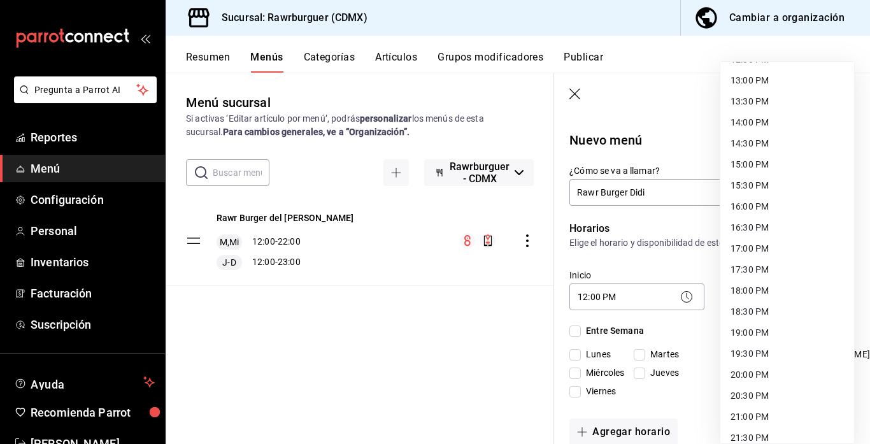
scroll to position [658, 0]
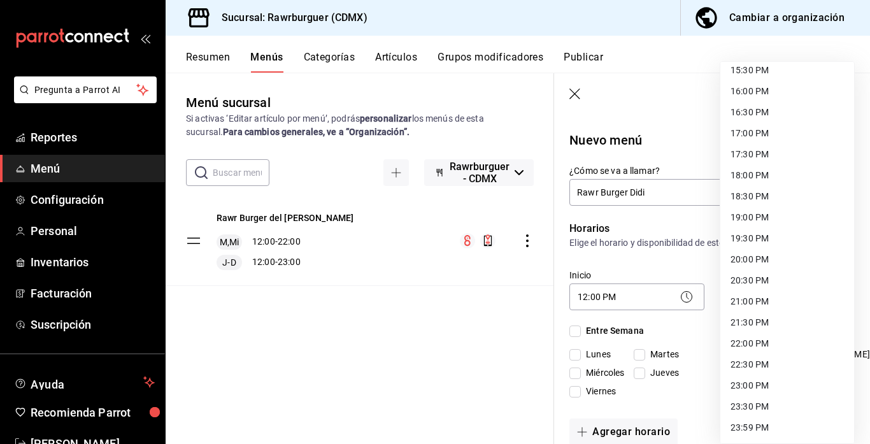
click at [752, 349] on li "22:00 PM" at bounding box center [787, 343] width 134 height 21
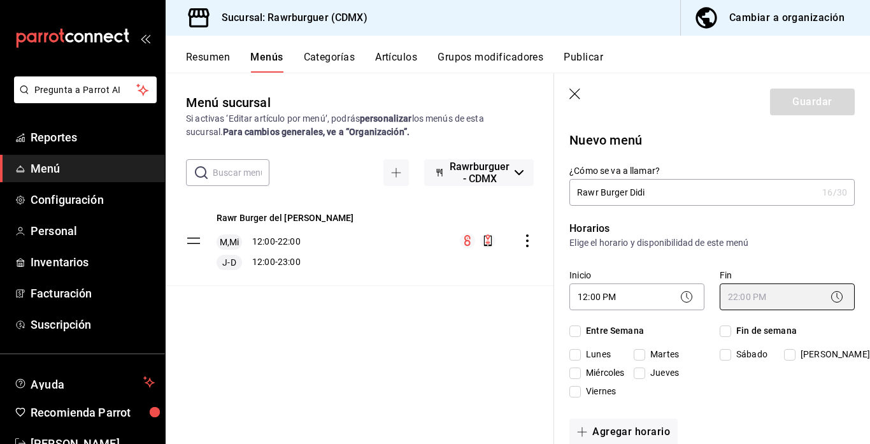
type input "22:00"
click at [636, 355] on input "Martes" at bounding box center [639, 354] width 11 height 11
checkbox input "true"
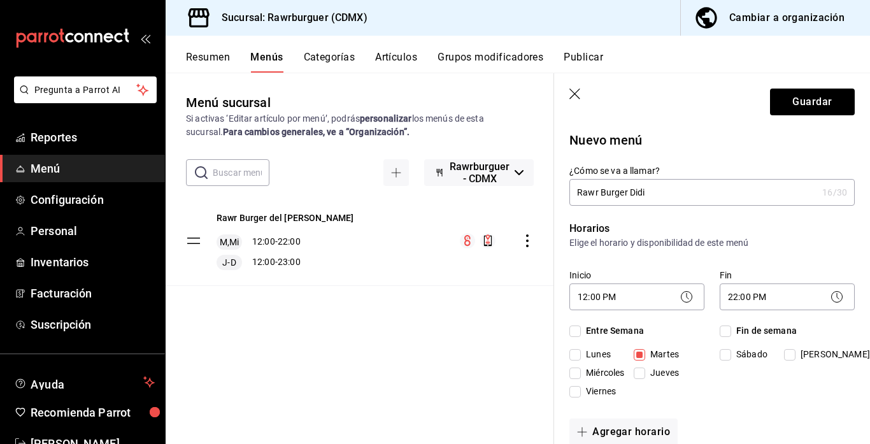
click at [578, 371] on input "Miércoles" at bounding box center [574, 372] width 11 height 11
checkbox input "true"
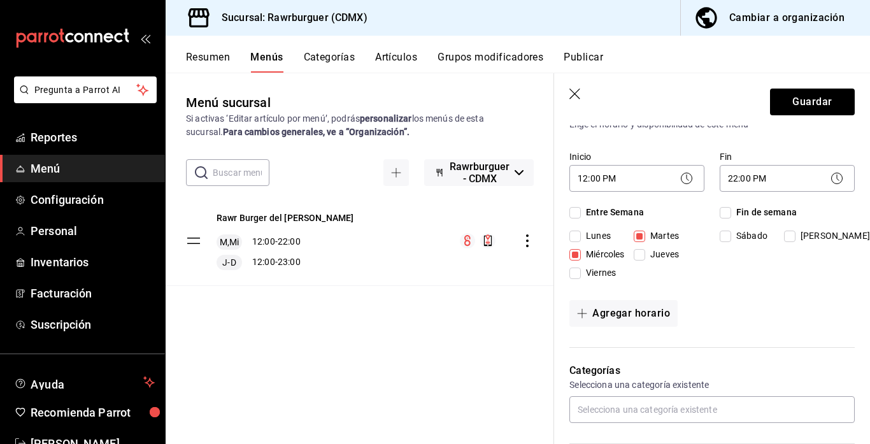
scroll to position [135, 0]
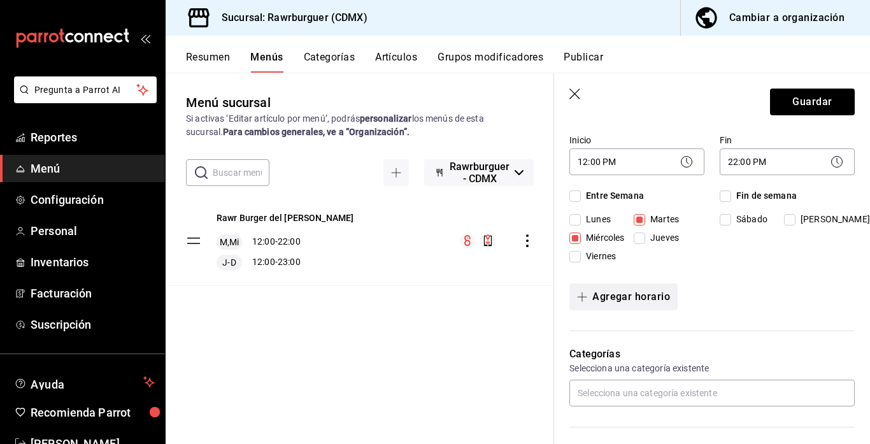
click at [617, 297] on button "Agregar horario" at bounding box center [623, 296] width 108 height 27
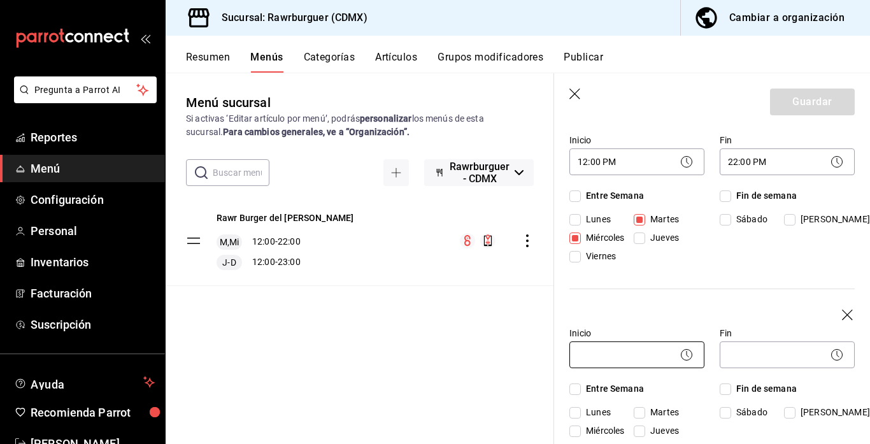
click at [618, 358] on body "Pregunta a Parrot AI Reportes Menú Configuración Personal Inventarios Facturaci…" at bounding box center [435, 222] width 870 height 444
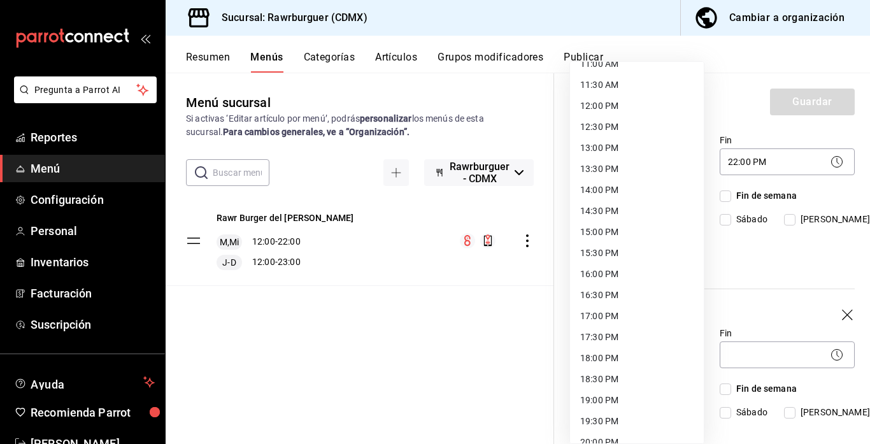
scroll to position [470, 0]
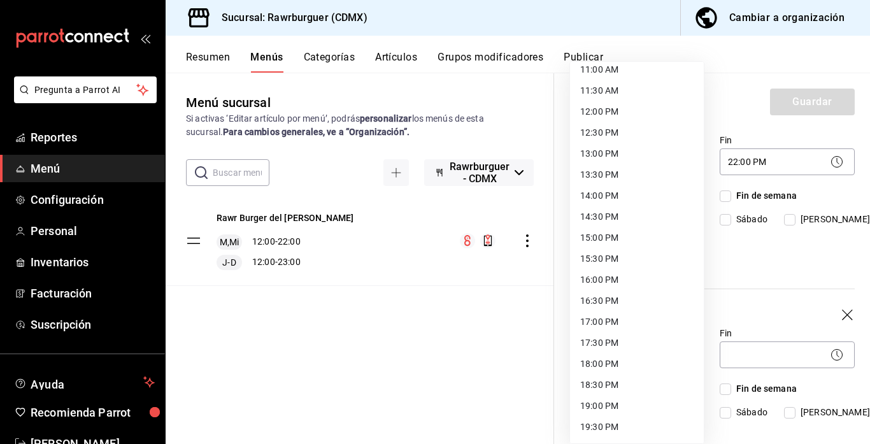
click at [600, 117] on li "12:00 PM" at bounding box center [637, 111] width 134 height 21
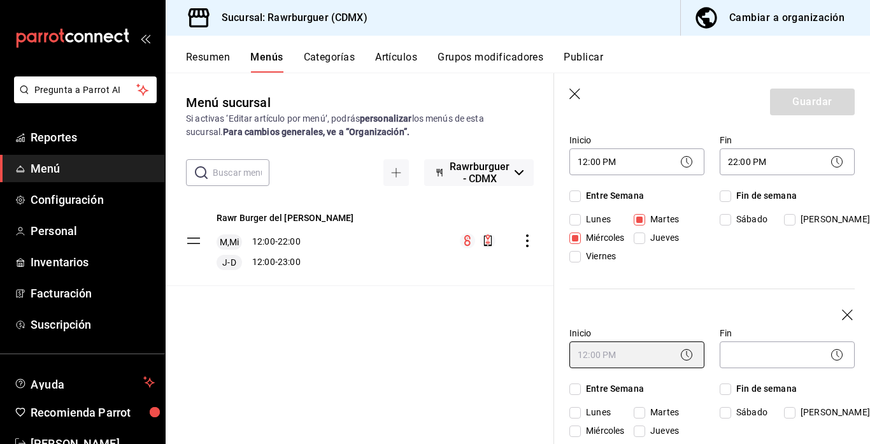
type input "12:00"
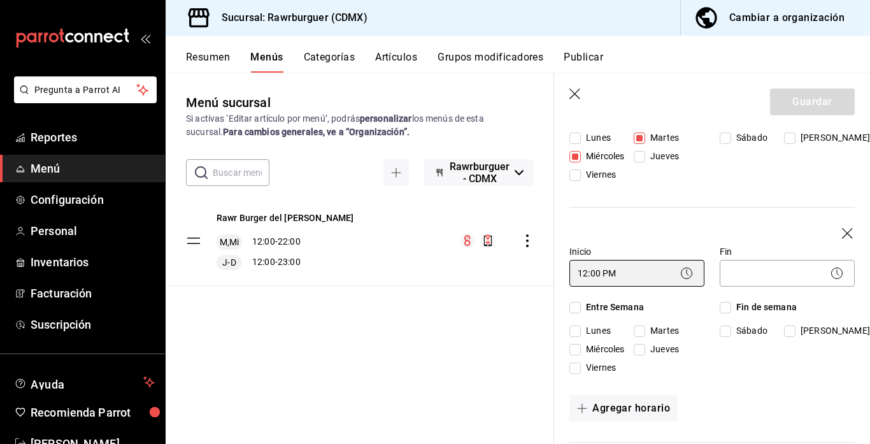
scroll to position [224, 0]
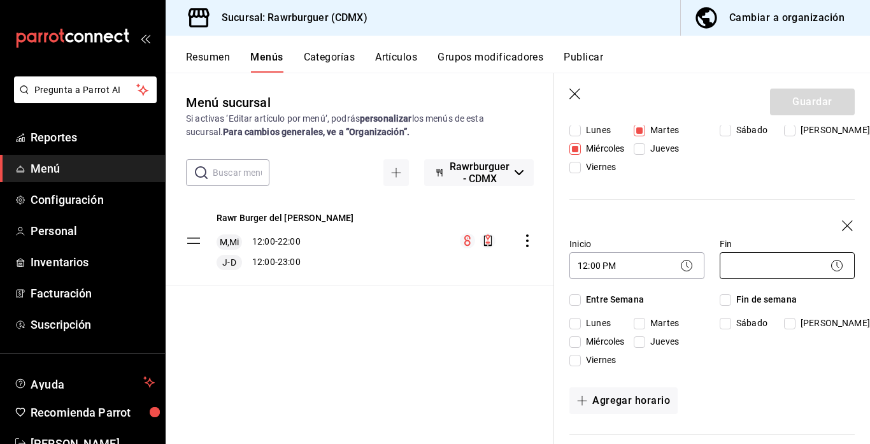
click at [739, 275] on body "Pregunta a Parrot AI Reportes Menú Configuración Personal Inventarios Facturaci…" at bounding box center [435, 222] width 870 height 444
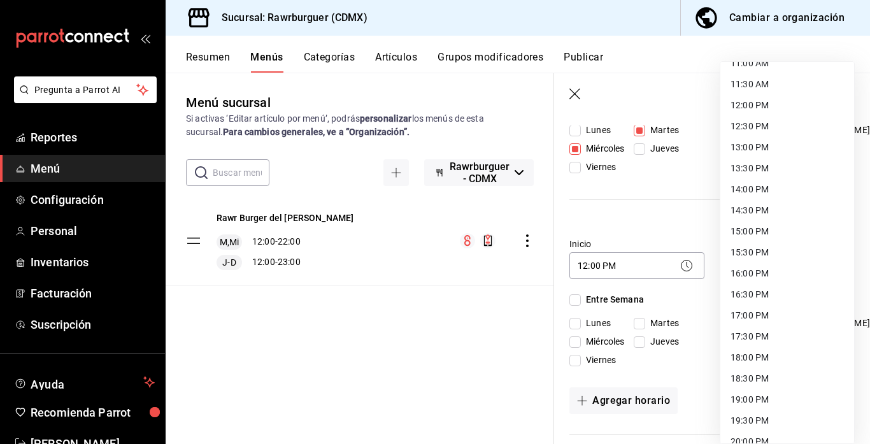
scroll to position [658, 0]
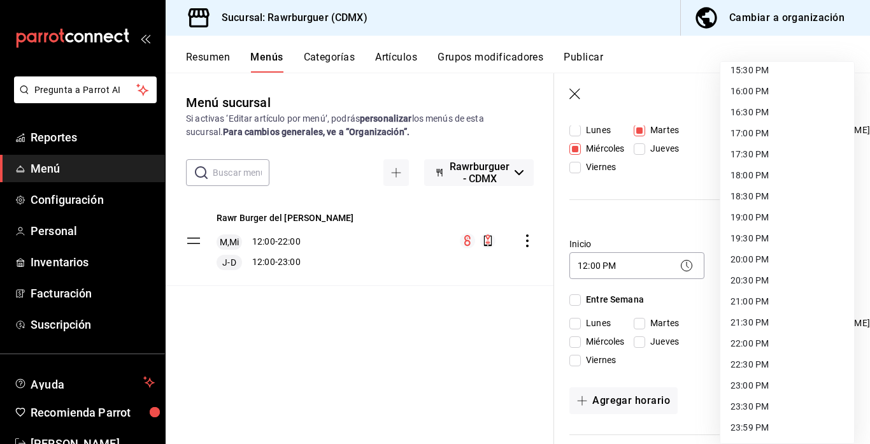
click at [760, 384] on li "23:00 PM" at bounding box center [787, 385] width 134 height 21
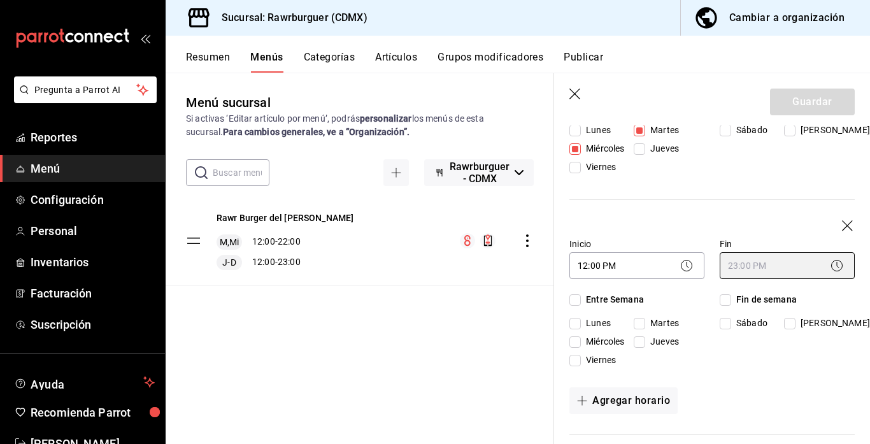
type input "23:00"
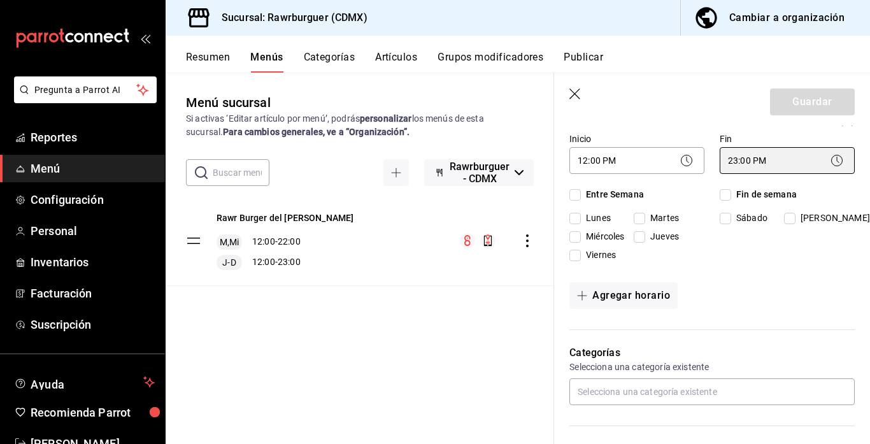
scroll to position [330, 0]
click at [725, 194] on input "Fin de semana" at bounding box center [724, 193] width 11 height 11
checkbox input "true"
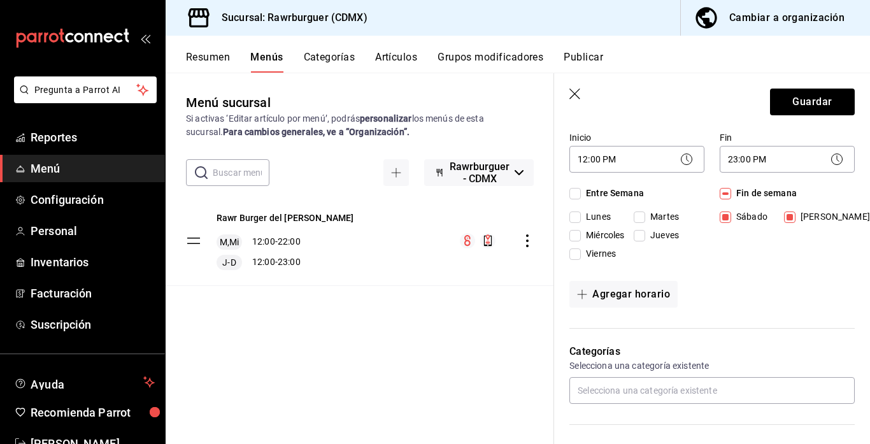
click at [640, 239] on input "Jueves" at bounding box center [639, 235] width 11 height 11
checkbox input "true"
click at [576, 255] on input "Viernes" at bounding box center [574, 253] width 11 height 11
checkbox input "true"
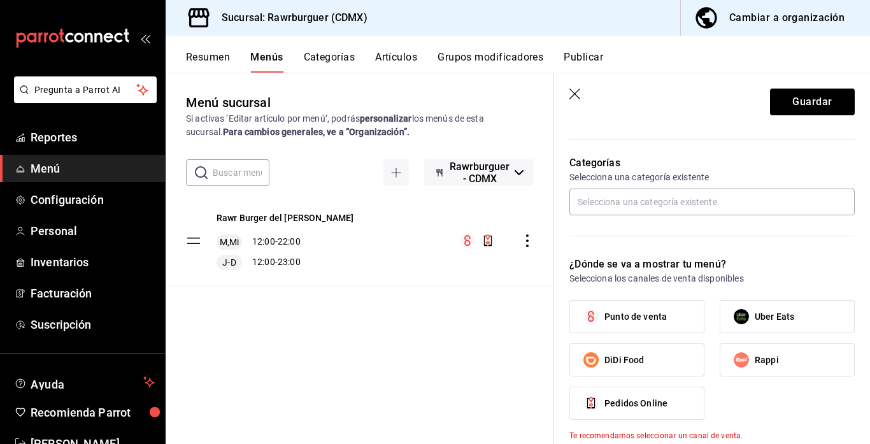
scroll to position [535, 0]
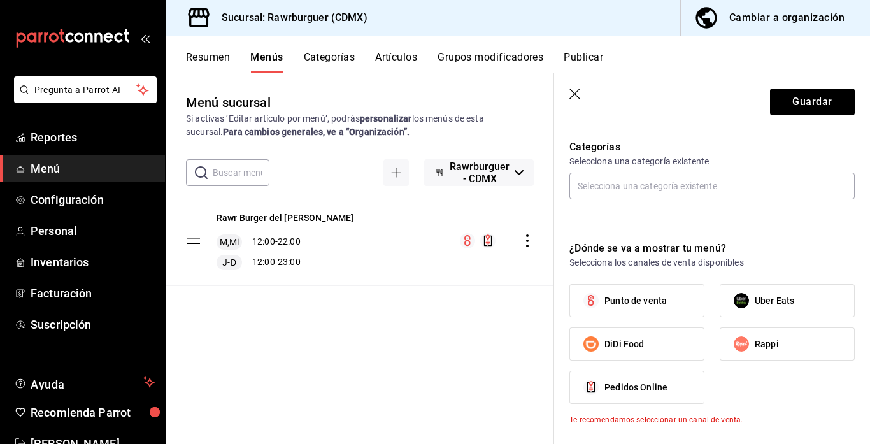
click at [670, 339] on label "DiDi Food" at bounding box center [637, 344] width 134 height 32
click at [604, 339] on input "DiDi Food" at bounding box center [590, 343] width 27 height 27
checkbox input "true"
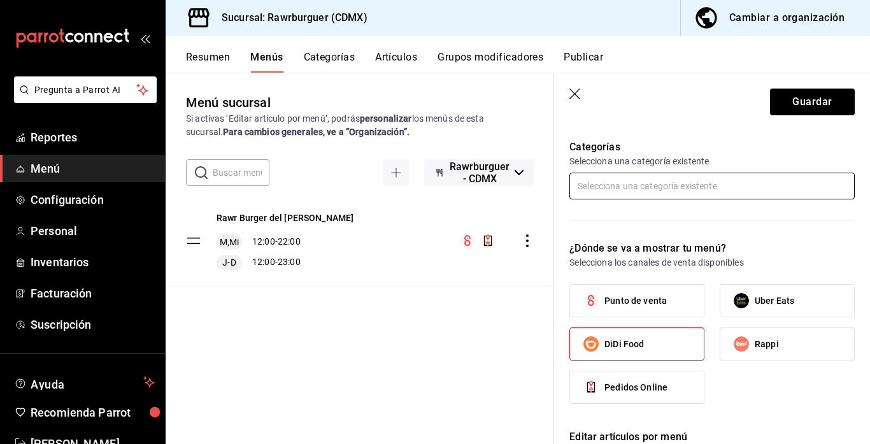
click at [643, 185] on input "text" at bounding box center [711, 186] width 285 height 27
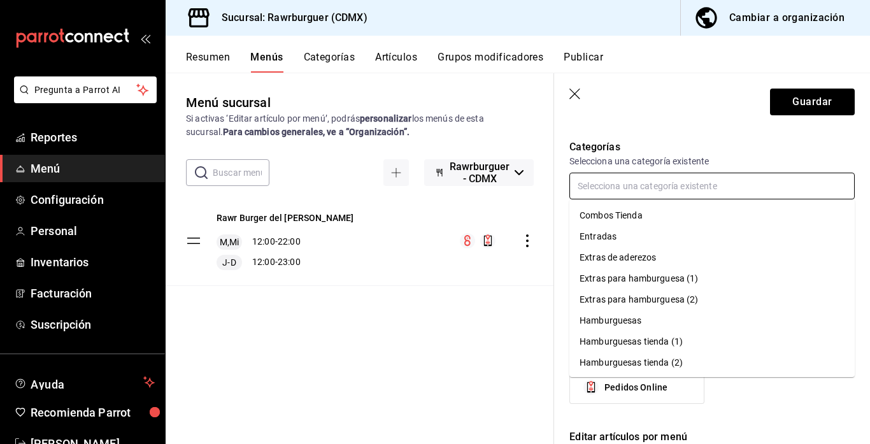
scroll to position [40, 0]
click at [605, 239] on li "Entradas" at bounding box center [711, 237] width 285 height 21
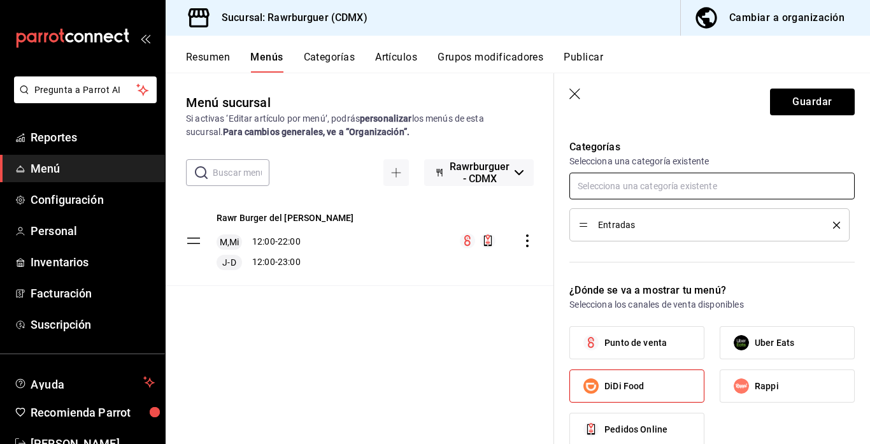
click at [623, 192] on input "text" at bounding box center [711, 186] width 285 height 27
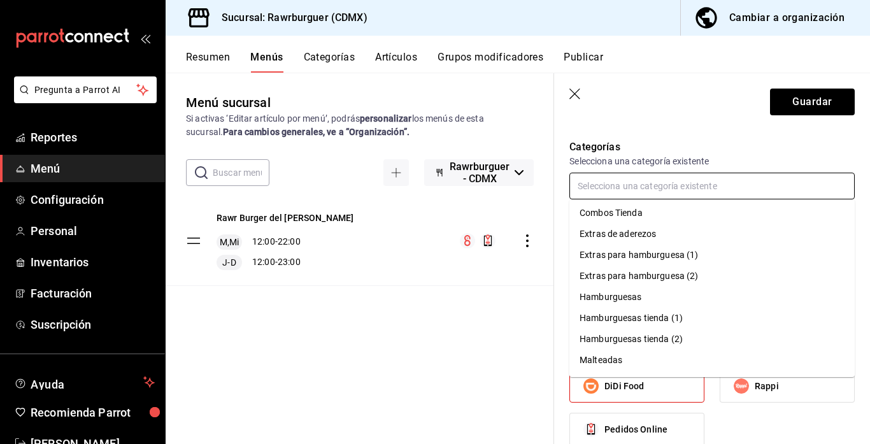
scroll to position [85, 0]
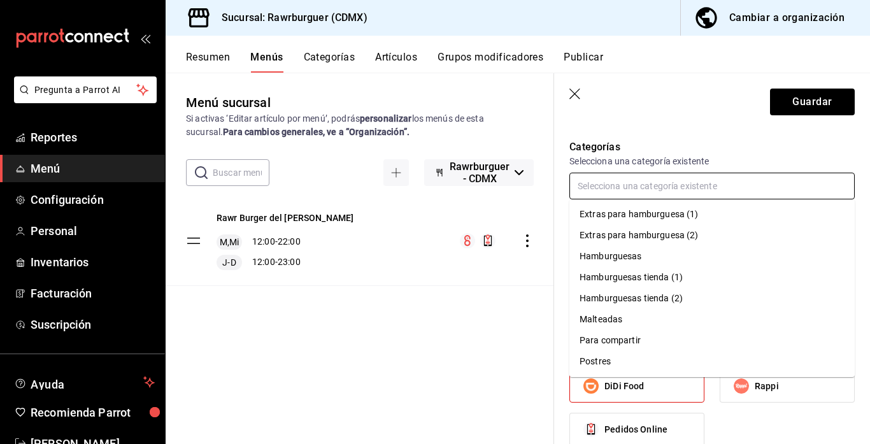
click at [625, 340] on li "Para compartir" at bounding box center [711, 340] width 285 height 21
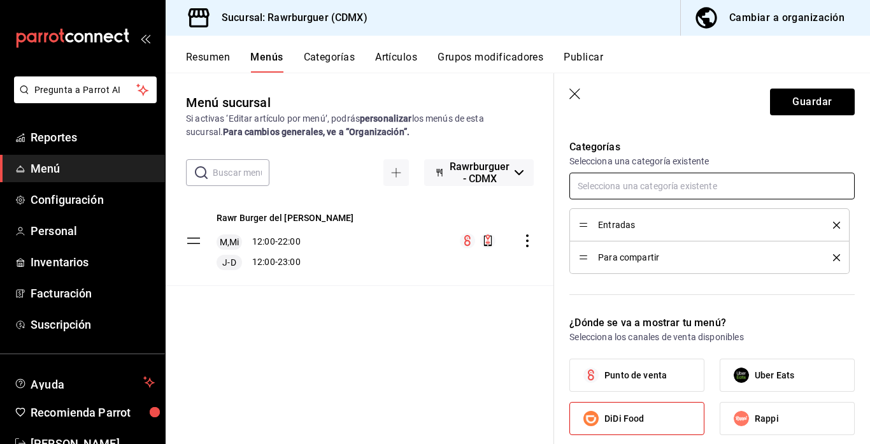
click at [603, 182] on input "text" at bounding box center [711, 186] width 285 height 27
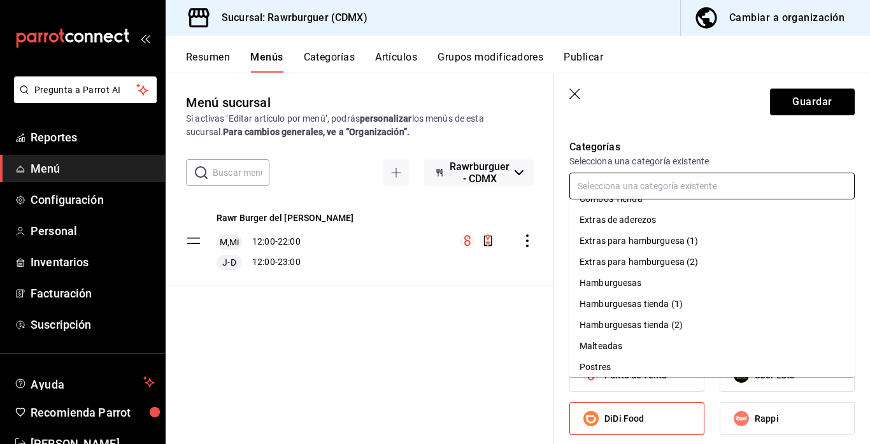
scroll to position [64, 0]
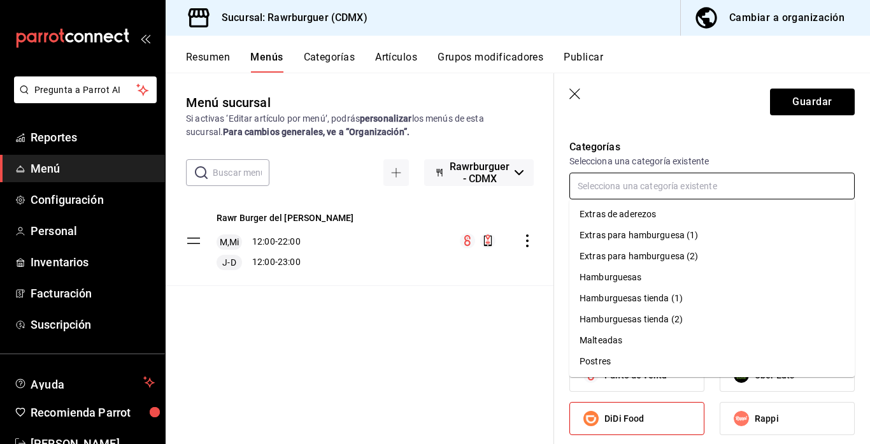
click at [607, 281] on li "Hamburguesas" at bounding box center [711, 277] width 285 height 21
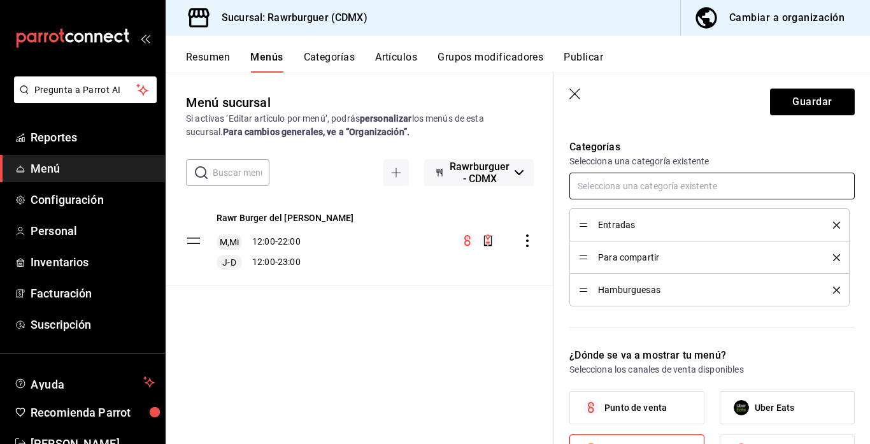
click at [611, 183] on input "text" at bounding box center [711, 186] width 285 height 27
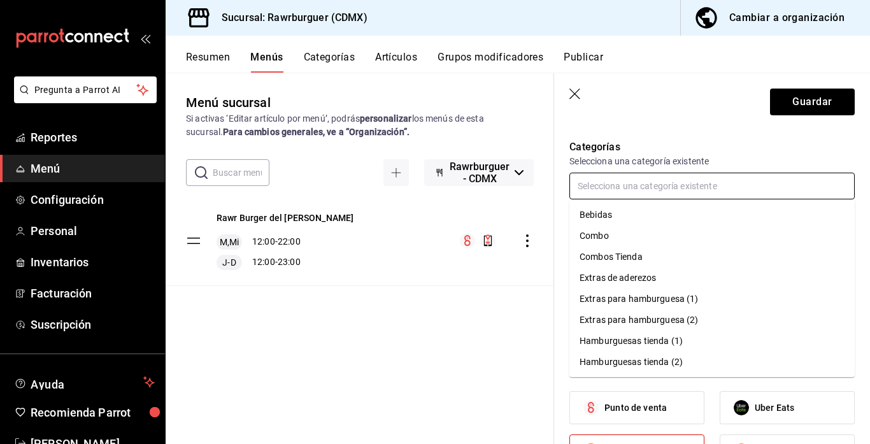
click at [613, 237] on li "Combo" at bounding box center [711, 235] width 285 height 21
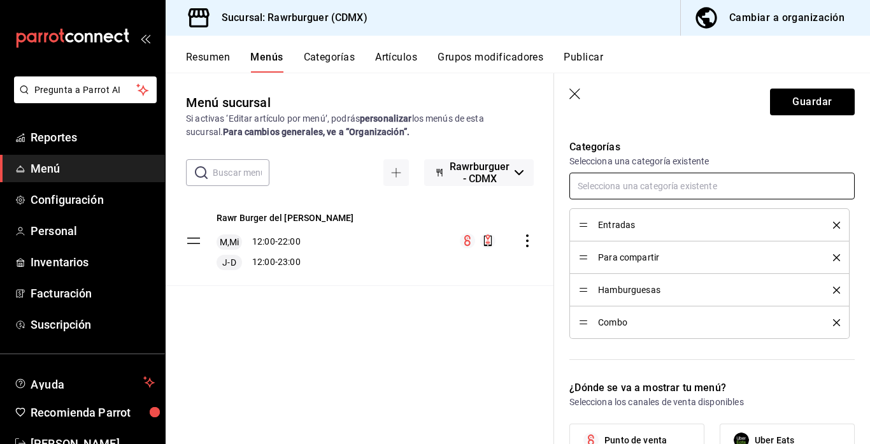
click at [609, 187] on input "text" at bounding box center [711, 186] width 285 height 27
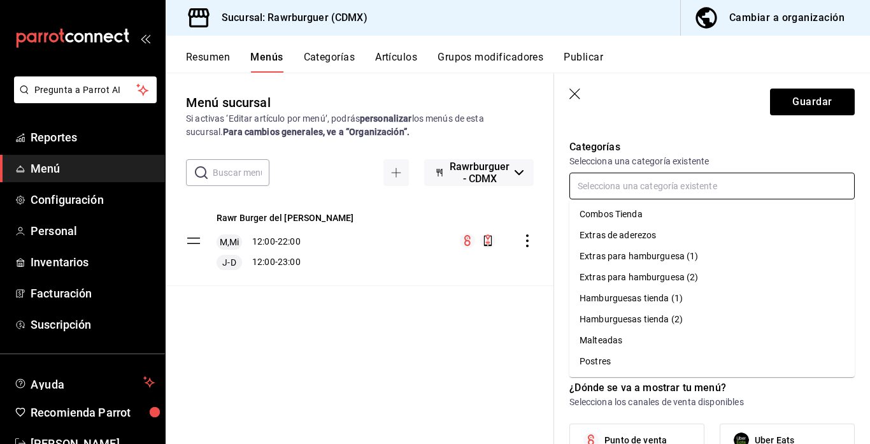
scroll to position [0, 0]
click at [597, 210] on li "Bebidas" at bounding box center [711, 214] width 285 height 21
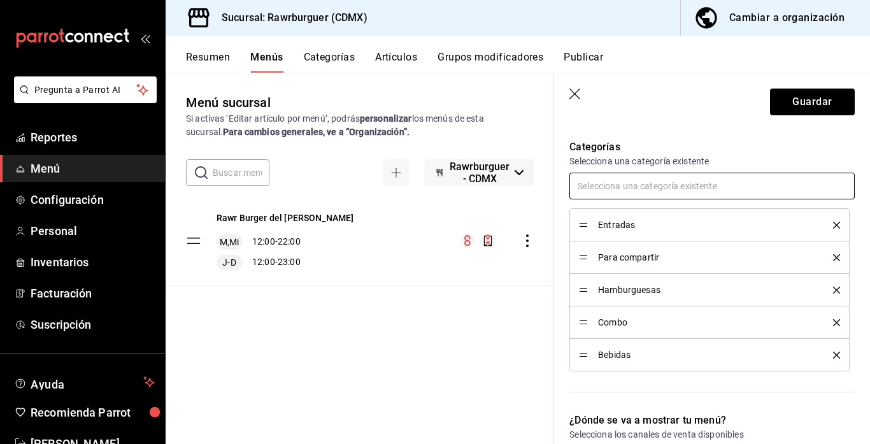
click at [603, 177] on input "text" at bounding box center [711, 186] width 285 height 27
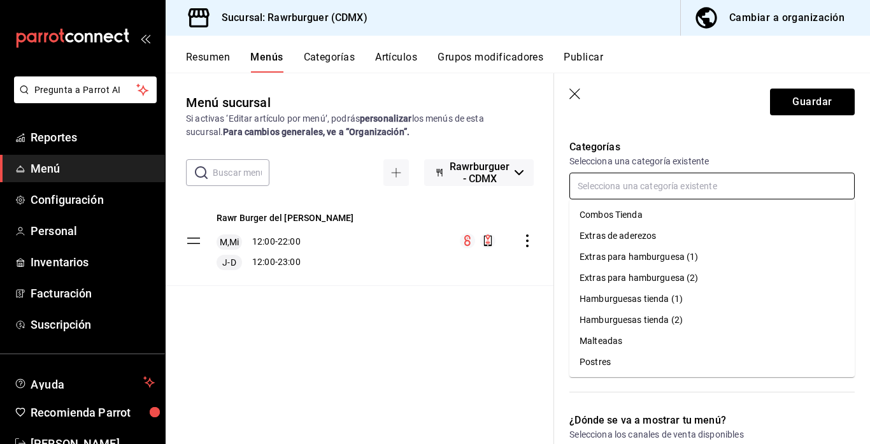
click at [620, 337] on li "Malteadas" at bounding box center [711, 340] width 285 height 21
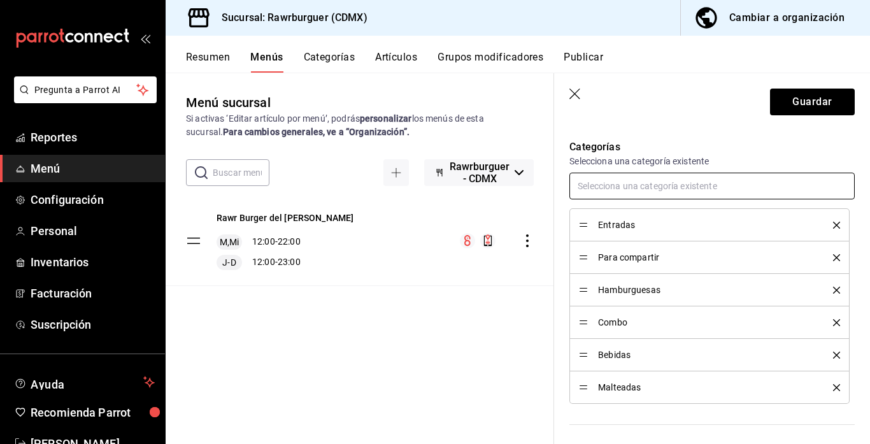
click at [604, 189] on input "text" at bounding box center [711, 186] width 285 height 27
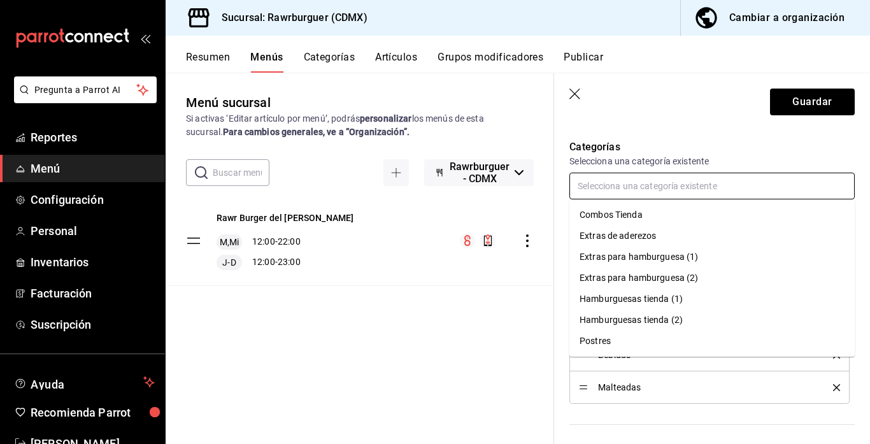
click at [614, 237] on li "Extras de aderezos" at bounding box center [711, 235] width 285 height 21
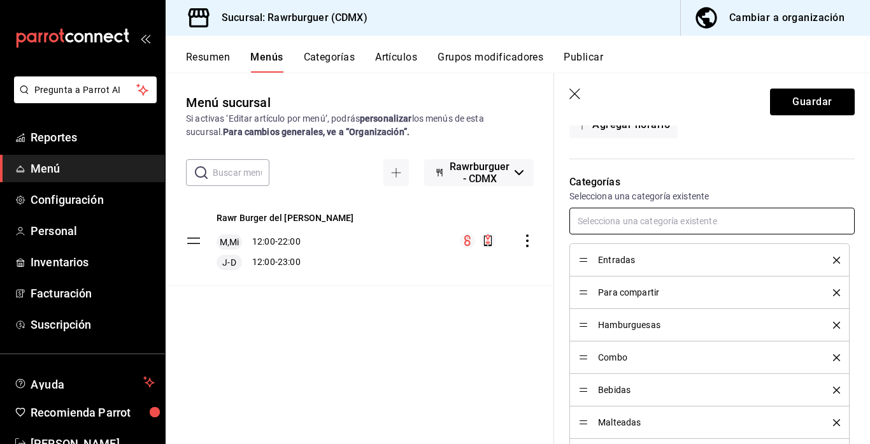
scroll to position [458, 0]
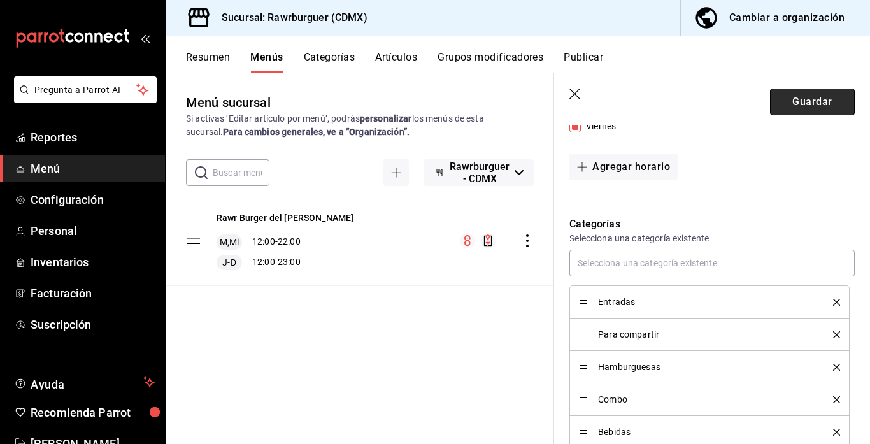
click at [784, 113] on button "Guardar" at bounding box center [812, 102] width 85 height 27
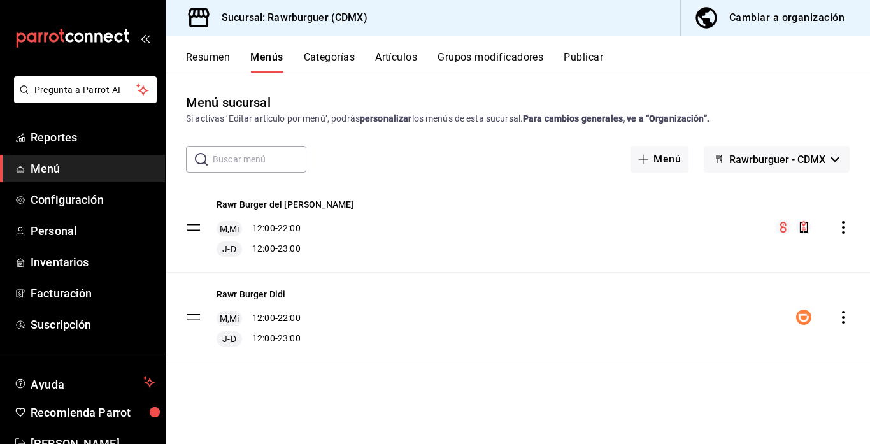
click at [842, 315] on icon "actions" at bounding box center [843, 317] width 13 height 13
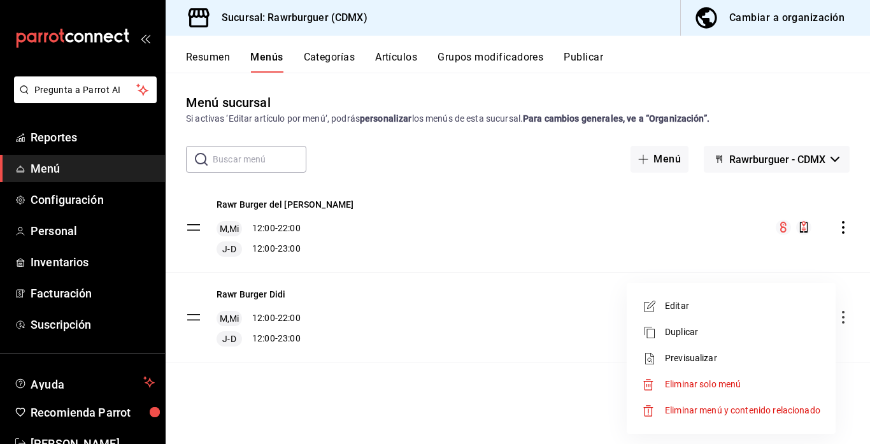
click at [684, 330] on span "Duplicar" at bounding box center [742, 331] width 155 height 13
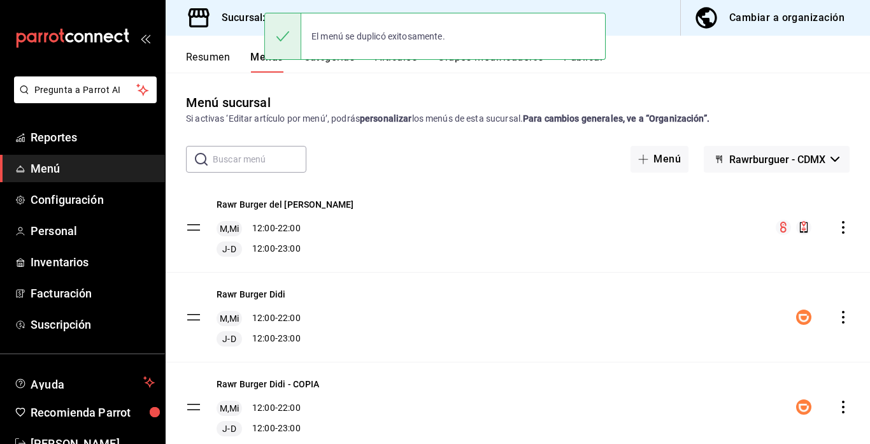
scroll to position [45, 0]
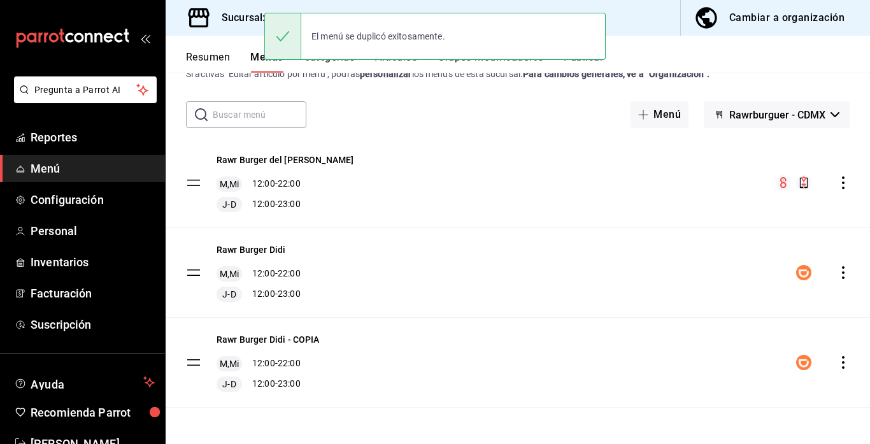
click at [843, 363] on icon "actions" at bounding box center [843, 362] width 3 height 13
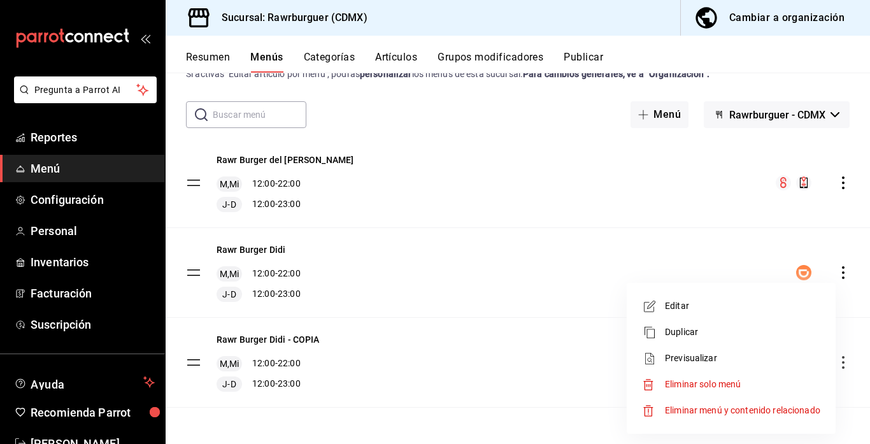
click at [721, 309] on span "Editar" at bounding box center [742, 305] width 155 height 13
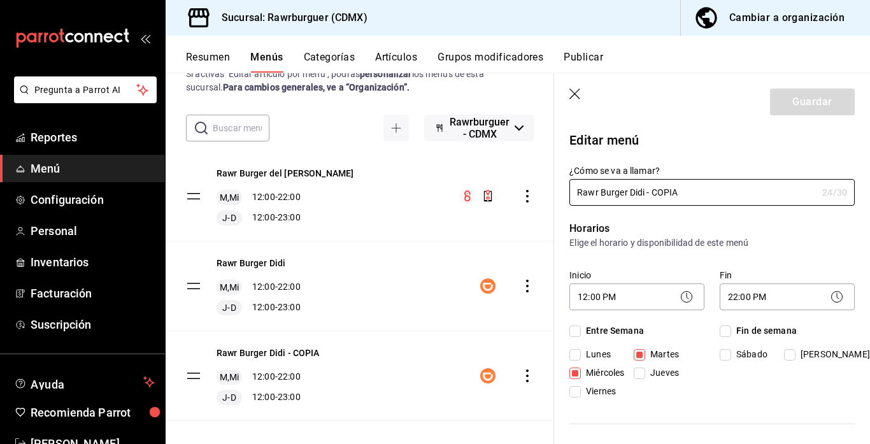
checkbox input "true"
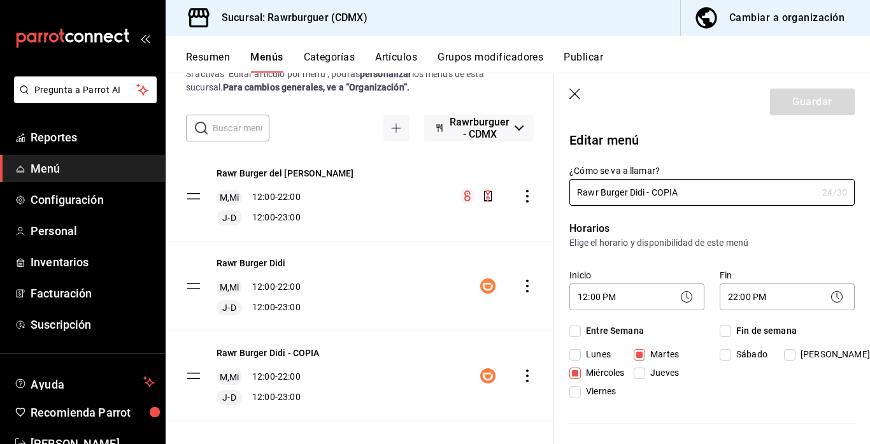
checkbox input "true"
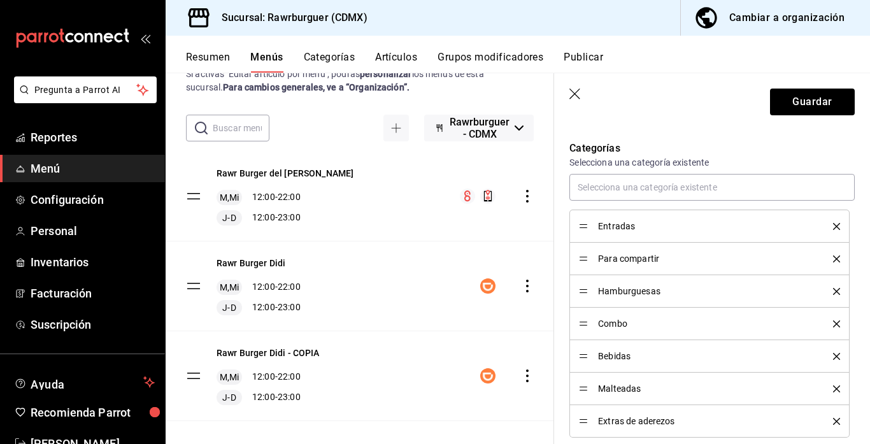
scroll to position [560, 0]
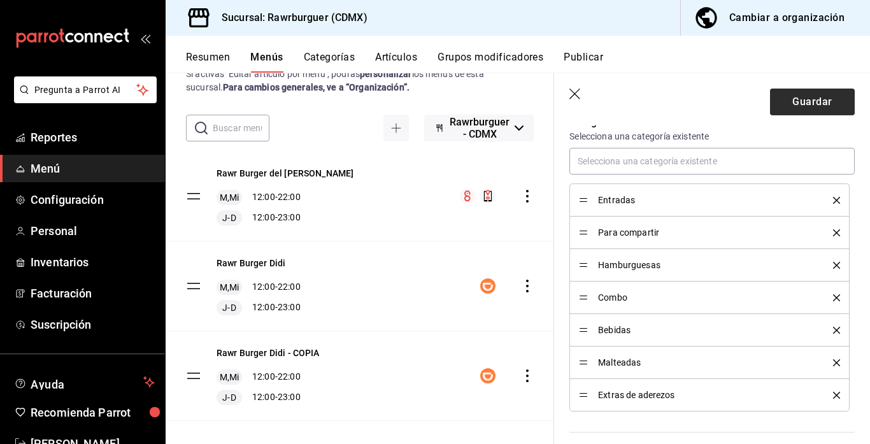
type input "Rawr Burger Uber"
click at [793, 108] on button "Guardar" at bounding box center [812, 102] width 85 height 27
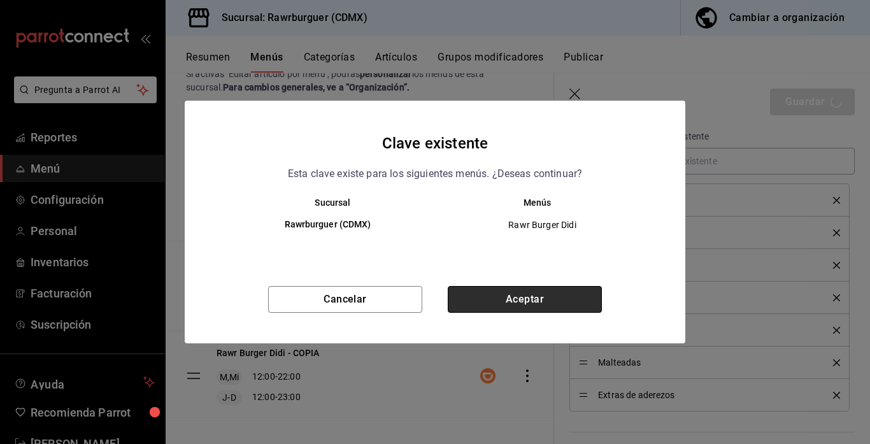
click at [502, 302] on button "Aceptar" at bounding box center [525, 299] width 154 height 27
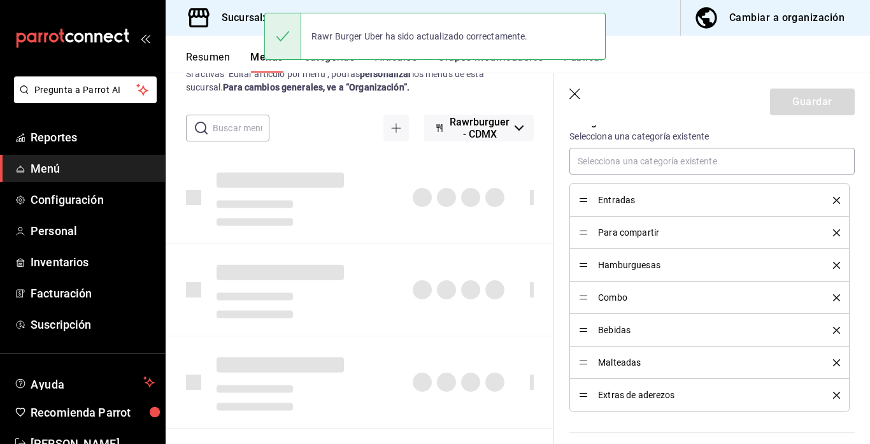
checkbox input "false"
type input "1758835183127"
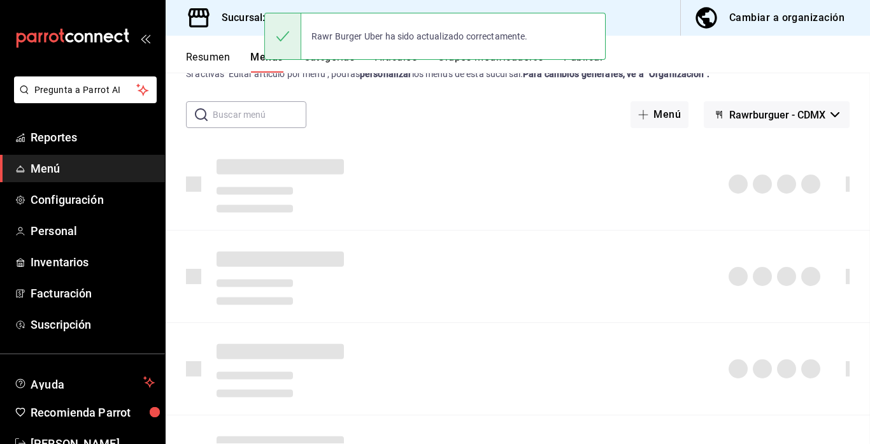
checkbox input "false"
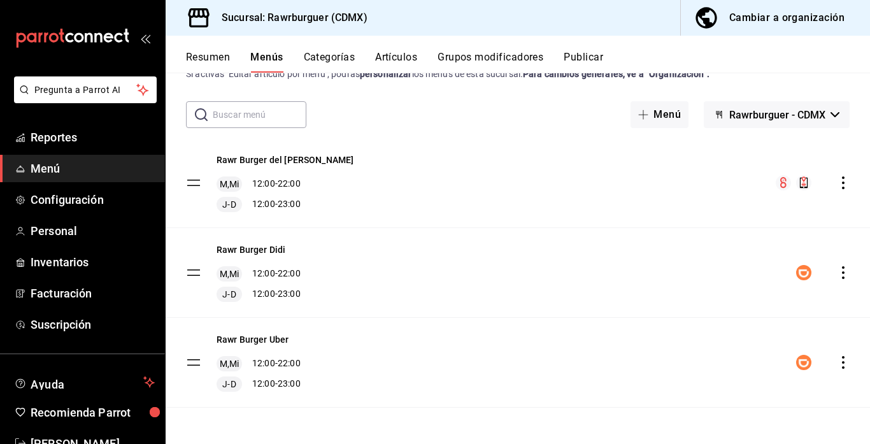
click at [842, 360] on icon "actions" at bounding box center [843, 362] width 13 height 13
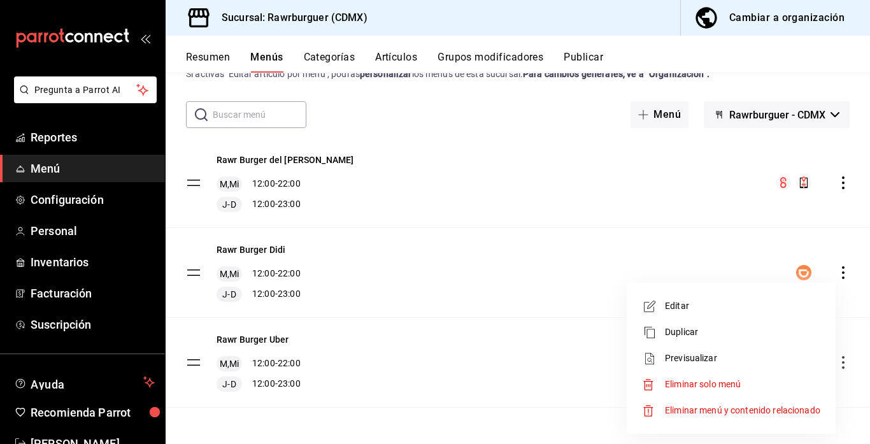
click at [693, 309] on span "Editar" at bounding box center [742, 305] width 155 height 13
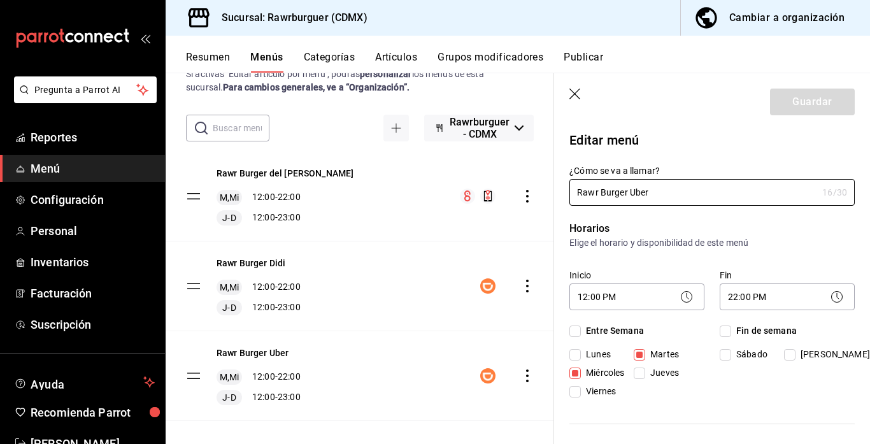
checkbox input "true"
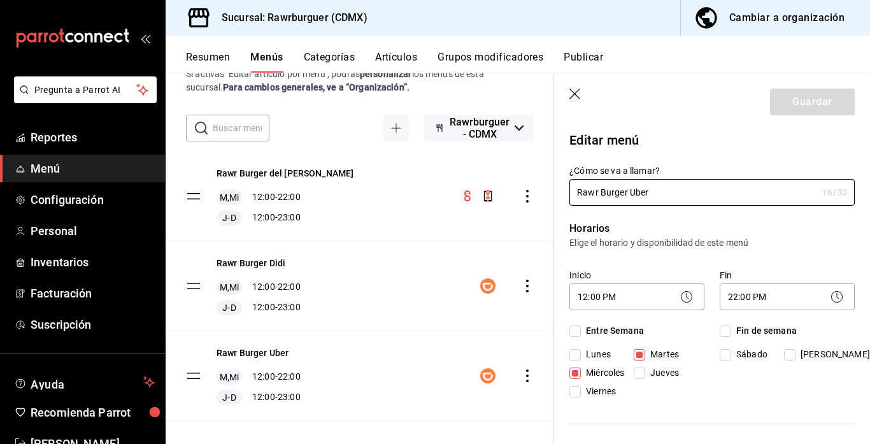
checkbox input "true"
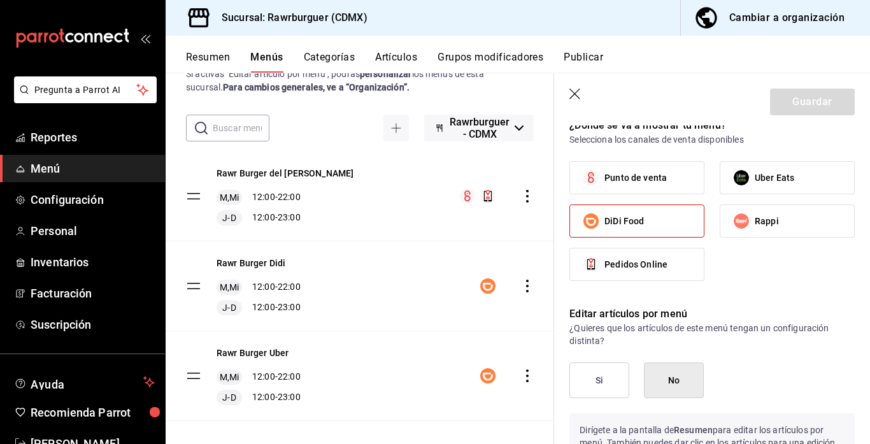
scroll to position [903, 0]
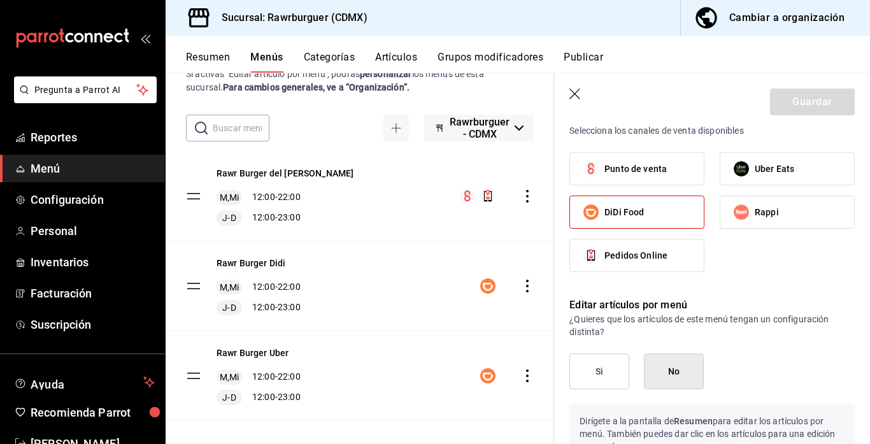
click at [751, 176] on input "Uber Eats" at bounding box center [741, 168] width 27 height 27
checkbox input "true"
click at [691, 208] on label "DiDi Food" at bounding box center [637, 212] width 134 height 32
click at [604, 208] on input "DiDi Food" at bounding box center [590, 212] width 27 height 27
checkbox input "false"
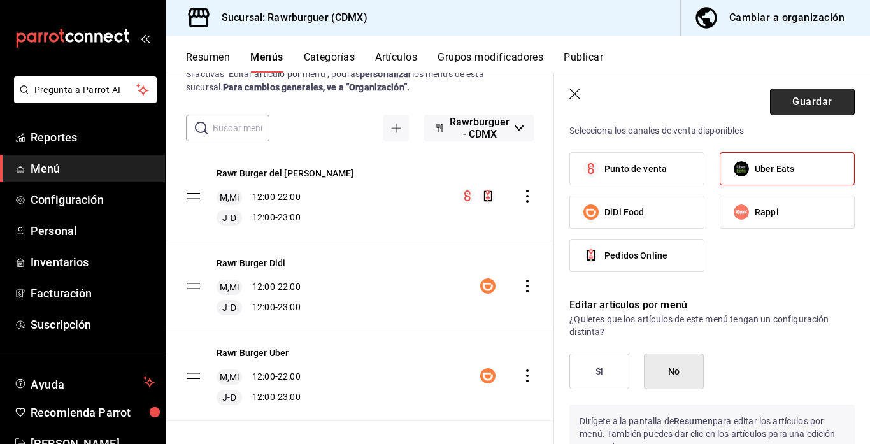
click at [800, 102] on button "Guardar" at bounding box center [812, 102] width 85 height 27
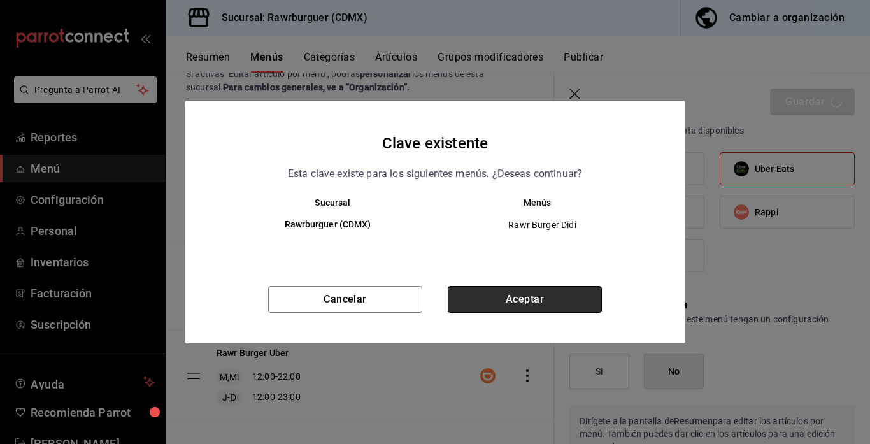
click at [518, 302] on button "Aceptar" at bounding box center [525, 299] width 154 height 27
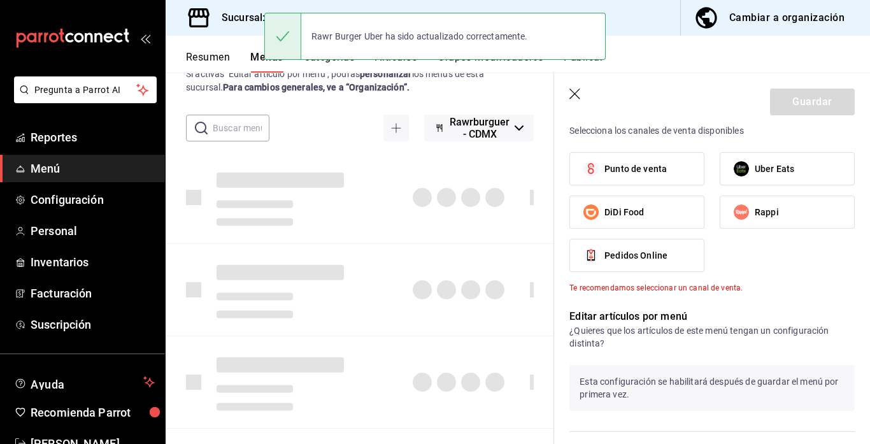
checkbox input "false"
type input "1758835213951"
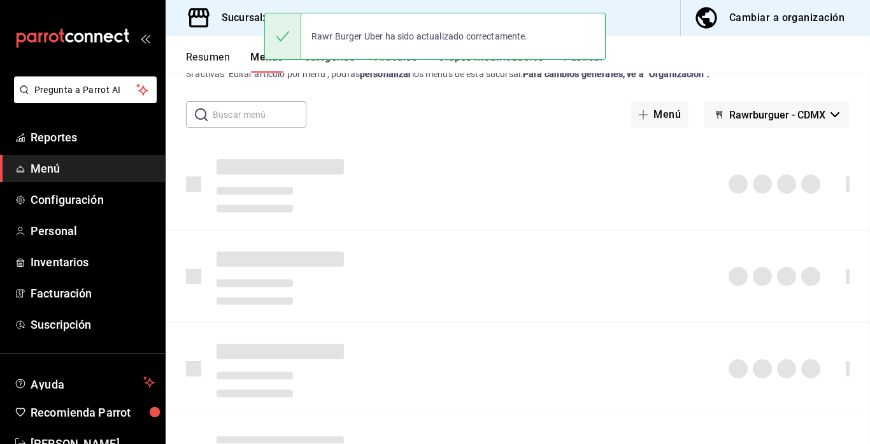
checkbox input "false"
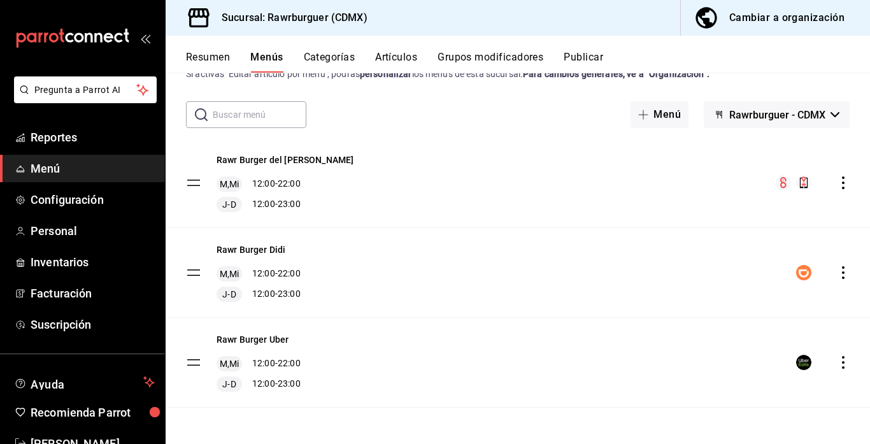
click at [844, 273] on icon "actions" at bounding box center [843, 272] width 13 height 13
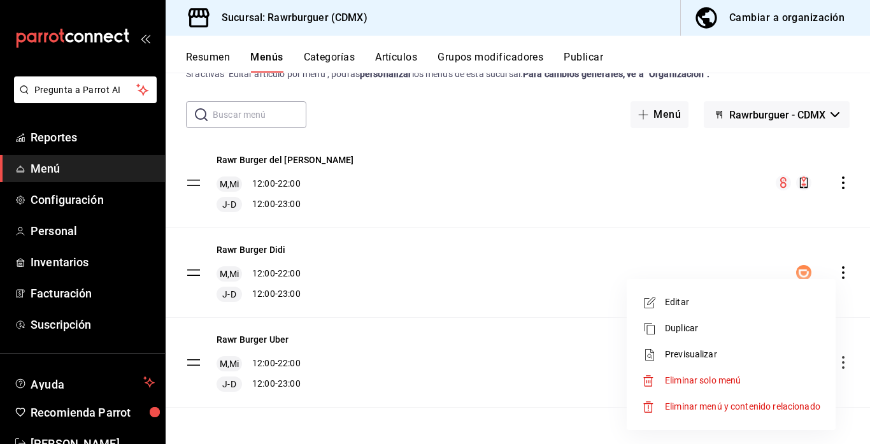
click at [705, 330] on span "Duplicar" at bounding box center [742, 328] width 155 height 13
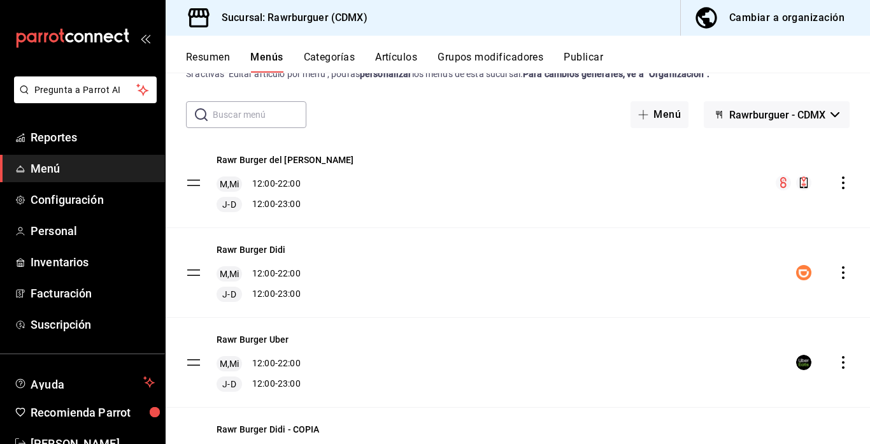
scroll to position [134, 0]
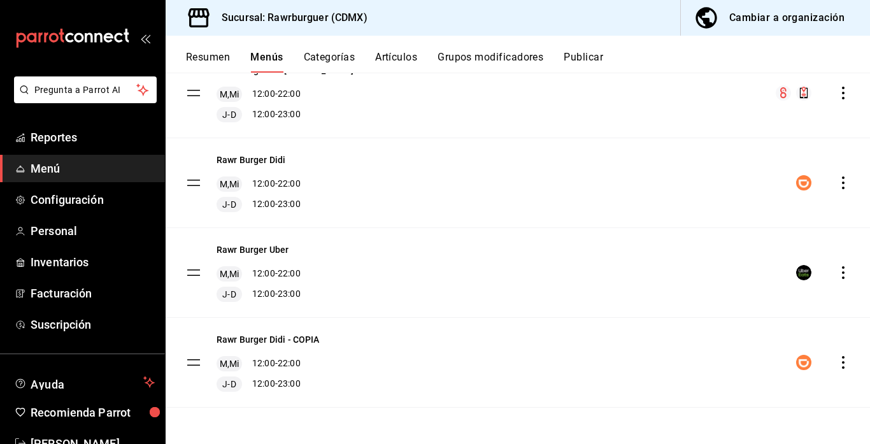
click at [842, 363] on icon "actions" at bounding box center [843, 362] width 13 height 13
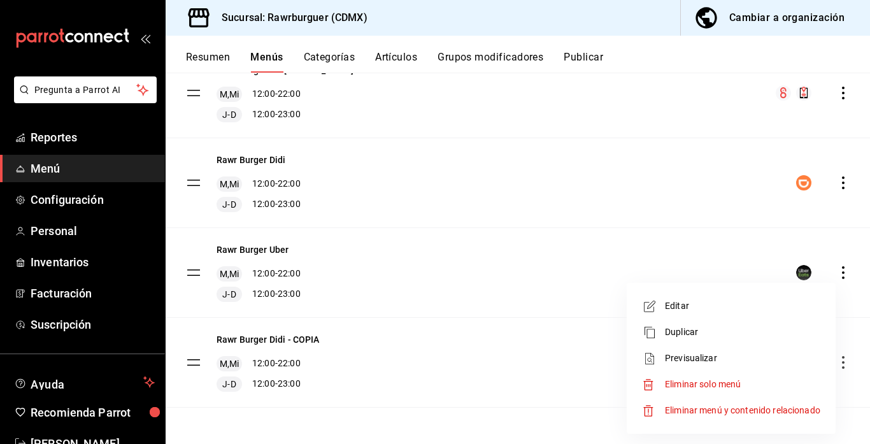
click at [698, 311] on span "Editar" at bounding box center [742, 305] width 155 height 13
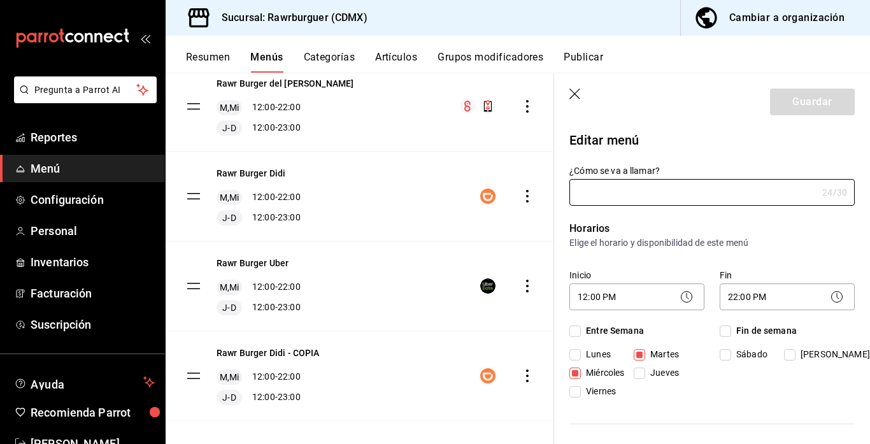
type input "Rawr Burger Didi - COPIA"
checkbox input "true"
type input "1758835006164"
drag, startPoint x: 679, startPoint y: 192, endPoint x: 630, endPoint y: 192, distance: 49.0
click at [630, 192] on input "Rawr Burger Didi - COPIA" at bounding box center [693, 192] width 248 height 25
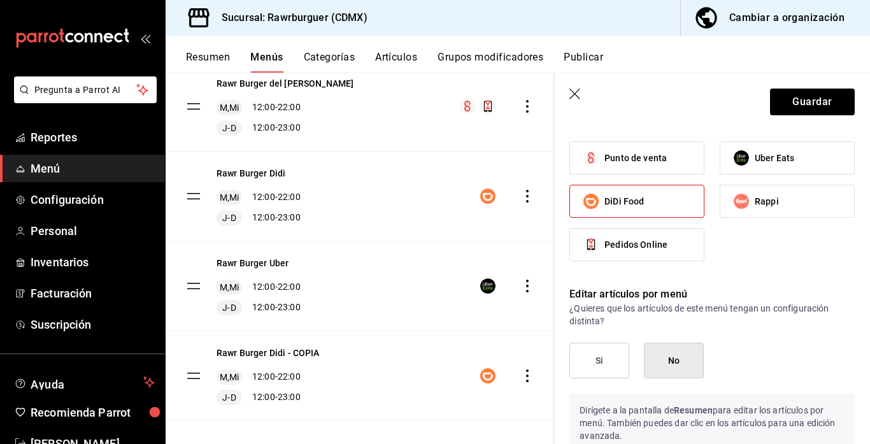
scroll to position [937, 0]
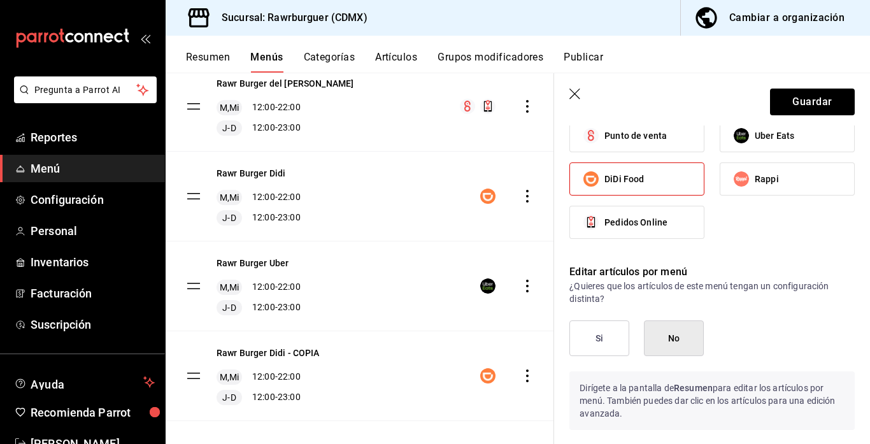
type input "Rawr Burger Rappi"
drag, startPoint x: 688, startPoint y: 211, endPoint x: 725, endPoint y: 193, distance: 41.0
click at [725, 193] on div "Punto de venta Uber Eats DiDi Food Rappi Pedidos Online" at bounding box center [711, 184] width 285 height 130
click at [725, 193] on label "Rappi" at bounding box center [787, 179] width 134 height 32
click at [728, 192] on input "Rappi" at bounding box center [741, 179] width 27 height 27
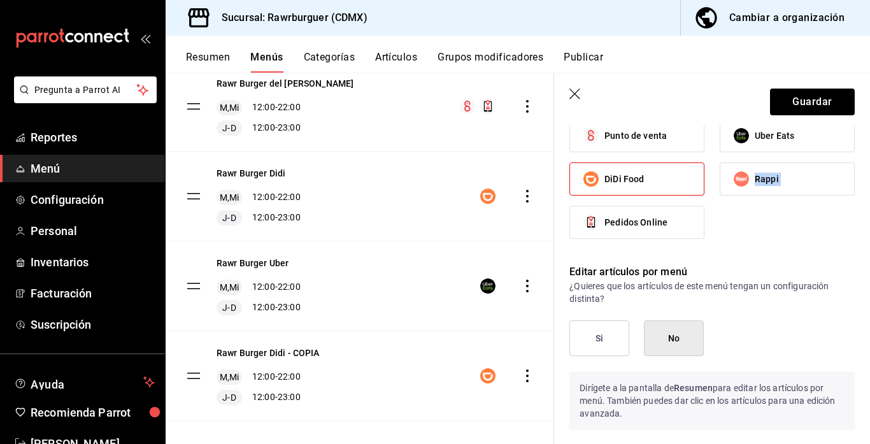
checkbox input "true"
click at [669, 186] on label "DiDi Food" at bounding box center [637, 179] width 134 height 32
click at [604, 186] on input "DiDi Food" at bounding box center [590, 179] width 27 height 27
checkbox input "false"
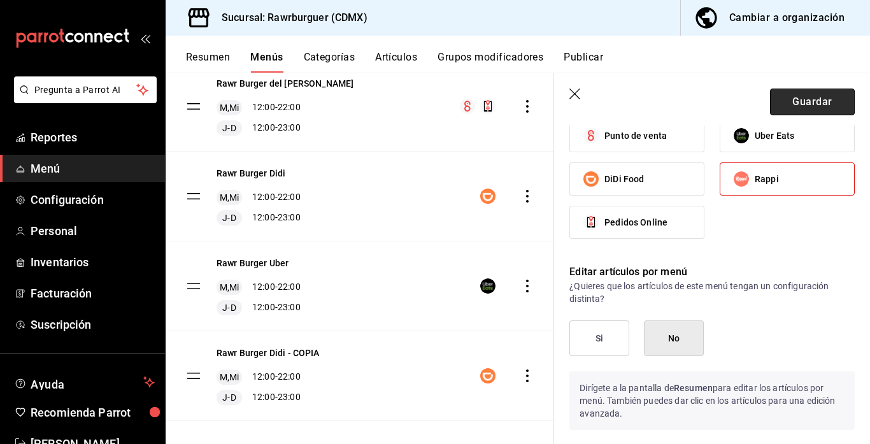
click at [786, 106] on button "Guardar" at bounding box center [812, 102] width 85 height 27
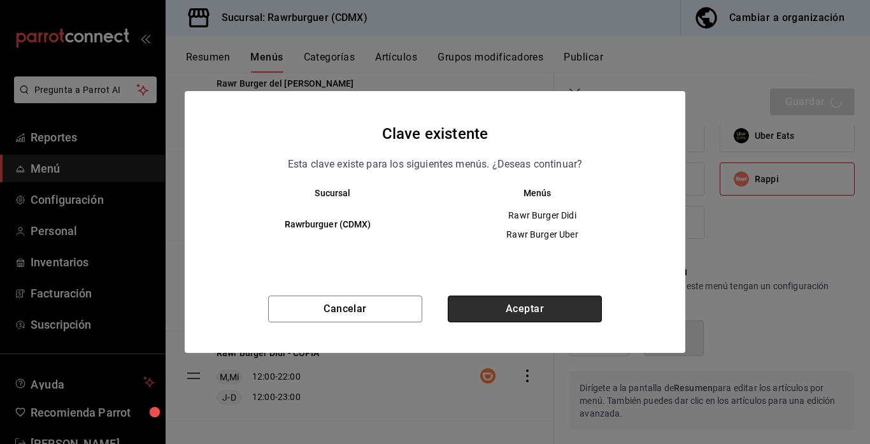
click at [543, 297] on button "Aceptar" at bounding box center [525, 308] width 154 height 27
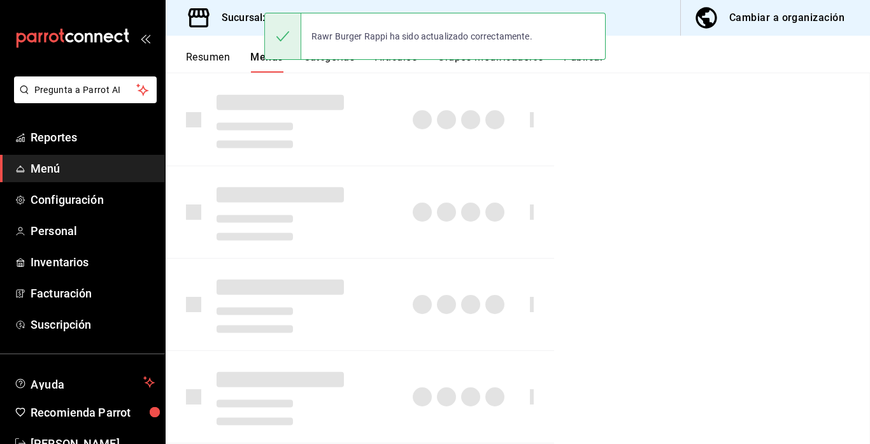
checkbox input "false"
type input "1758835269043"
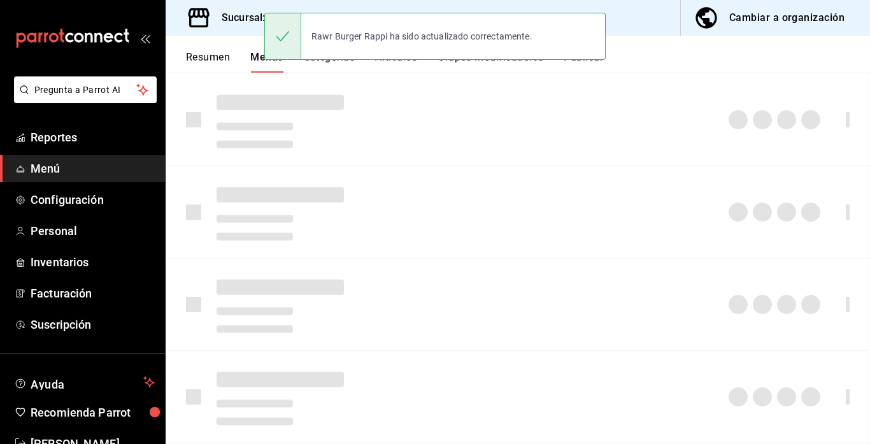
checkbox input "false"
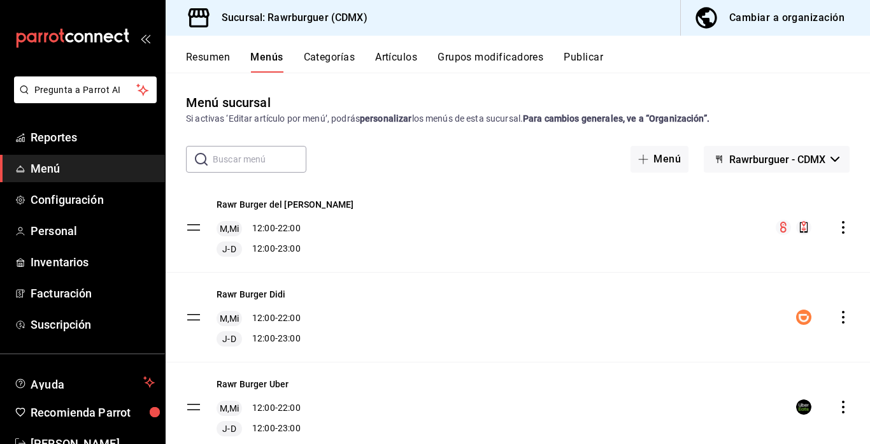
click at [847, 223] on icon "actions" at bounding box center [843, 227] width 13 height 13
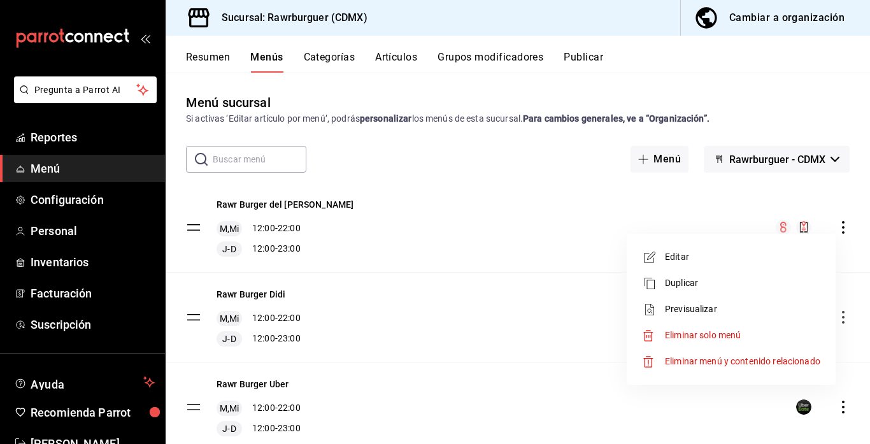
click at [720, 251] on span "Editar" at bounding box center [742, 256] width 155 height 13
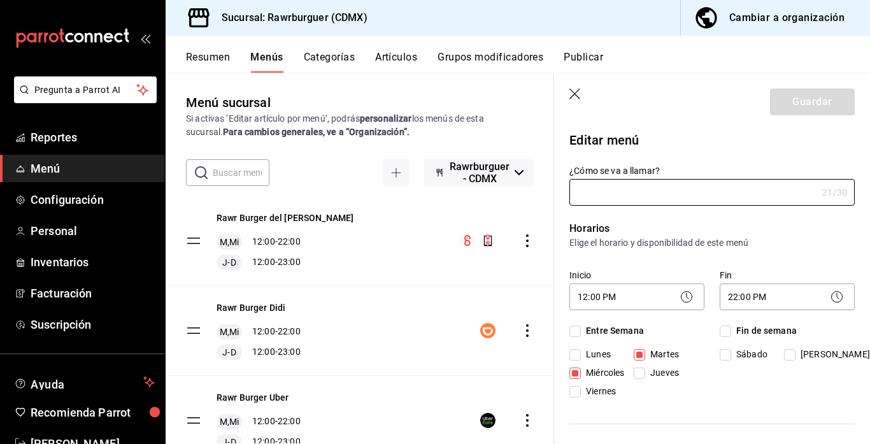
type input "Rawr Burger del [PERSON_NAME]"
checkbox input "true"
type input "1758771799213"
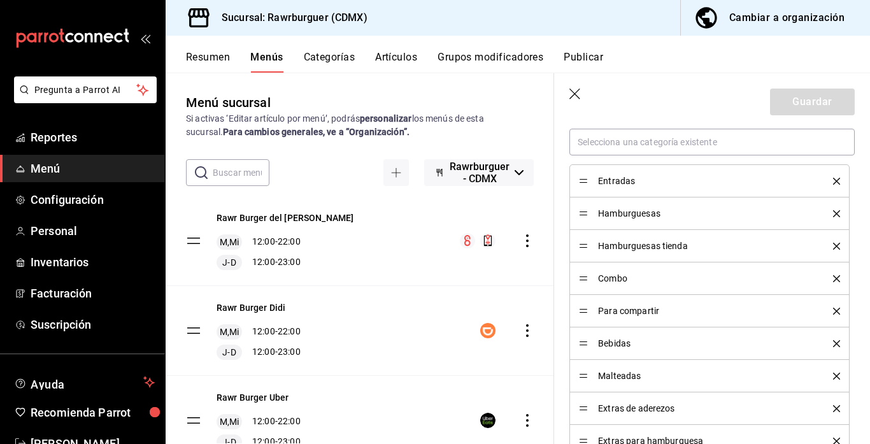
scroll to position [586, 0]
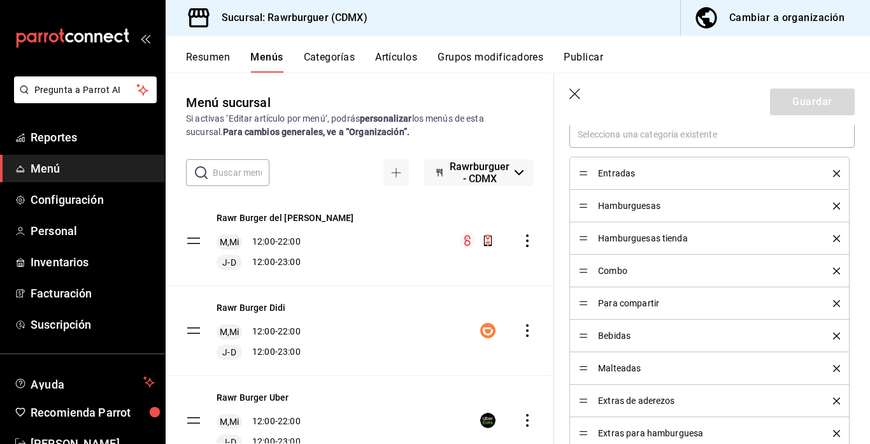
click at [836, 202] on icon "delete" at bounding box center [836, 205] width 7 height 7
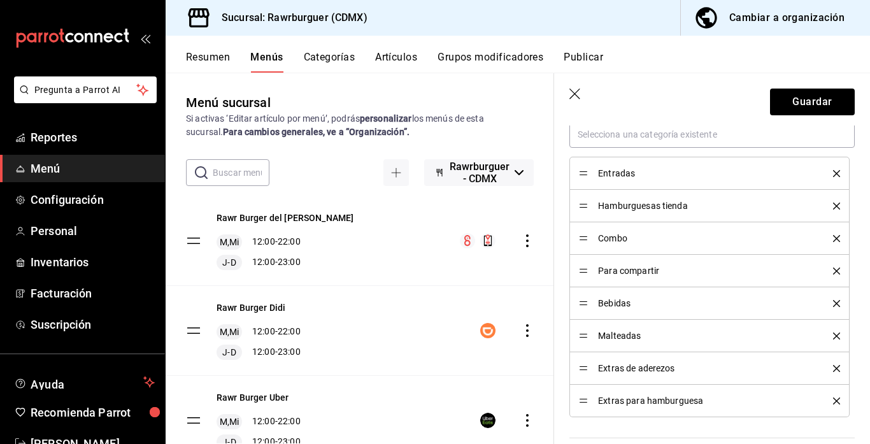
click at [835, 237] on icon "delete" at bounding box center [836, 238] width 7 height 7
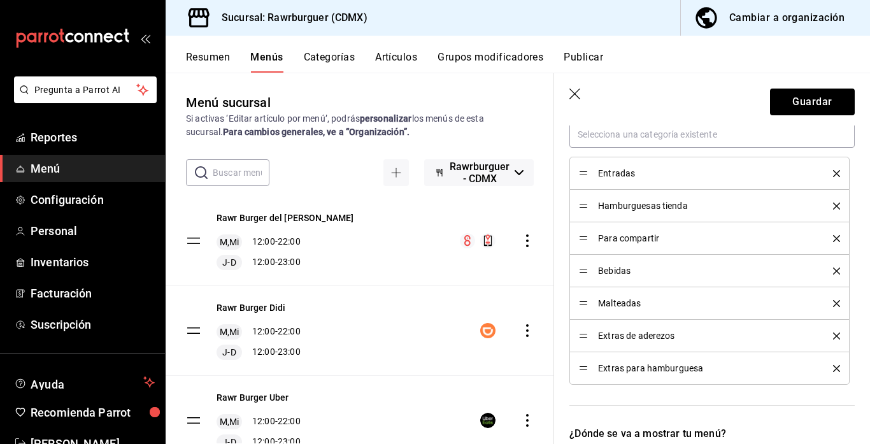
click at [837, 300] on icon "delete" at bounding box center [836, 303] width 7 height 7
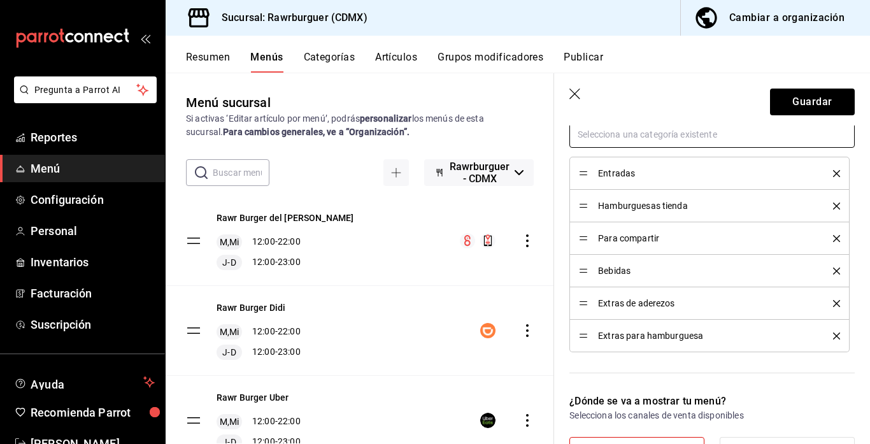
click at [652, 137] on input "text" at bounding box center [711, 134] width 285 height 27
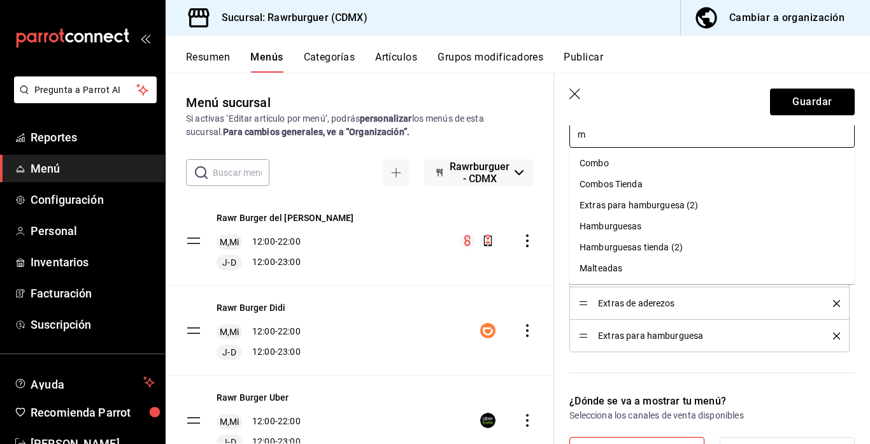
type input "m"
click at [562, 200] on div "Categorías Selecciona una categoría existente m Entradas Hamburguesas tienda Pa…" at bounding box center [704, 226] width 301 height 306
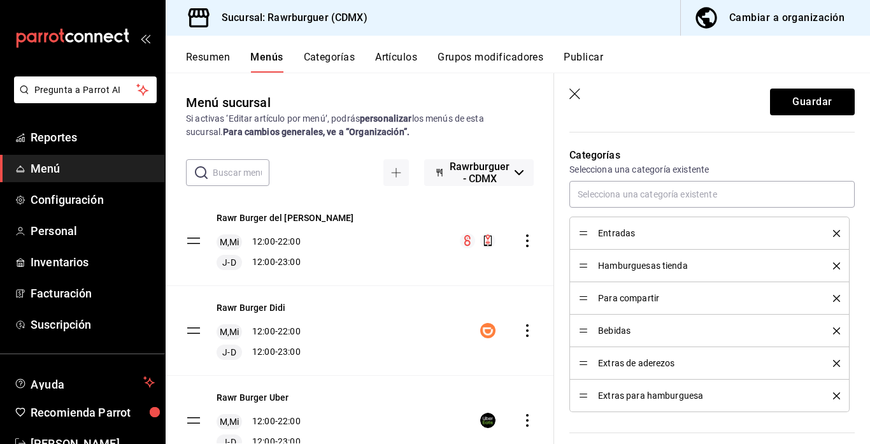
scroll to position [528, 0]
click at [839, 360] on icon "delete" at bounding box center [836, 361] width 7 height 7
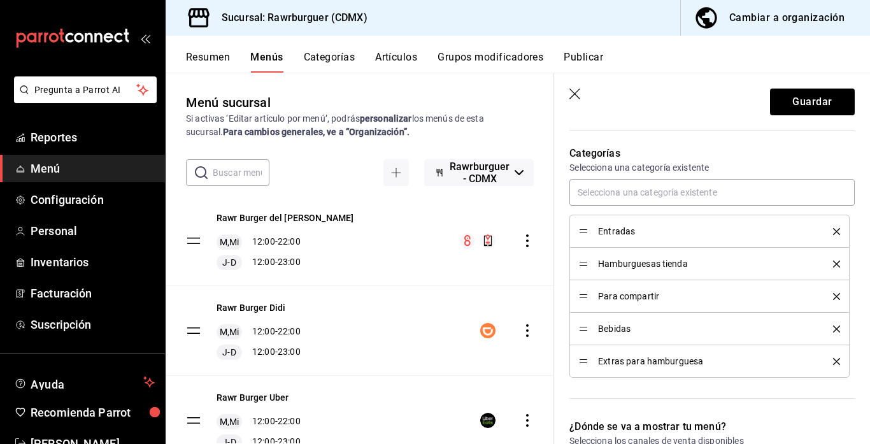
click at [836, 362] on icon "delete" at bounding box center [836, 361] width 7 height 7
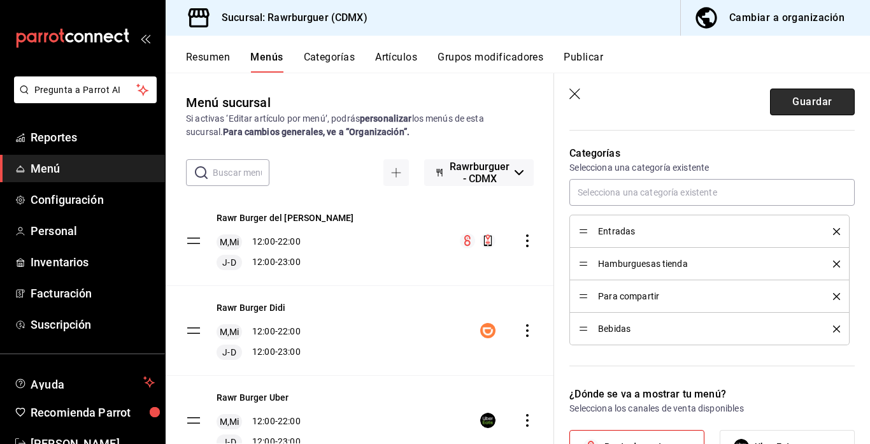
click at [805, 110] on button "Guardar" at bounding box center [812, 102] width 85 height 27
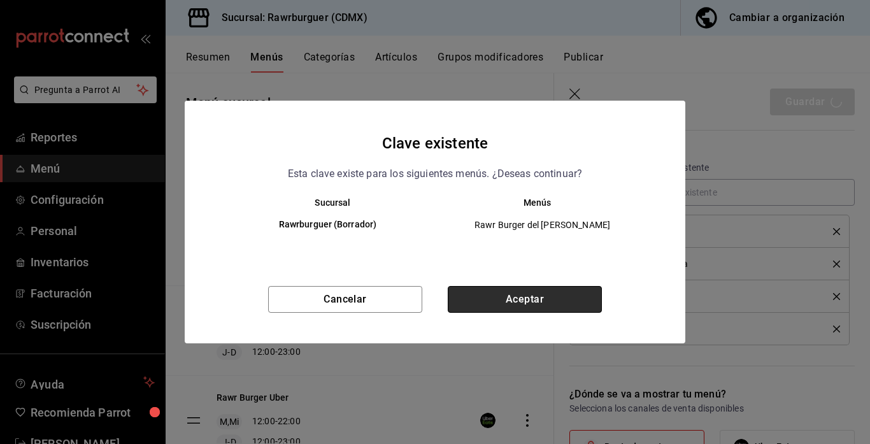
click at [476, 307] on button "Aceptar" at bounding box center [525, 299] width 154 height 27
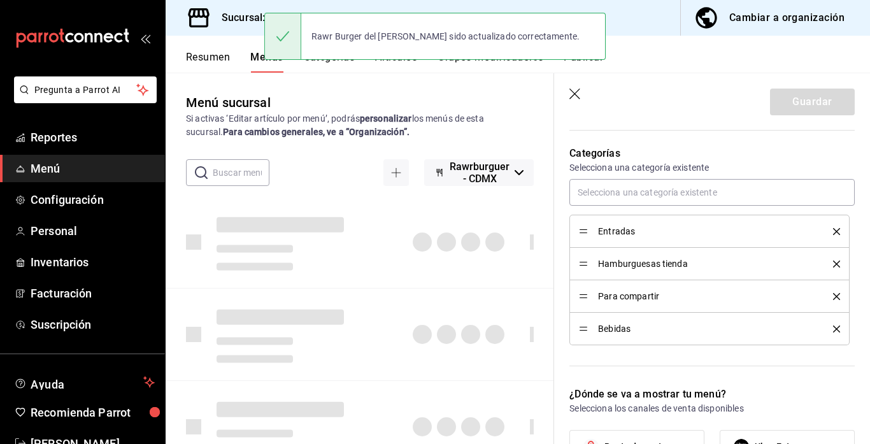
checkbox input "false"
type input "1758835333970"
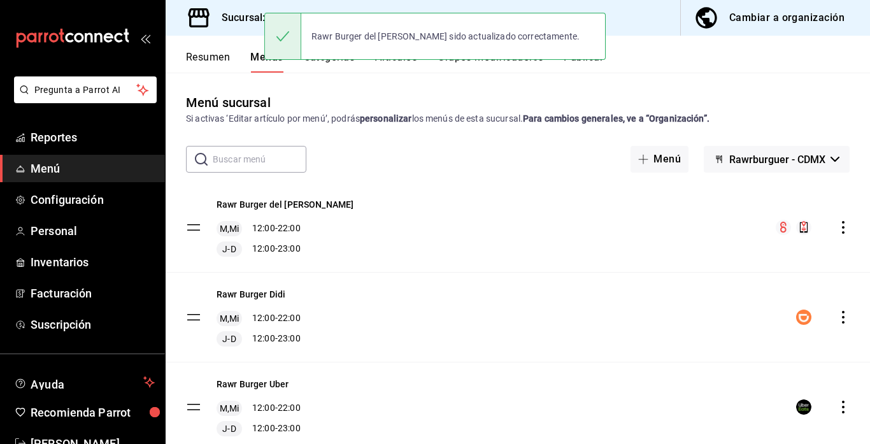
click at [329, 66] on button "Categorías" at bounding box center [330, 62] width 52 height 22
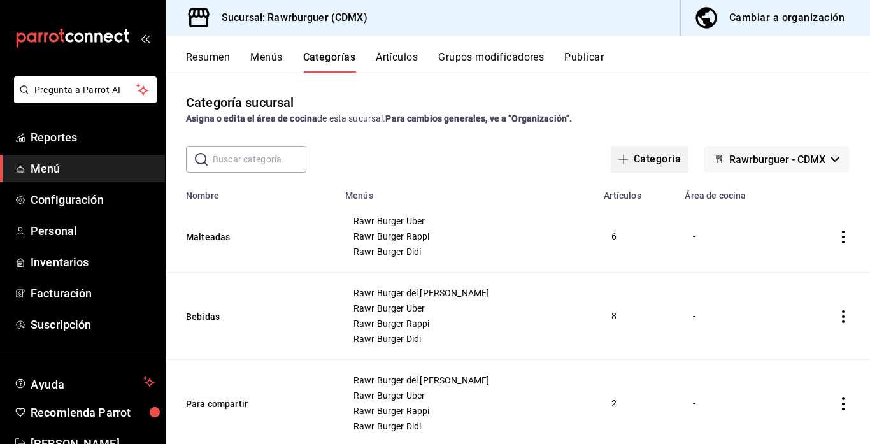
click at [632, 160] on span "button" at bounding box center [625, 159] width 15 height 10
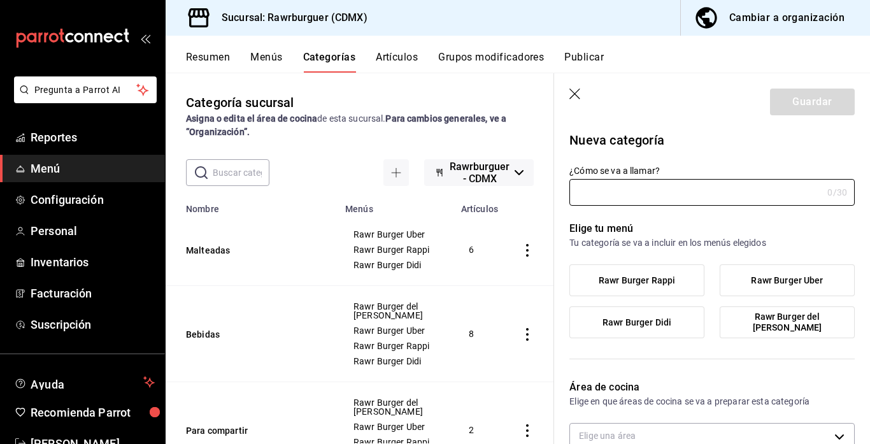
type input "7dfeb004-850d-4a9f-b8bb-68d39b3c8e61"
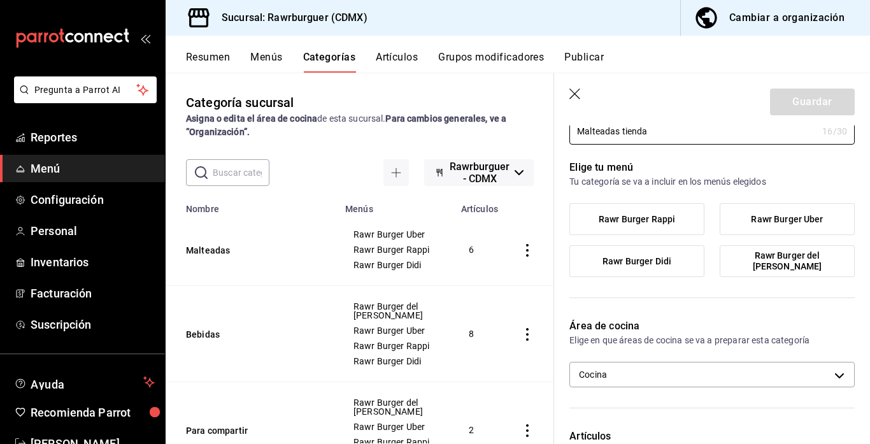
scroll to position [63, 0]
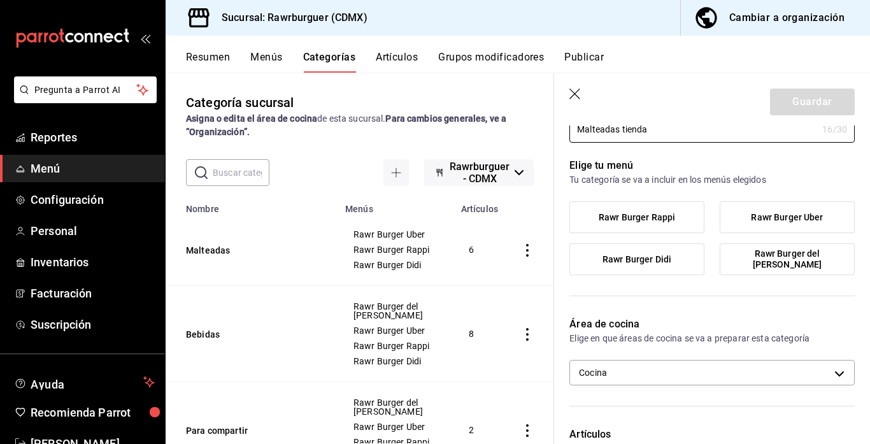
type input "Malteadas tienda"
click at [762, 262] on span "Rawr Burger del [PERSON_NAME]" at bounding box center [787, 259] width 116 height 22
click at [0, 0] on input "Rawr Burger del [PERSON_NAME]" at bounding box center [0, 0] width 0 height 0
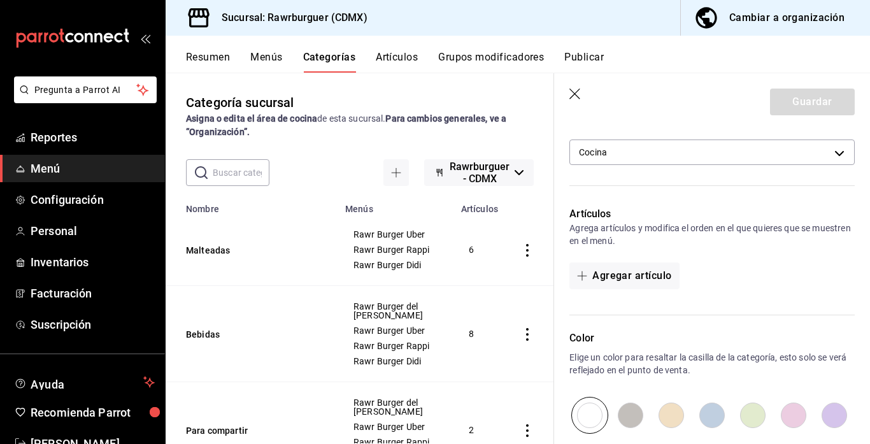
scroll to position [285, 0]
click at [634, 276] on button "Agregar artículo" at bounding box center [624, 273] width 110 height 27
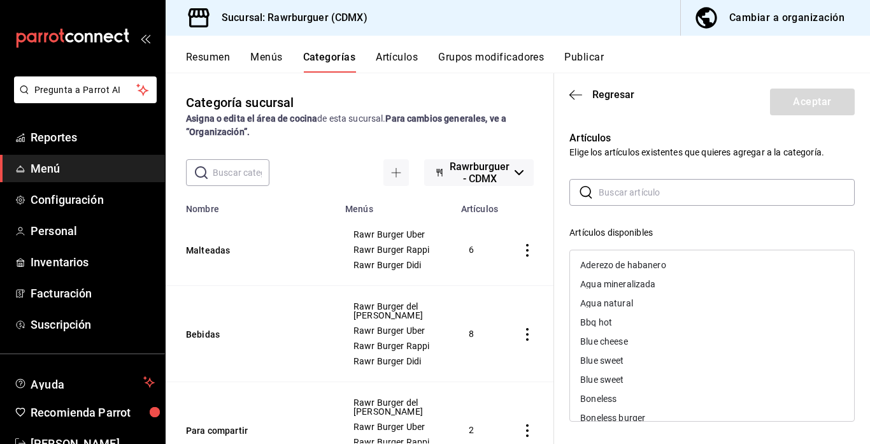
click at [602, 193] on input "text" at bounding box center [726, 192] width 256 height 25
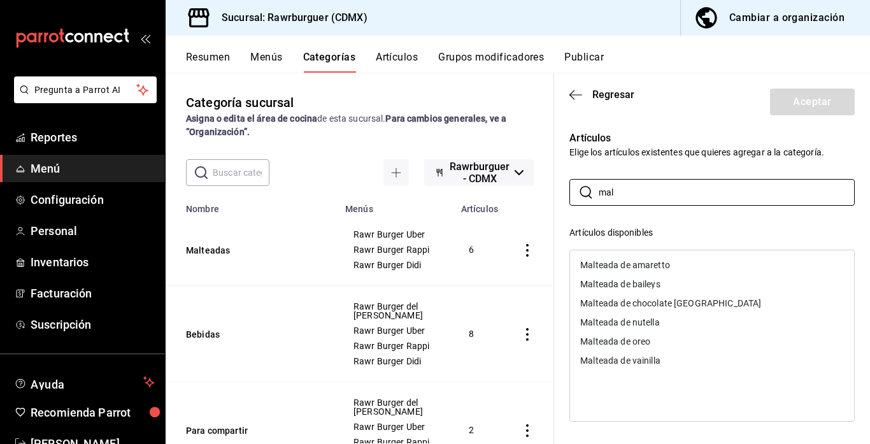
type input "mal"
click at [654, 363] on div "Malteada de vainilla" at bounding box center [620, 360] width 80 height 9
click at [639, 344] on div "Malteada de oreo" at bounding box center [615, 341] width 70 height 9
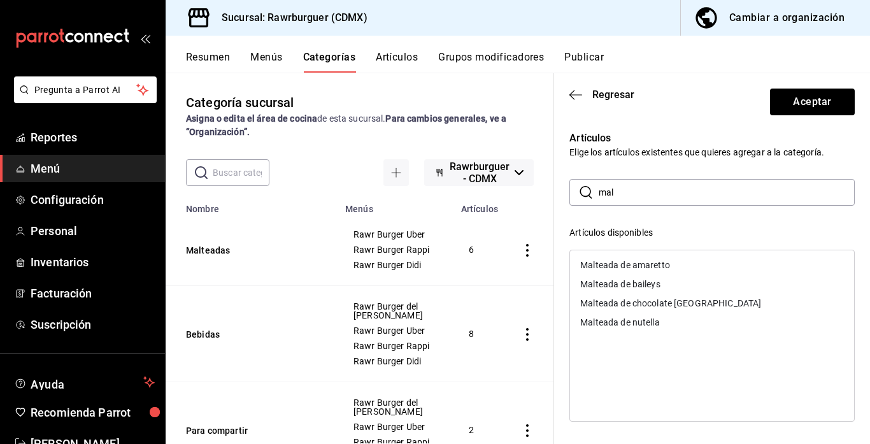
click at [630, 320] on div "Malteada de nutella" at bounding box center [620, 322] width 80 height 9
click at [628, 304] on div "Malteada de chocolate [GEOGRAPHIC_DATA]" at bounding box center [670, 303] width 181 height 9
click at [623, 287] on div "Malteada de baileys" at bounding box center [620, 284] width 80 height 9
click at [619, 270] on div "Malteada de amaretto" at bounding box center [712, 264] width 284 height 19
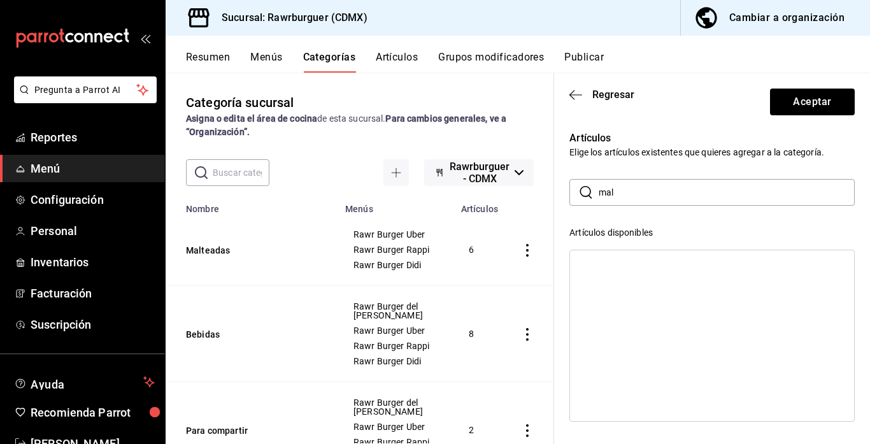
click at [726, 218] on div "​ mal ​ Artículos disponibles Artículos seleccionados Malteada de vainilla Malt…" at bounding box center [711, 406] width 285 height 455
click at [699, 133] on p "Artículos" at bounding box center [711, 138] width 285 height 15
click at [828, 106] on button "Aceptar" at bounding box center [812, 102] width 85 height 27
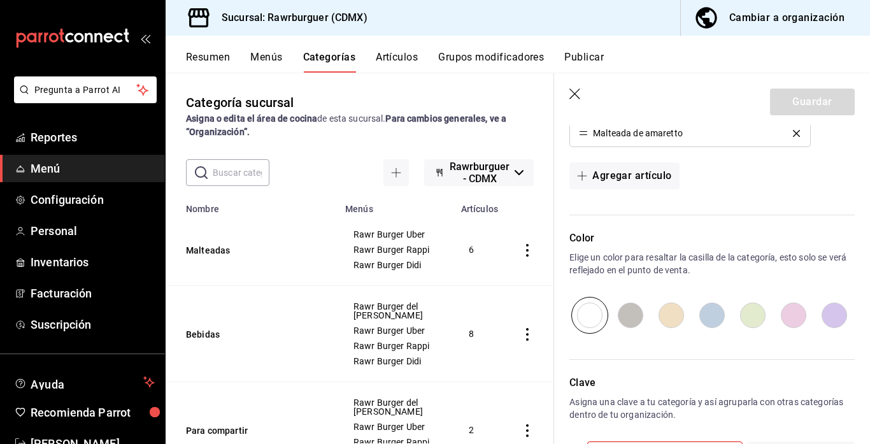
scroll to position [625, 0]
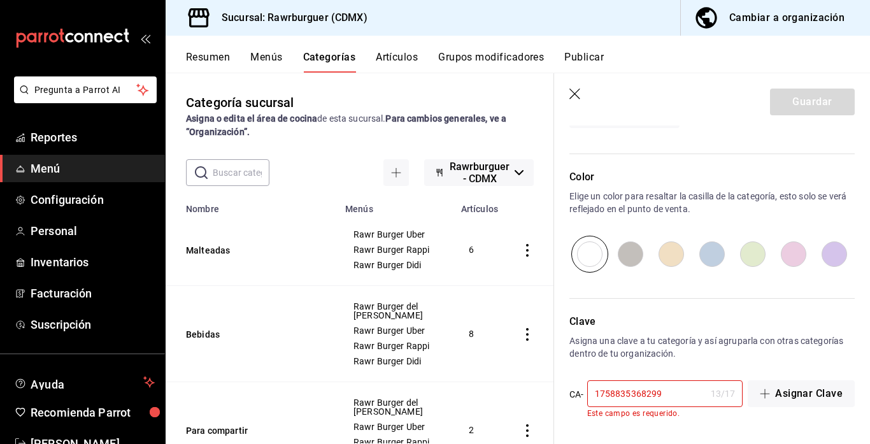
click at [678, 390] on input "1758835368299" at bounding box center [646, 393] width 118 height 25
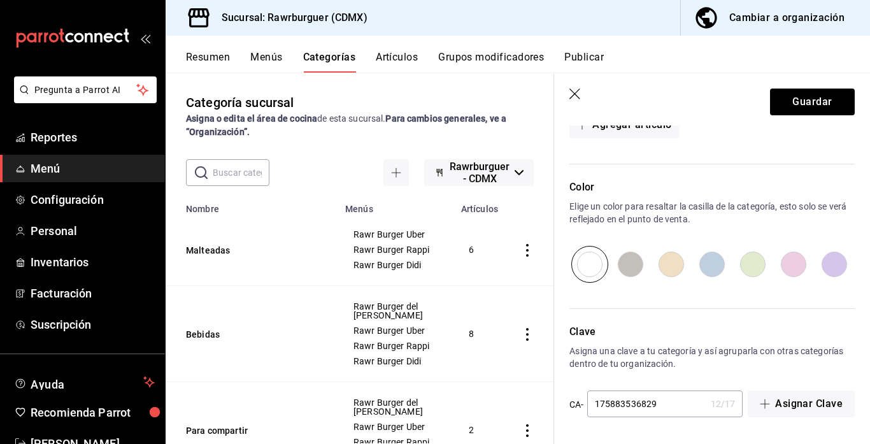
scroll to position [614, 0]
type input "175883536829"
click at [802, 104] on button "Guardar" at bounding box center [812, 102] width 85 height 27
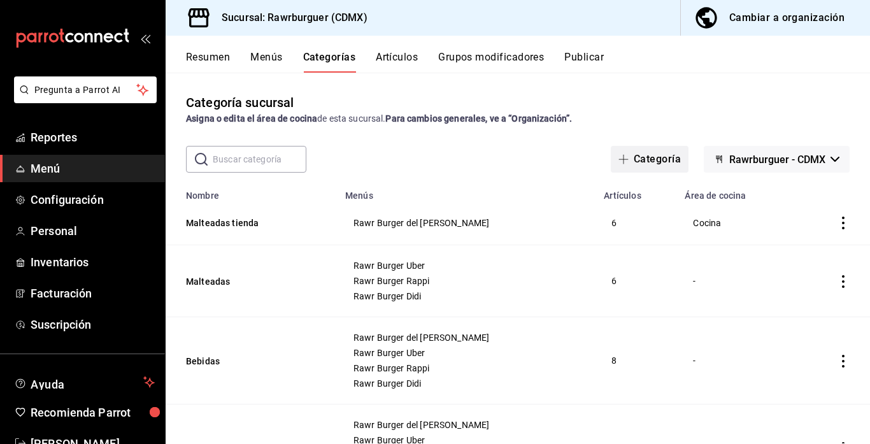
click at [630, 165] on button "Categoría" at bounding box center [650, 159] width 78 height 27
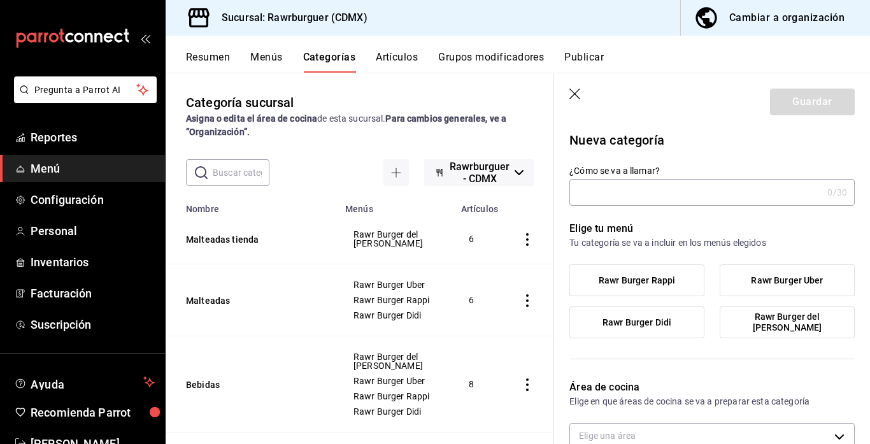
type input "7dfeb004-850d-4a9f-b8bb-68d39b3c8e61"
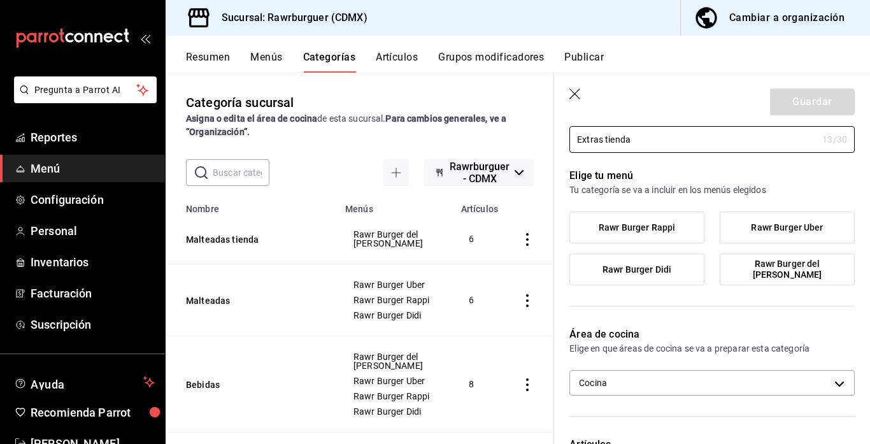
scroll to position [55, 0]
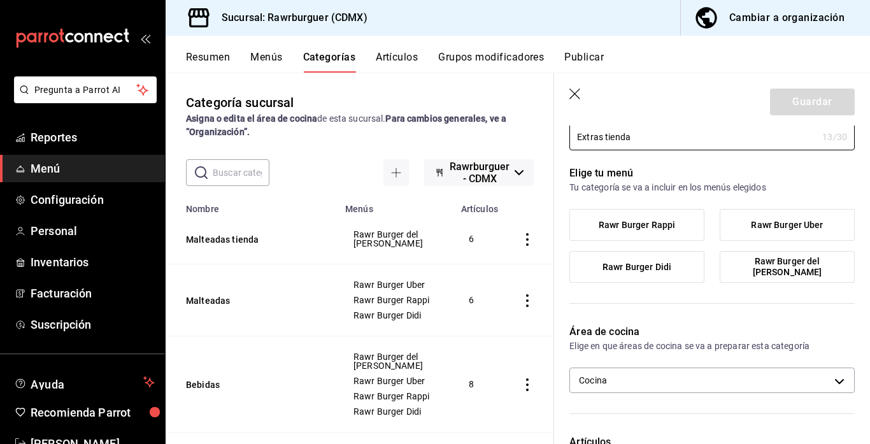
type input "Extras tienda"
click at [738, 274] on label "Rawr Burger del [PERSON_NAME]" at bounding box center [787, 266] width 134 height 31
click at [0, 0] on input "Rawr Burger del [PERSON_NAME]" at bounding box center [0, 0] width 0 height 0
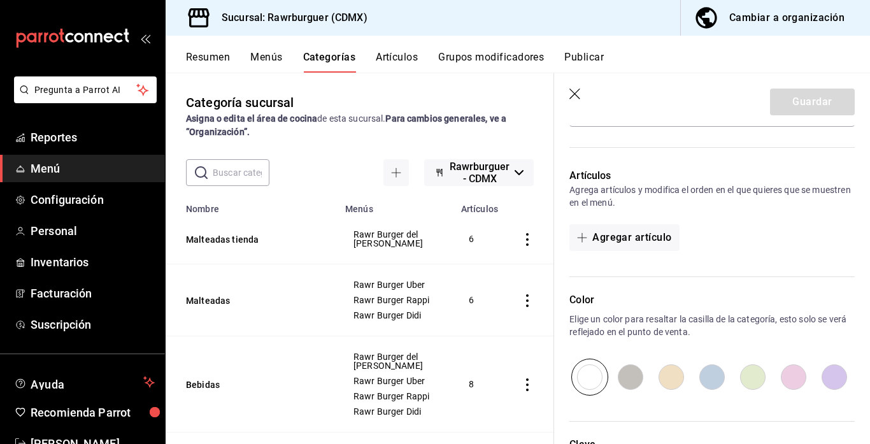
scroll to position [325, 0]
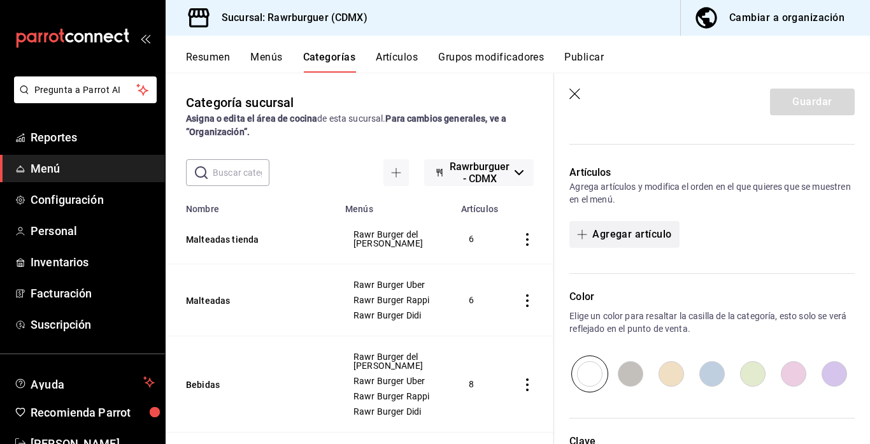
click at [627, 234] on button "Agregar artículo" at bounding box center [624, 234] width 110 height 27
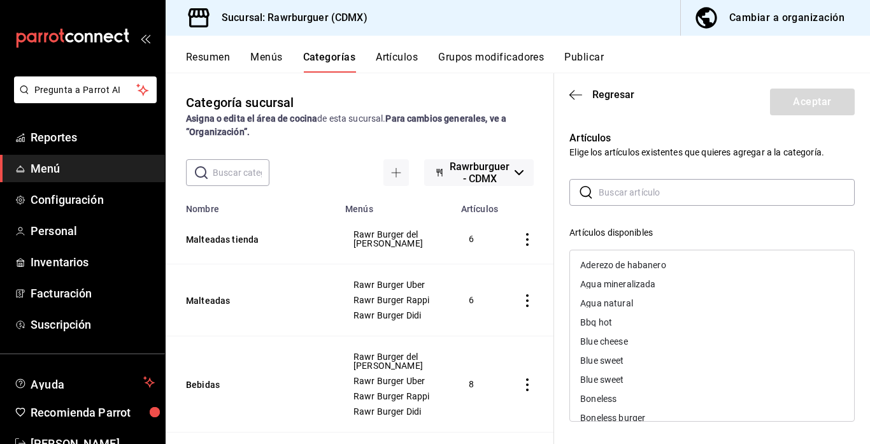
click at [641, 183] on input "text" at bounding box center [726, 192] width 256 height 25
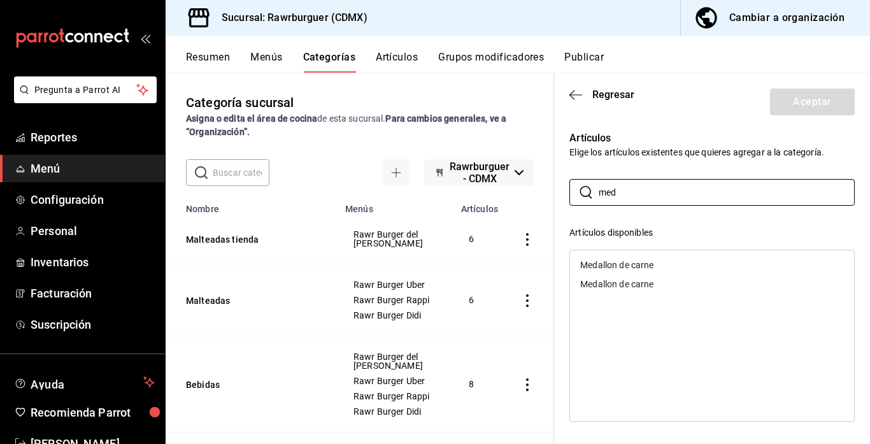
click at [653, 263] on div "Medallon de carne" at bounding box center [616, 264] width 73 height 9
click at [628, 196] on input "med" at bounding box center [726, 192] width 256 height 25
type input "m"
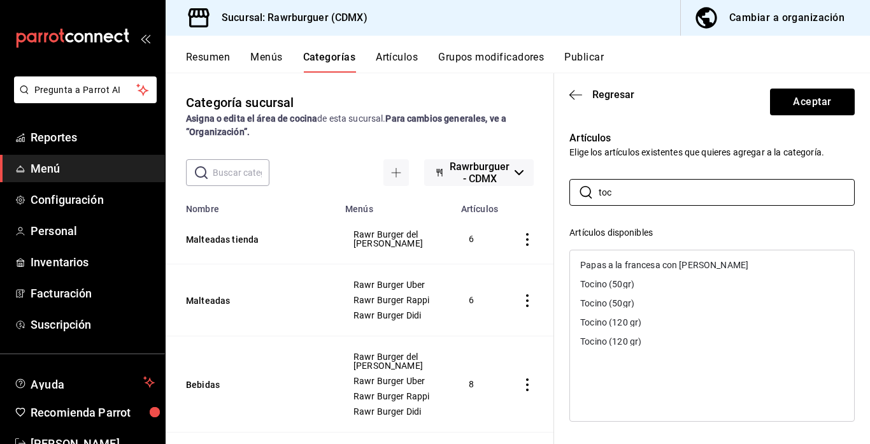
click at [627, 302] on div "Tocino (50gr)" at bounding box center [607, 303] width 54 height 9
click at [632, 322] on div "Tocino (120 gr)" at bounding box center [610, 322] width 61 height 9
click at [631, 188] on input "toc" at bounding box center [726, 192] width 256 height 25
type input "t"
click at [637, 259] on div "Piña a la canela" at bounding box center [712, 264] width 284 height 19
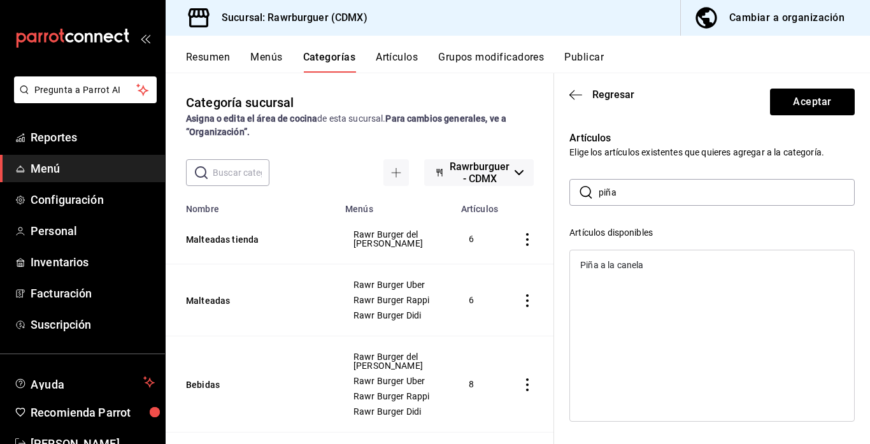
click at [642, 190] on input "piña" at bounding box center [726, 192] width 256 height 25
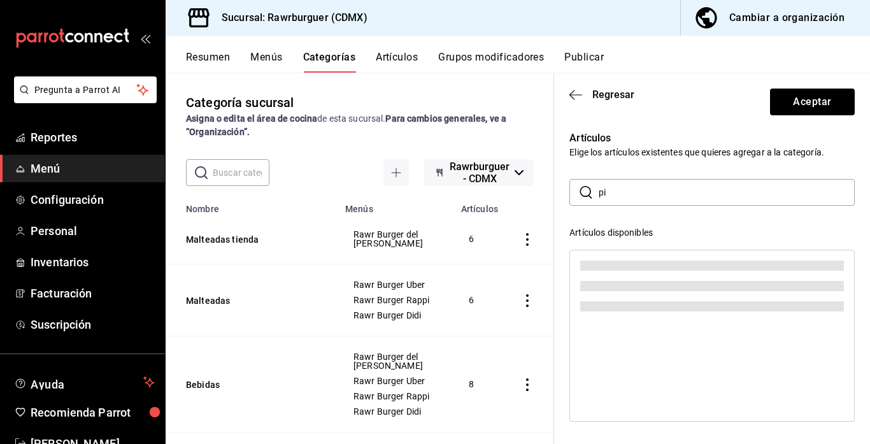
type input "p"
type input "queso"
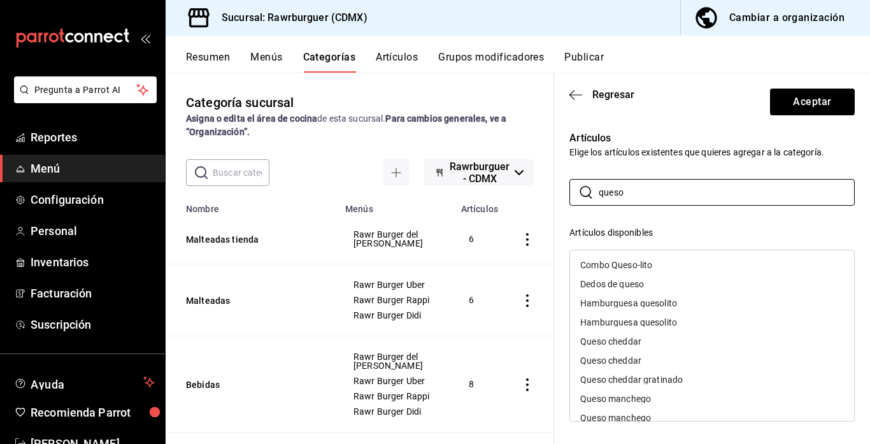
click at [639, 343] on div "Queso cheddar" at bounding box center [610, 341] width 61 height 9
click at [651, 366] on div "Queso cheddar gratinado" at bounding box center [712, 360] width 284 height 19
click at [633, 366] on div "Queso manchego" at bounding box center [712, 360] width 284 height 19
click at [651, 192] on input "queso" at bounding box center [726, 192] width 256 height 25
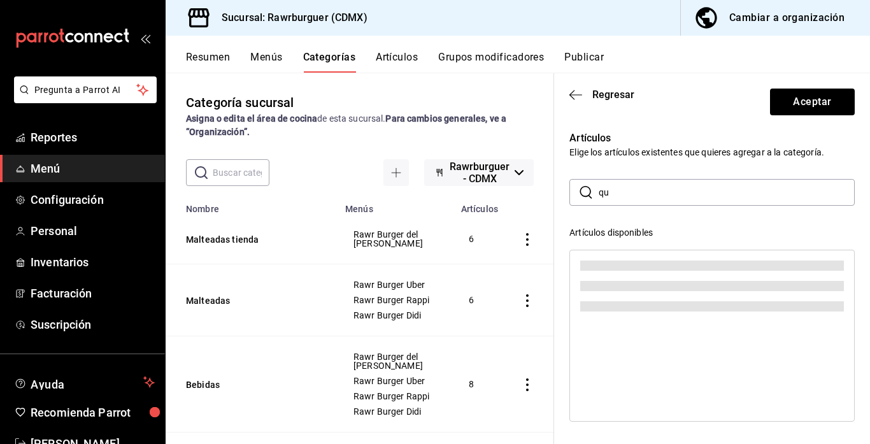
type input "q"
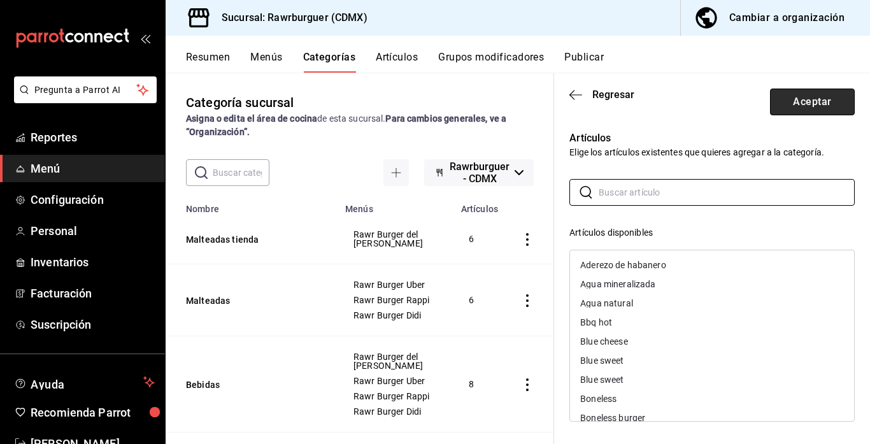
click at [807, 104] on button "Aceptar" at bounding box center [812, 102] width 85 height 27
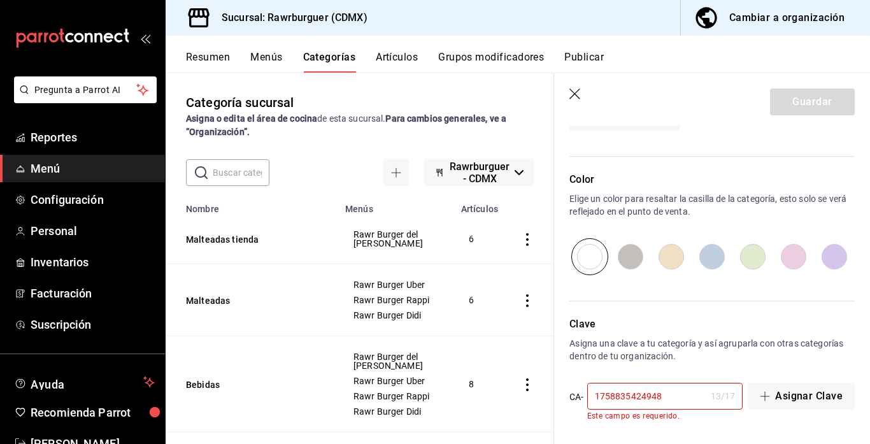
scroll to position [625, 0]
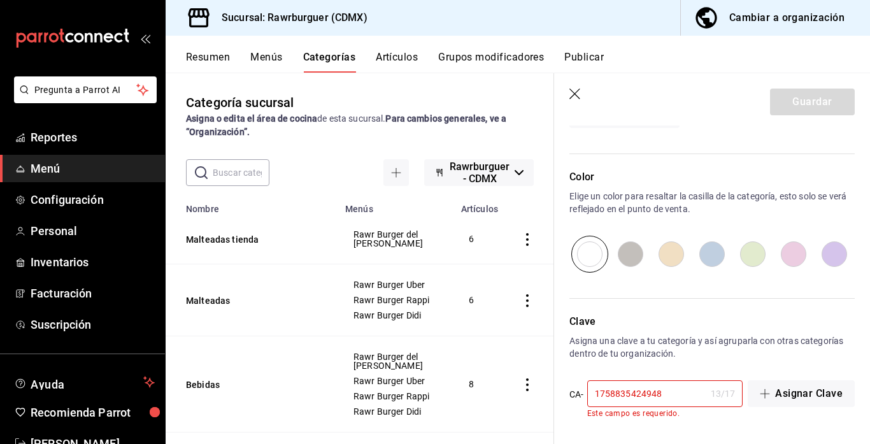
click at [667, 389] on input "1758835424948" at bounding box center [646, 393] width 118 height 25
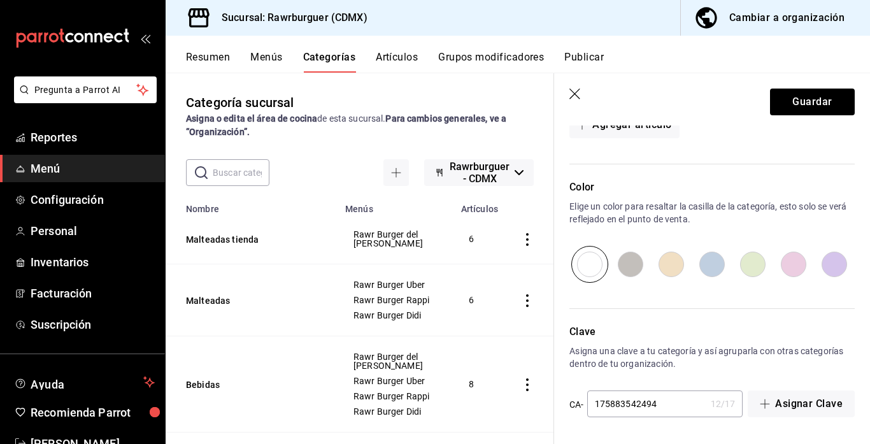
scroll to position [614, 0]
type input "175883542494"
click at [781, 111] on button "Guardar" at bounding box center [812, 102] width 85 height 27
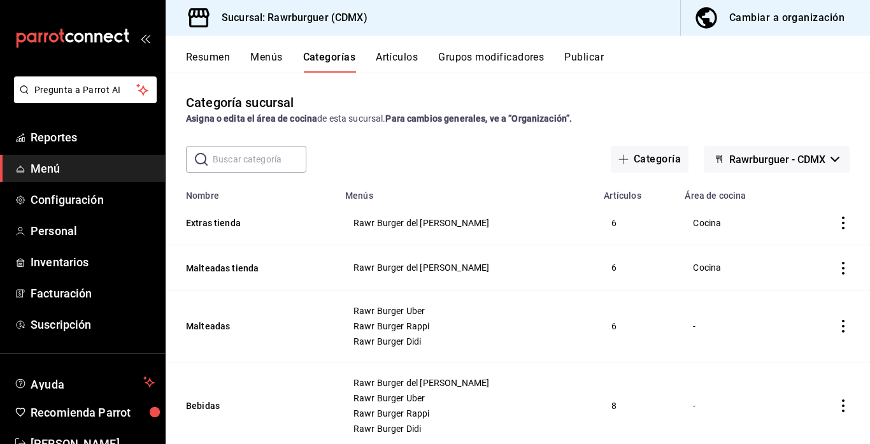
click at [844, 225] on icon "actions" at bounding box center [843, 222] width 13 height 13
click at [760, 213] on div at bounding box center [435, 222] width 870 height 444
click at [658, 161] on button "Categoría" at bounding box center [650, 159] width 78 height 27
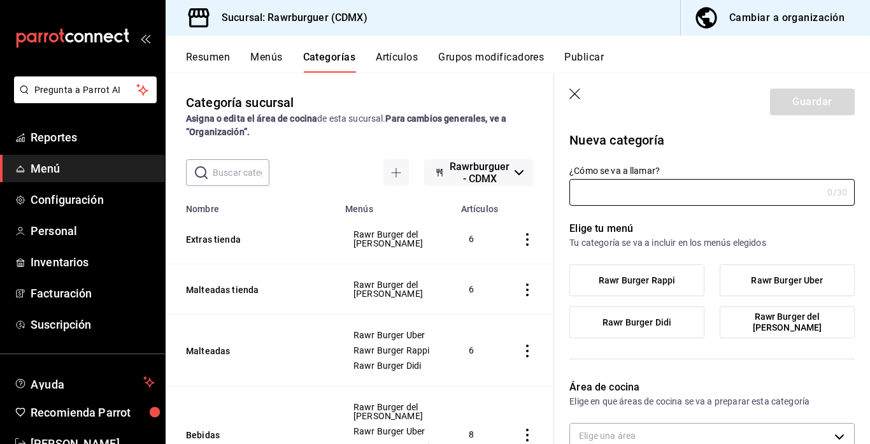
type input "1758835527096"
type input "7dfeb004-850d-4a9f-b8bb-68d39b3c8e61"
type input "Extra de aderezo tienda"
click at [756, 326] on span "Rawr Burger del valle" at bounding box center [787, 322] width 116 height 22
click at [0, 0] on input "Rawr Burger del valle" at bounding box center [0, 0] width 0 height 0
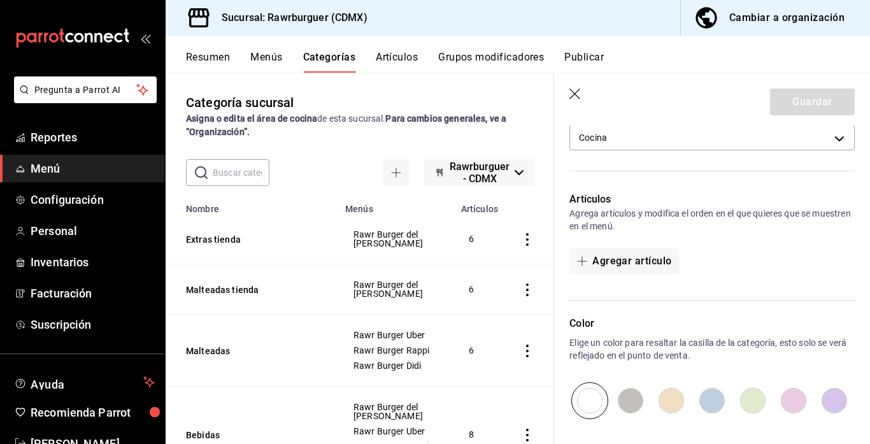
scroll to position [311, 0]
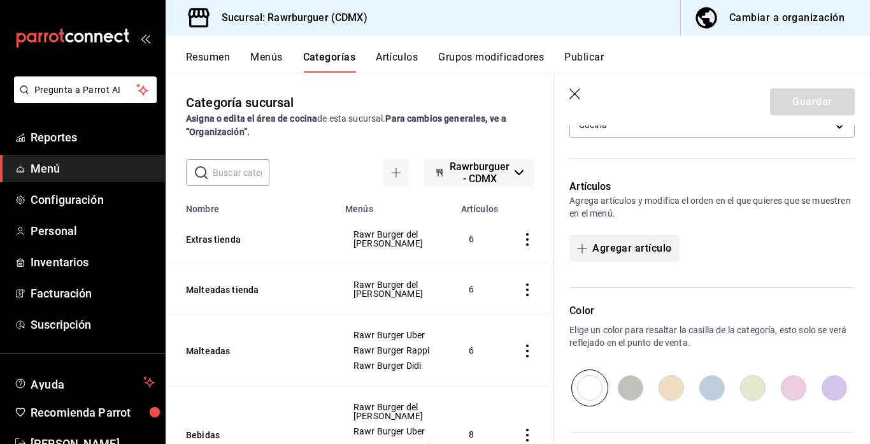
click at [602, 246] on button "Agregar artículo" at bounding box center [624, 248] width 110 height 27
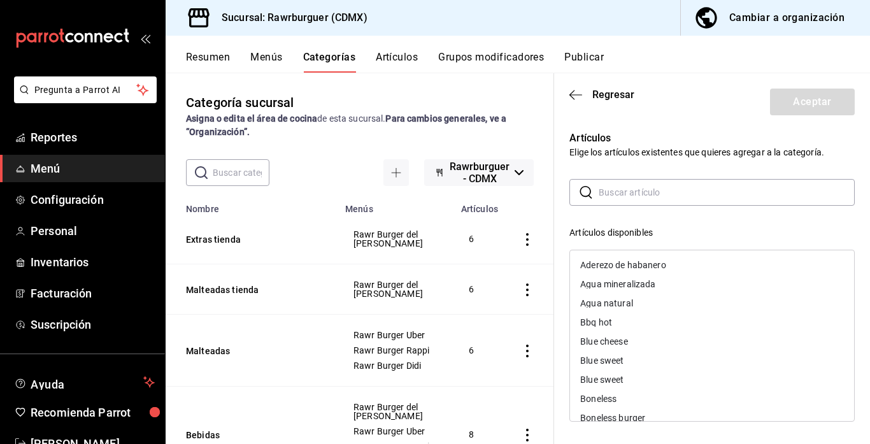
click at [632, 199] on input "text" at bounding box center [726, 192] width 256 height 25
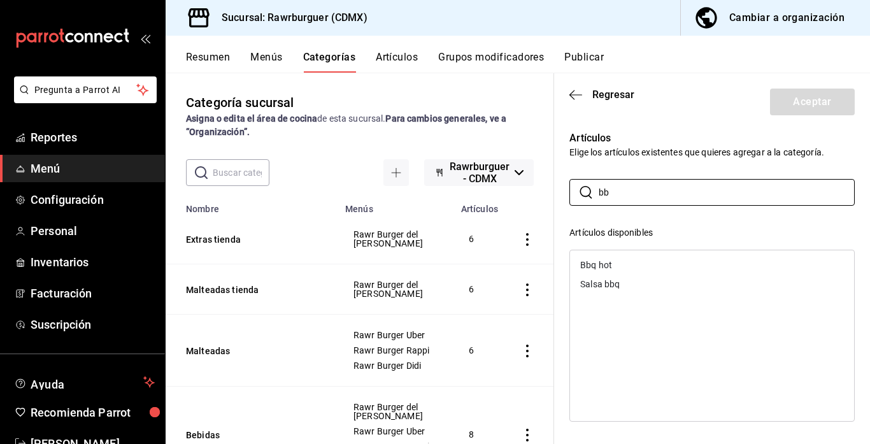
type input "bb"
click at [630, 264] on div "Bbq hot" at bounding box center [712, 264] width 284 height 19
click at [620, 267] on div "Salsa bbq" at bounding box center [712, 264] width 284 height 19
drag, startPoint x: 628, startPoint y: 191, endPoint x: 598, endPoint y: 187, distance: 29.6
click at [598, 187] on input "bb" at bounding box center [726, 192] width 256 height 25
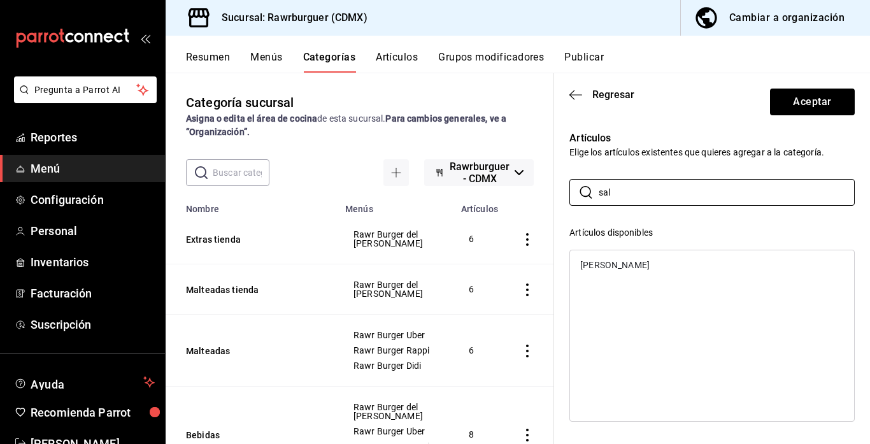
click at [603, 273] on div "[PERSON_NAME]" at bounding box center [712, 264] width 284 height 19
drag, startPoint x: 628, startPoint y: 185, endPoint x: 602, endPoint y: 188, distance: 26.9
click at [602, 188] on input "sal" at bounding box center [726, 192] width 256 height 25
click at [615, 197] on input "sal" at bounding box center [726, 192] width 256 height 25
type input "s"
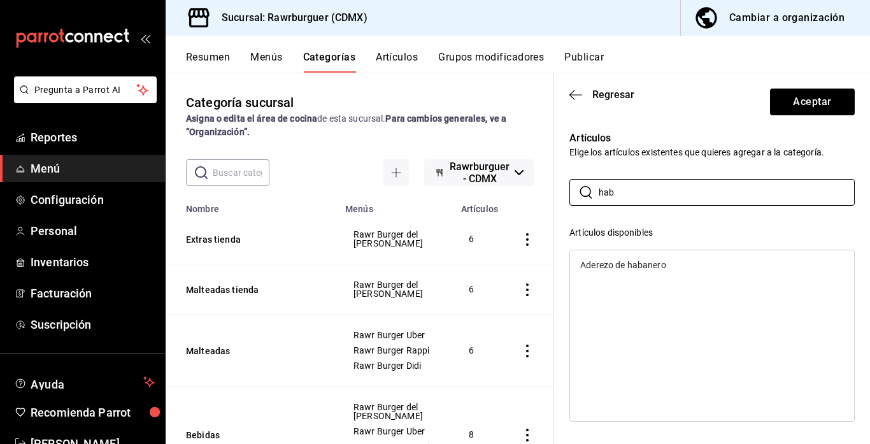
click at [616, 266] on div "Aderezo de habanero" at bounding box center [623, 264] width 86 height 9
click at [620, 191] on input "hab" at bounding box center [726, 192] width 256 height 25
type input "h"
click at [617, 302] on div "Ranch" at bounding box center [712, 303] width 284 height 19
click at [618, 197] on input "ran" at bounding box center [726, 192] width 256 height 25
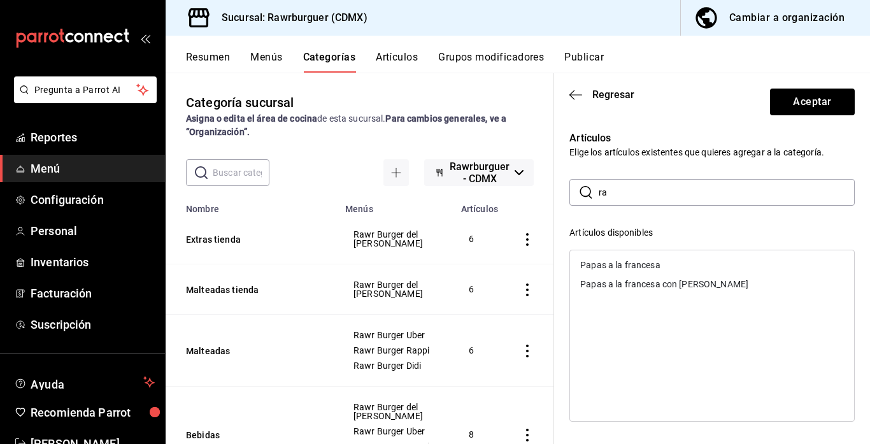
type input "r"
click at [622, 265] on div "Mayinesa con chipotle" at bounding box center [625, 264] width 90 height 9
click at [629, 196] on input "may" at bounding box center [726, 192] width 256 height 25
click at [652, 280] on div "Mostaza dulce" at bounding box center [712, 283] width 284 height 19
click at [628, 262] on div "Lemon pepper" at bounding box center [609, 264] width 58 height 9
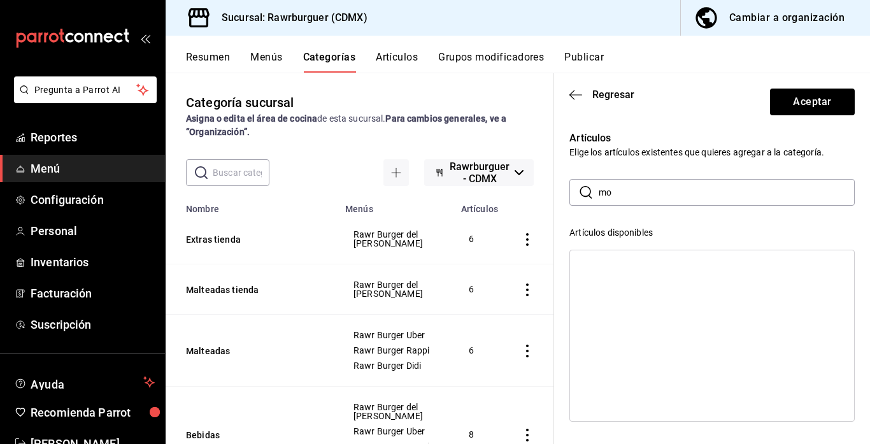
click at [628, 193] on input "mo" at bounding box center [726, 192] width 256 height 25
type input "m"
click at [623, 268] on div "Blue cheese" at bounding box center [603, 264] width 47 height 9
click at [625, 194] on input "blu" at bounding box center [726, 192] width 256 height 25
type input "b"
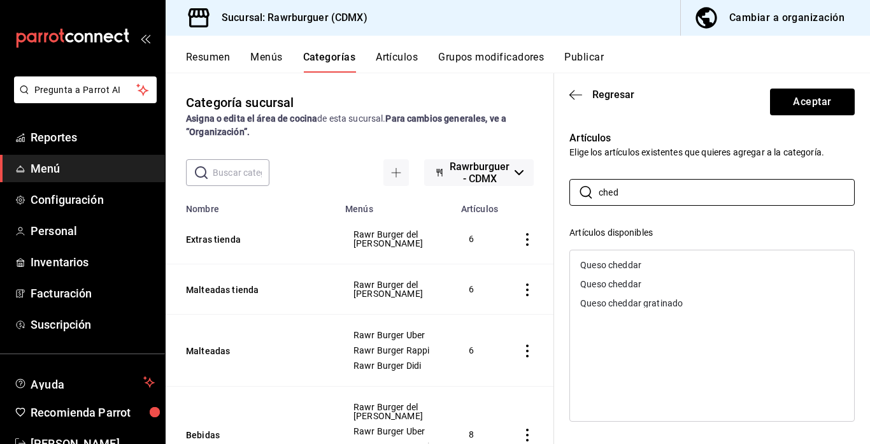
type input "ched"
click at [646, 274] on div "Queso cheddar" at bounding box center [712, 283] width 284 height 19
click at [793, 101] on button "Aceptar" at bounding box center [812, 102] width 85 height 27
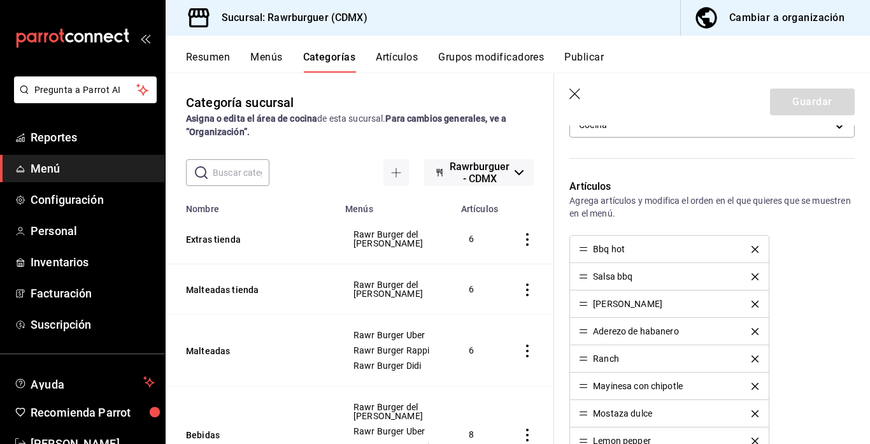
scroll to position [734, 0]
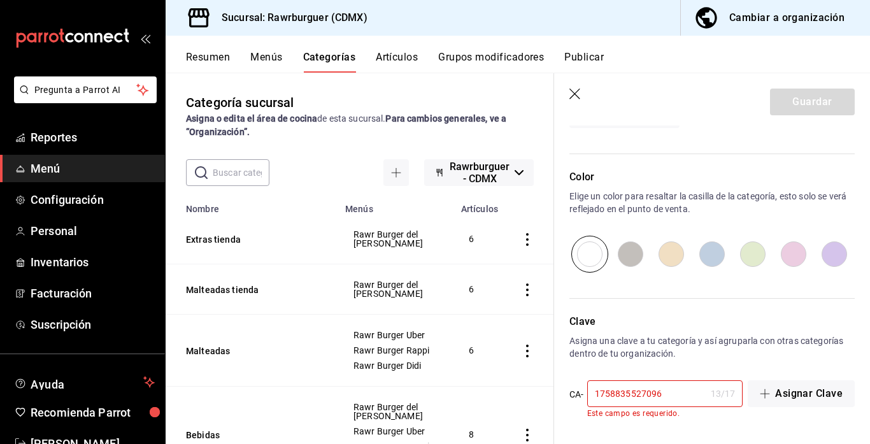
click at [668, 385] on input "1758835527096" at bounding box center [646, 393] width 118 height 25
click at [672, 396] on input "1758835527096" at bounding box center [646, 393] width 118 height 25
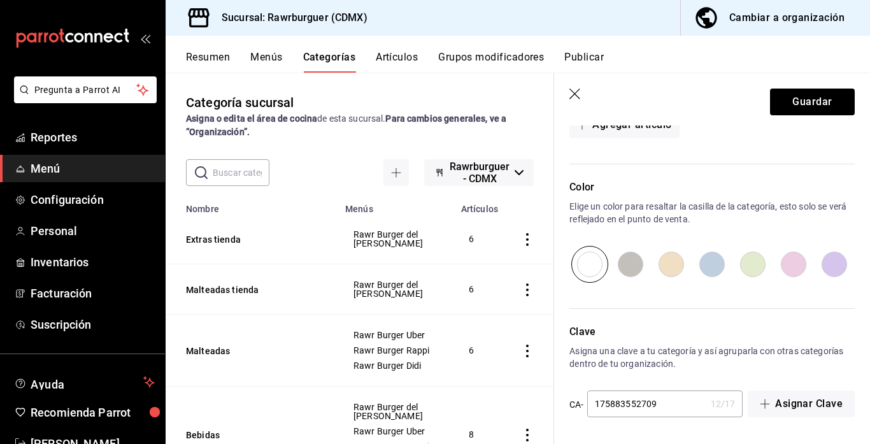
scroll to position [724, 0]
type input "175883552709"
click at [797, 105] on button "Guardar" at bounding box center [812, 102] width 85 height 27
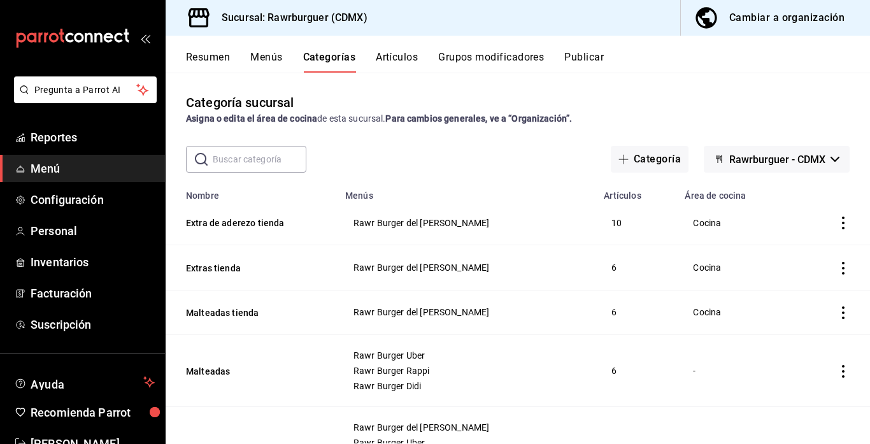
click at [223, 57] on button "Resumen" at bounding box center [208, 62] width 44 height 22
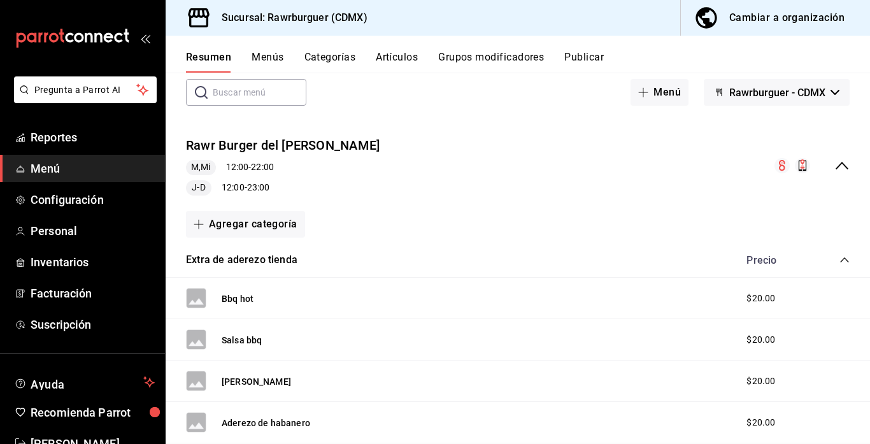
scroll to position [69, 0]
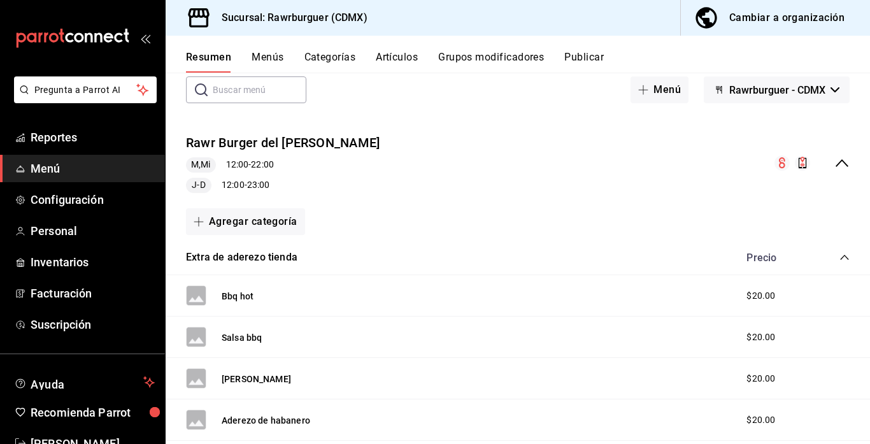
click at [261, 57] on button "Menús" at bounding box center [267, 62] width 32 height 22
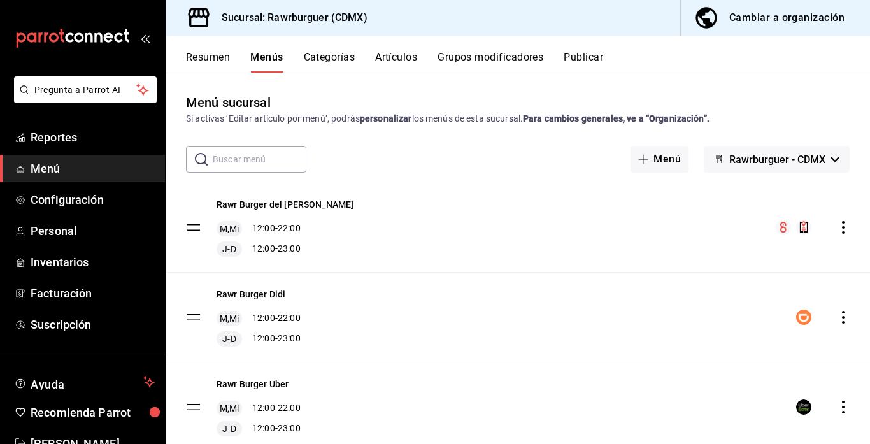
click at [842, 227] on icon "actions" at bounding box center [843, 227] width 3 height 13
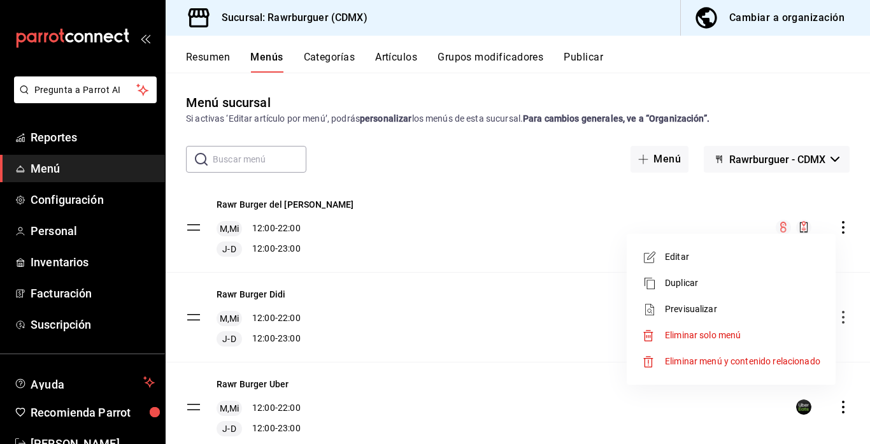
click at [684, 266] on li "Editar" at bounding box center [731, 257] width 199 height 26
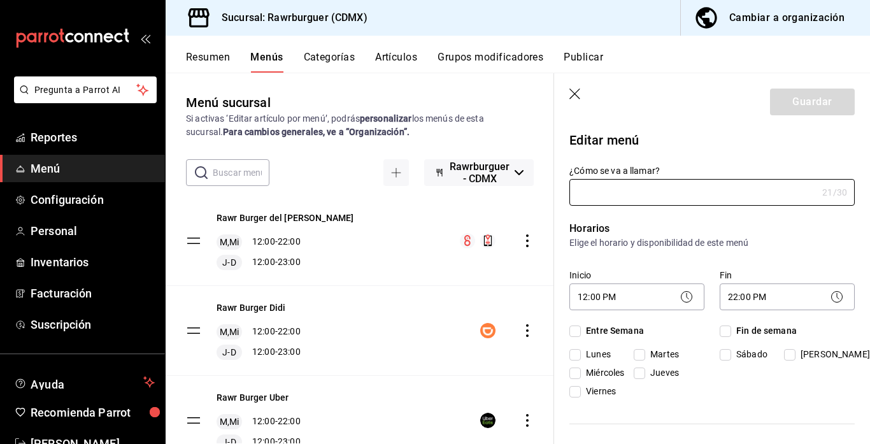
type input "Rawr Burger del [PERSON_NAME]"
checkbox input "true"
type input "1758771799213"
checkbox input "true"
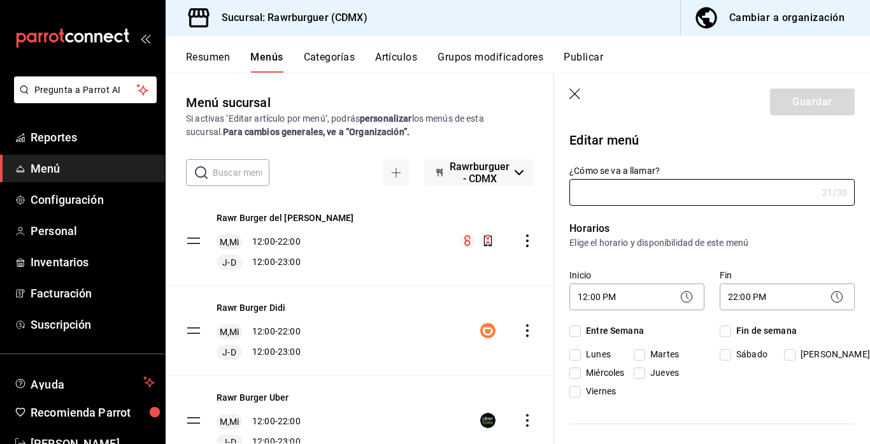
checkbox input "true"
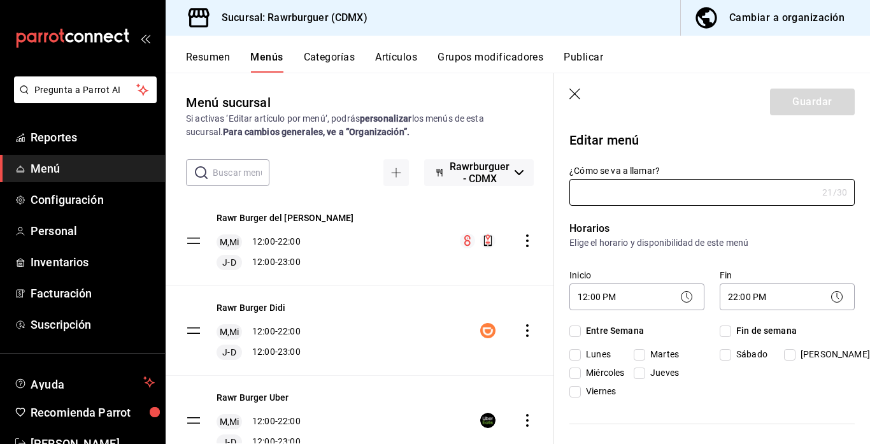
checkbox input "true"
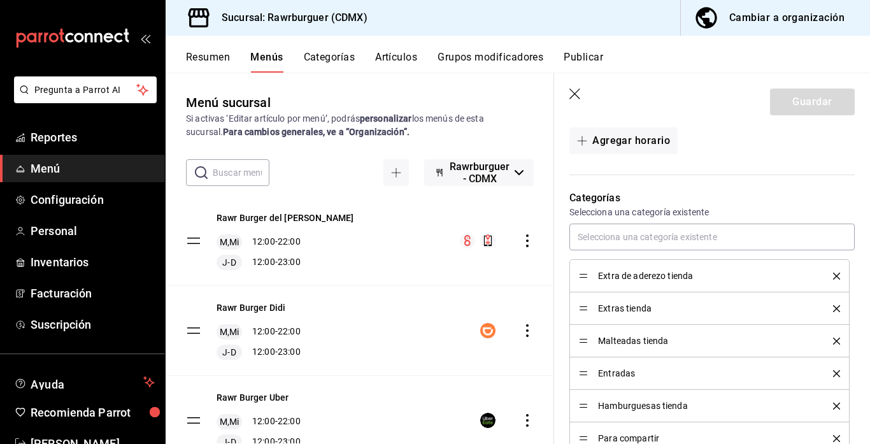
scroll to position [490, 0]
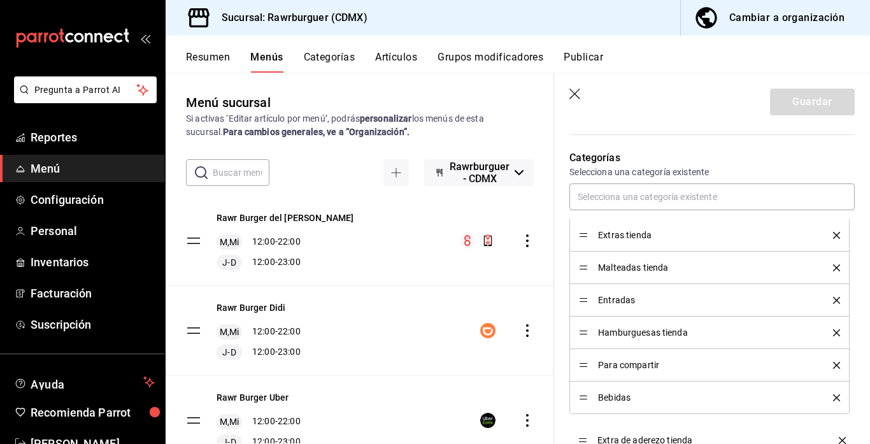
drag, startPoint x: 582, startPoint y: 266, endPoint x: 584, endPoint y: 437, distance: 170.6
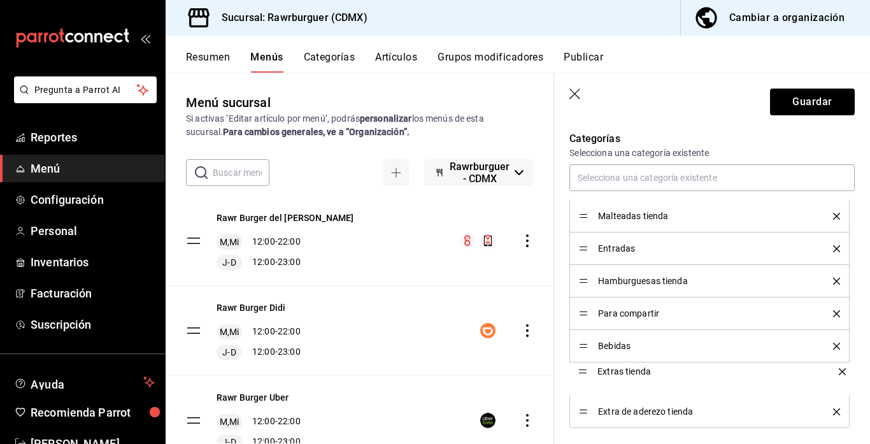
drag, startPoint x: 580, startPoint y: 215, endPoint x: 577, endPoint y: 371, distance: 156.0
click at [627, 181] on input "text" at bounding box center [711, 177] width 285 height 27
type input "m"
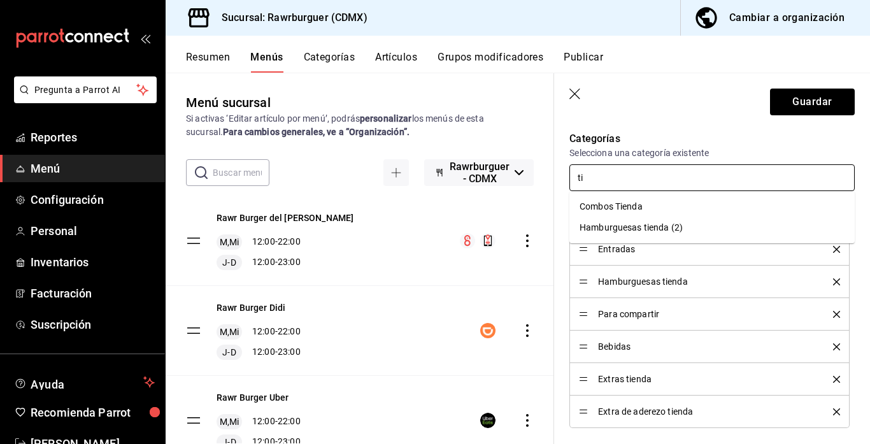
type input "ti"
click at [646, 139] on p "Categorías" at bounding box center [711, 138] width 285 height 15
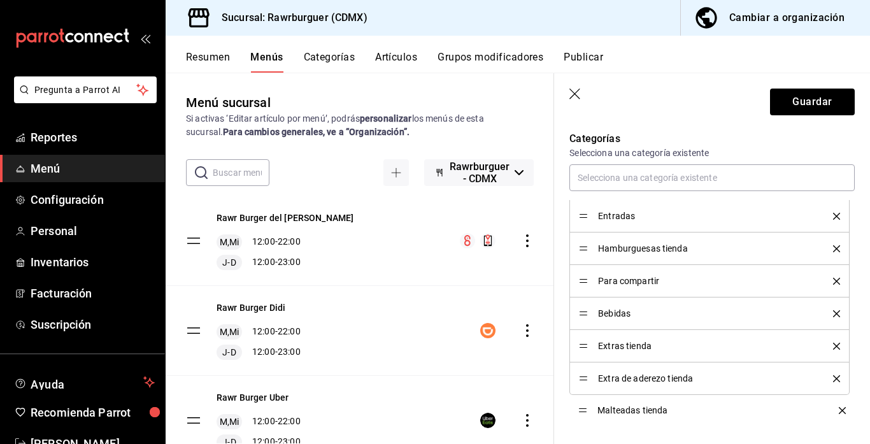
drag, startPoint x: 583, startPoint y: 213, endPoint x: 579, endPoint y: 409, distance: 196.2
drag, startPoint x: 582, startPoint y: 413, endPoint x: 583, endPoint y: 349, distance: 63.7
click at [837, 216] on icon "delete" at bounding box center [836, 216] width 7 height 7
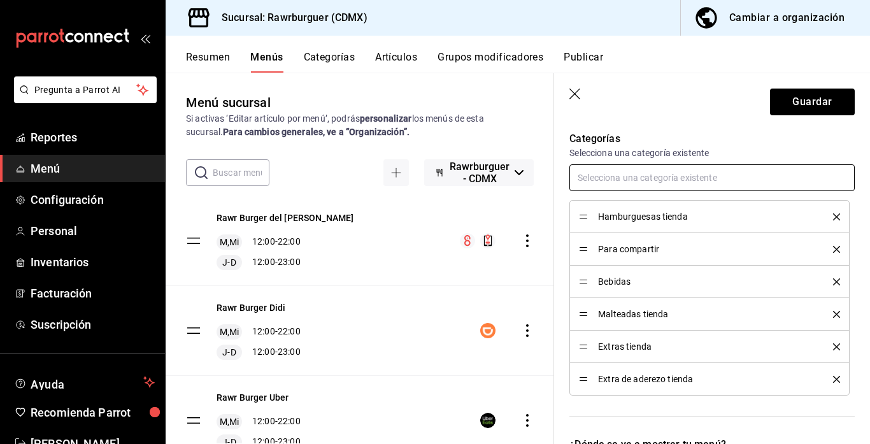
click at [693, 178] on input "text" at bounding box center [711, 177] width 285 height 27
type input "t"
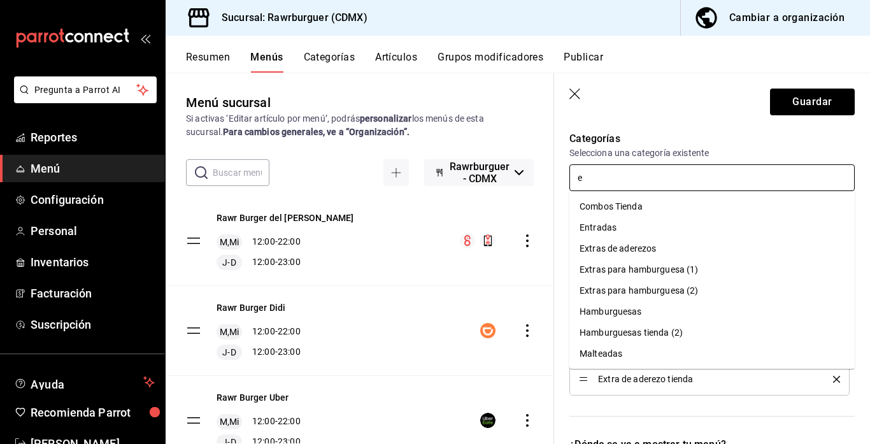
type input "en"
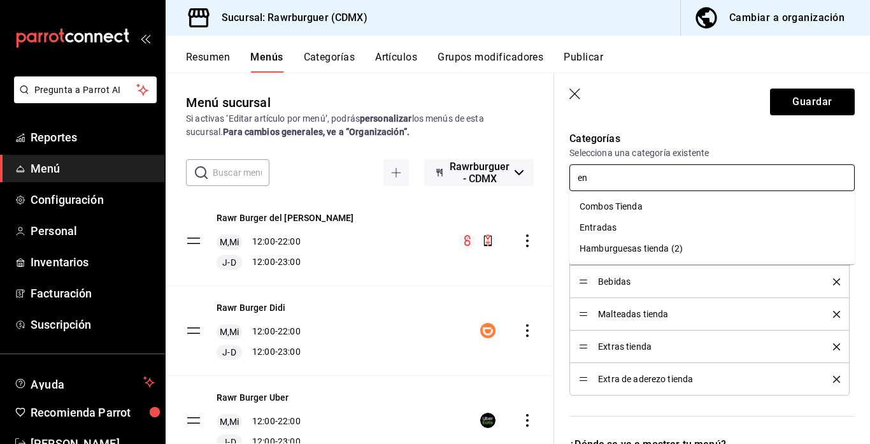
click at [663, 229] on li "Entradas" at bounding box center [711, 227] width 285 height 21
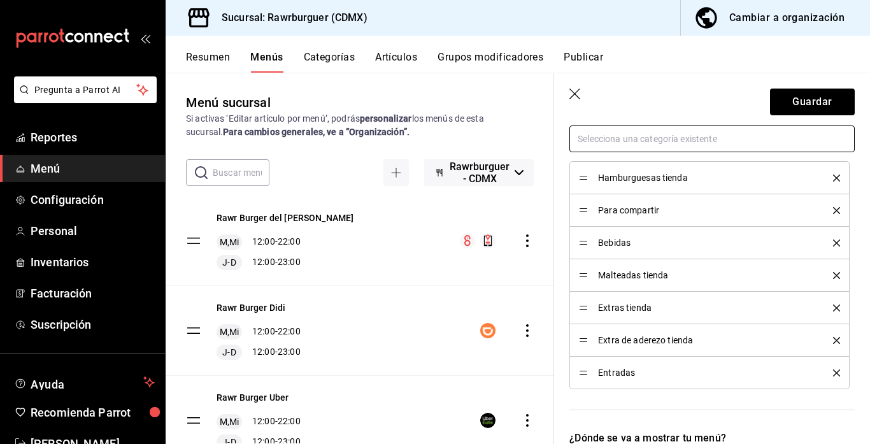
scroll to position [581, 0]
click at [755, 405] on div "Categorías Selecciona una categoría existente Hamburguesas tienda Para comparti…" at bounding box center [704, 247] width 301 height 338
drag, startPoint x: 582, startPoint y: 372, endPoint x: 576, endPoint y: 204, distance: 168.8
drag, startPoint x: 576, startPoint y: 204, endPoint x: 581, endPoint y: 208, distance: 6.9
click at [581, 208] on li "Entradas" at bounding box center [709, 211] width 280 height 32
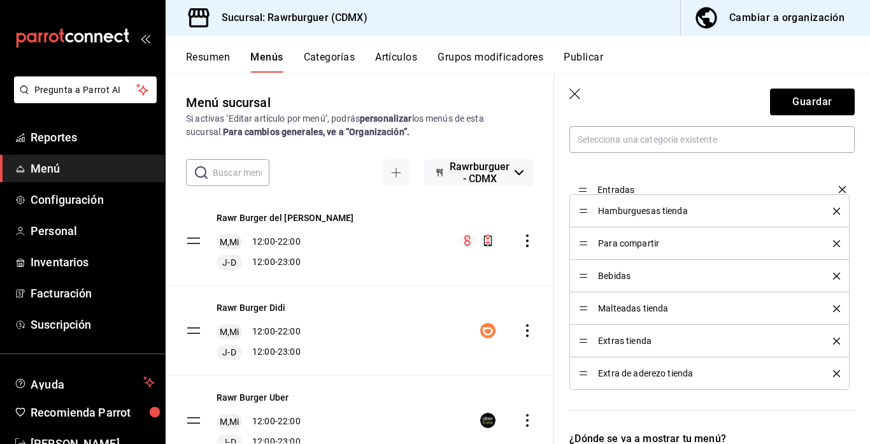
drag, startPoint x: 581, startPoint y: 208, endPoint x: 579, endPoint y: 183, distance: 24.3
click at [797, 101] on button "Guardar" at bounding box center [812, 102] width 85 height 27
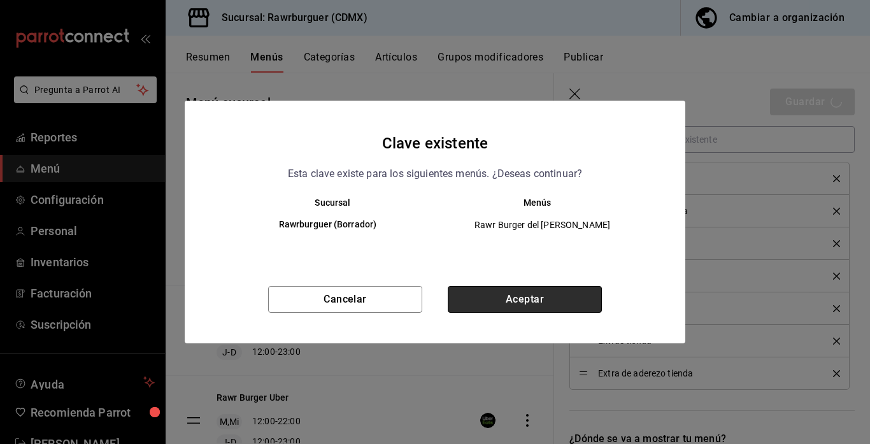
click at [481, 309] on button "Aceptar" at bounding box center [525, 299] width 154 height 27
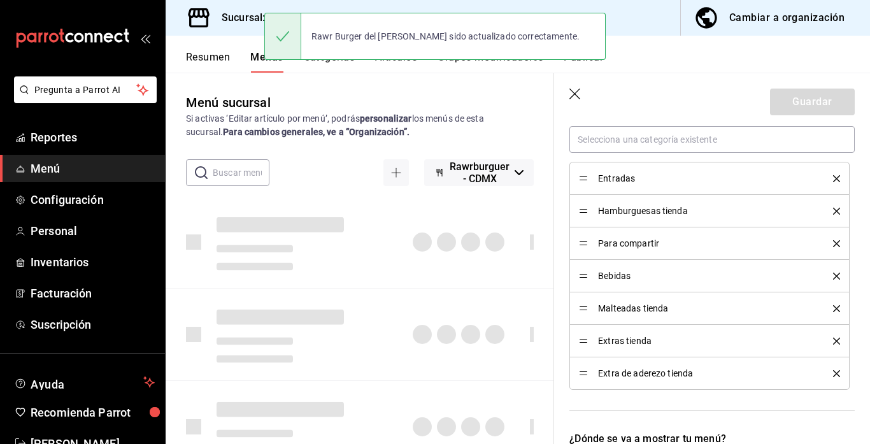
checkbox input "false"
type input "1758835865721"
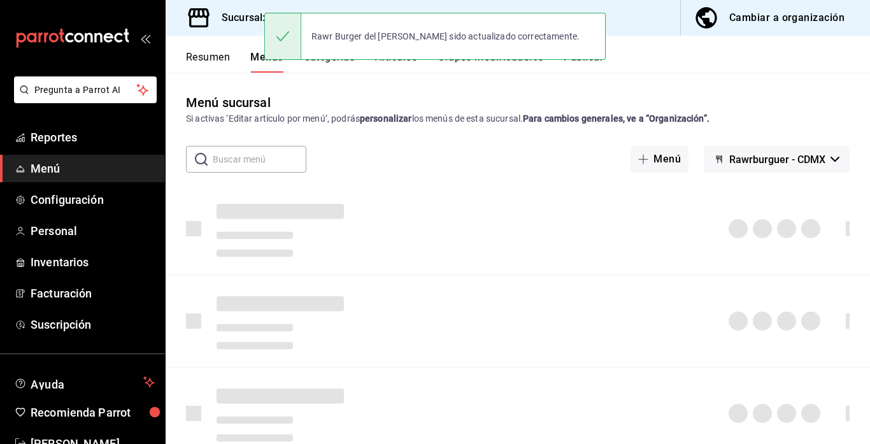
checkbox input "false"
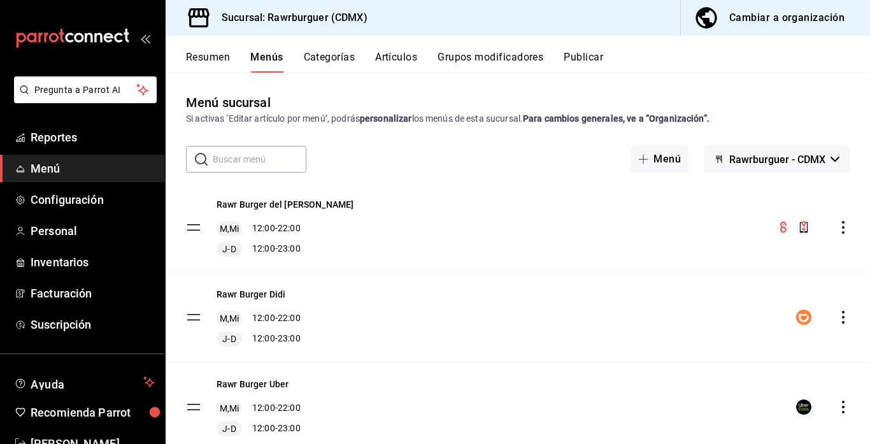
click at [841, 317] on icon "actions" at bounding box center [843, 317] width 13 height 13
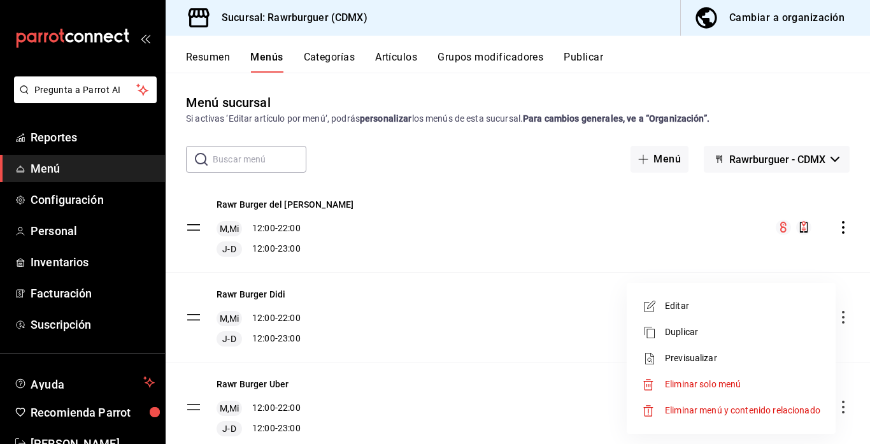
click at [702, 304] on span "Editar" at bounding box center [742, 305] width 155 height 13
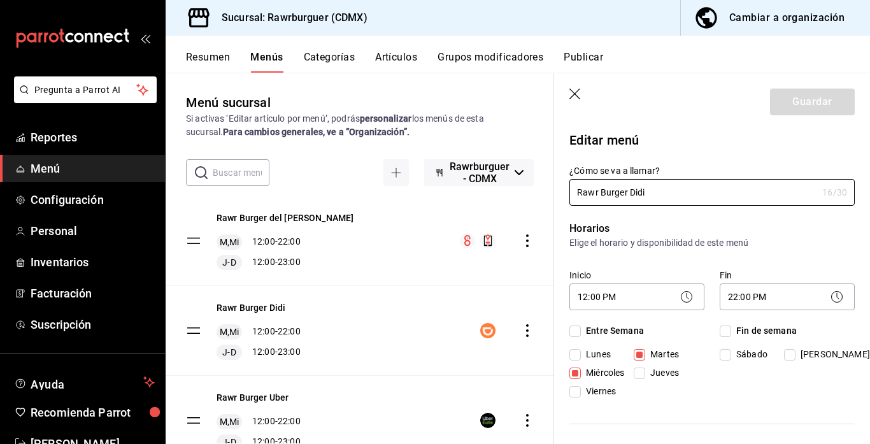
checkbox input "true"
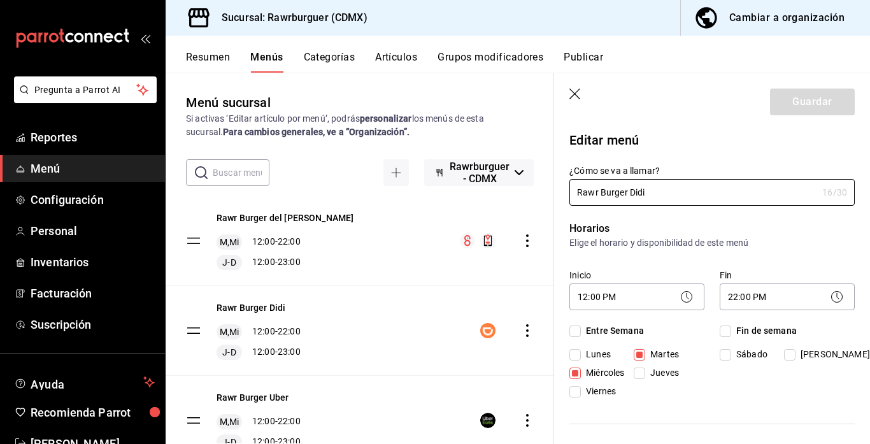
checkbox input "true"
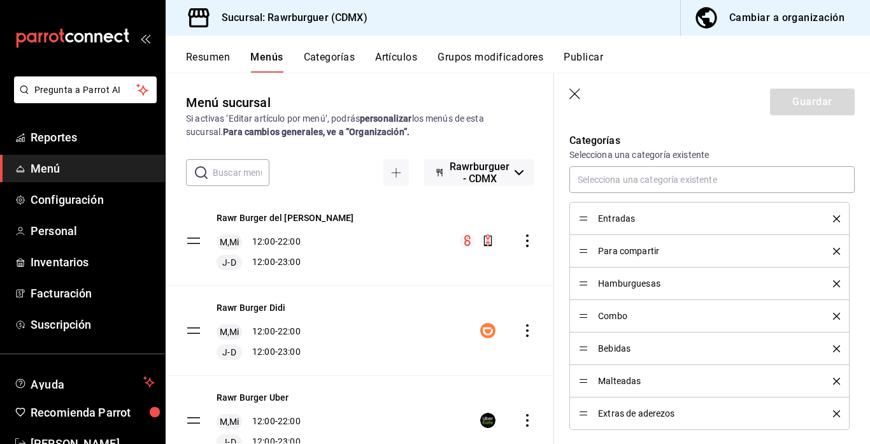
scroll to position [540, 0]
click at [574, 92] on icon "button" at bounding box center [575, 95] width 13 height 13
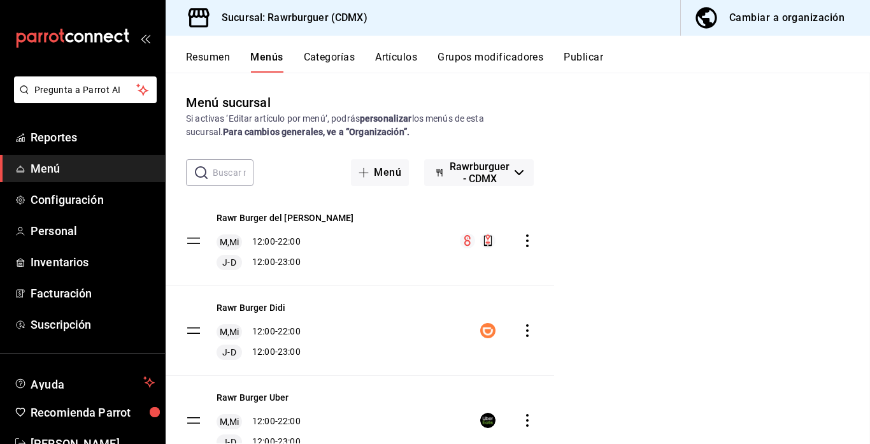
checkbox input "false"
type input "1758835887501"
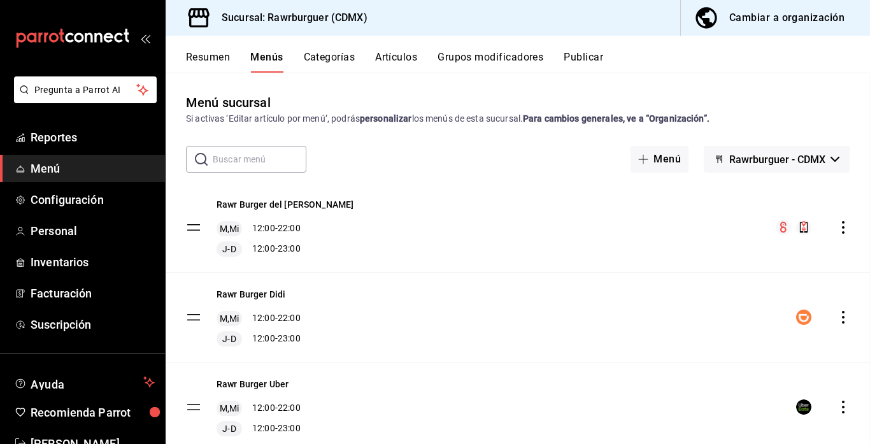
scroll to position [347, 0]
checkbox input "false"
click at [478, 58] on button "Grupos modificadores" at bounding box center [490, 62] width 106 height 22
